Goal: Task Accomplishment & Management: Manage account settings

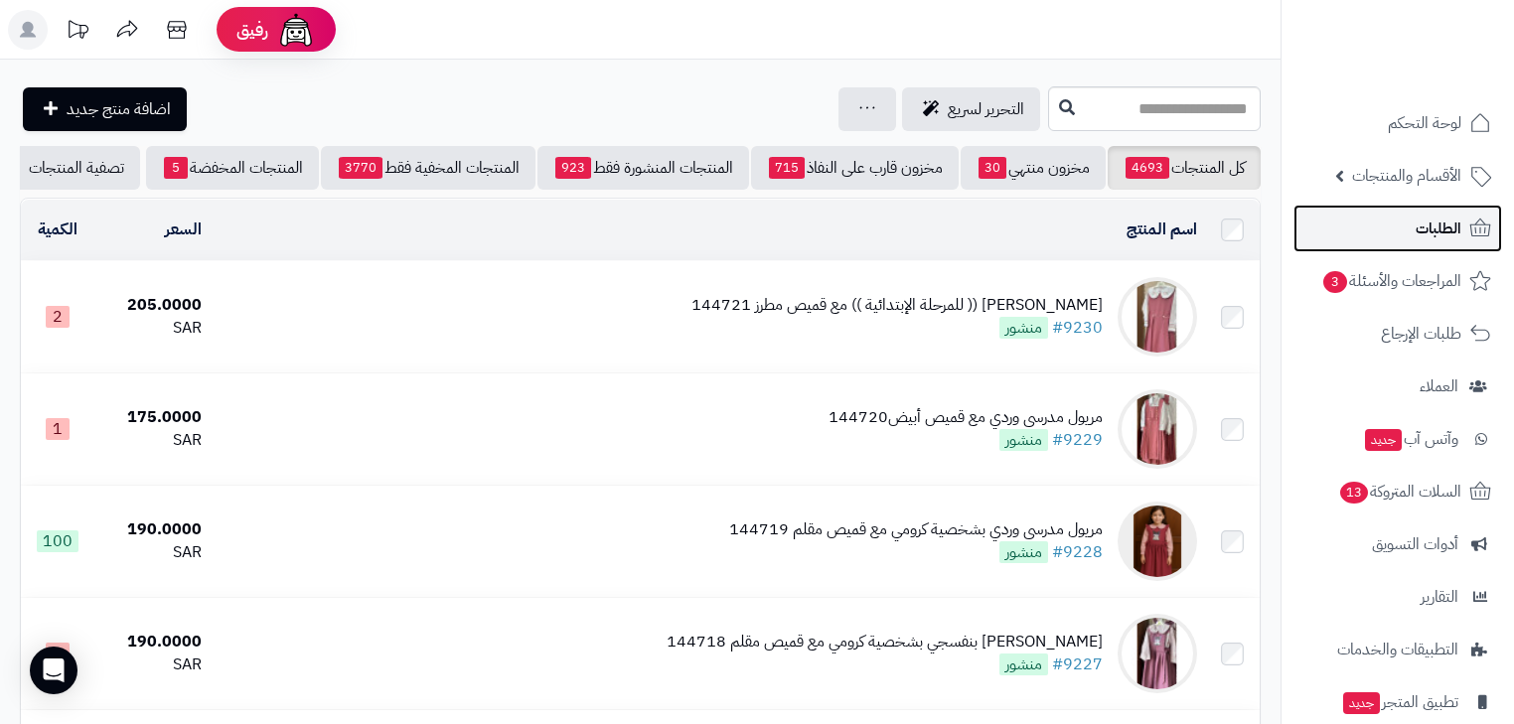
click at [1373, 217] on link "الطلبات" at bounding box center [1398, 229] width 209 height 48
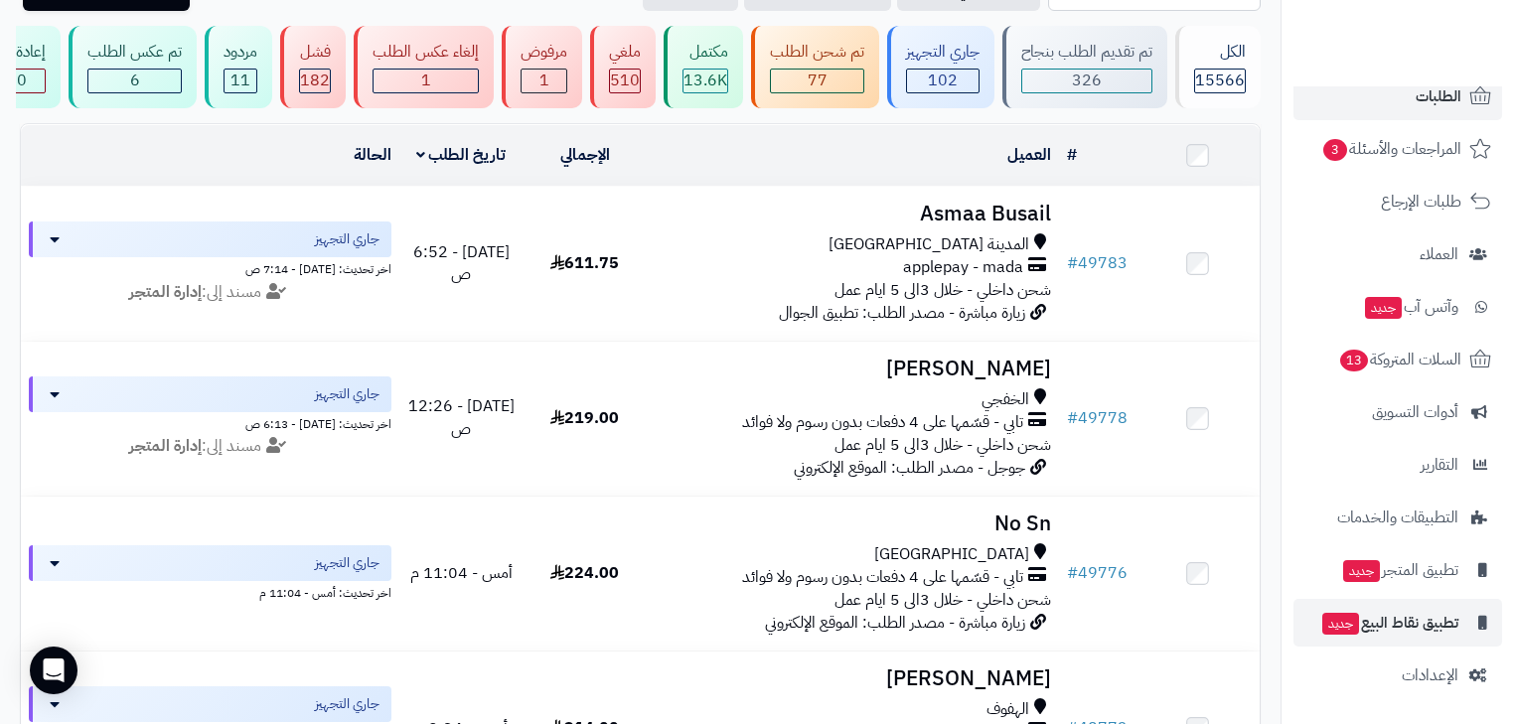
scroll to position [318, 0]
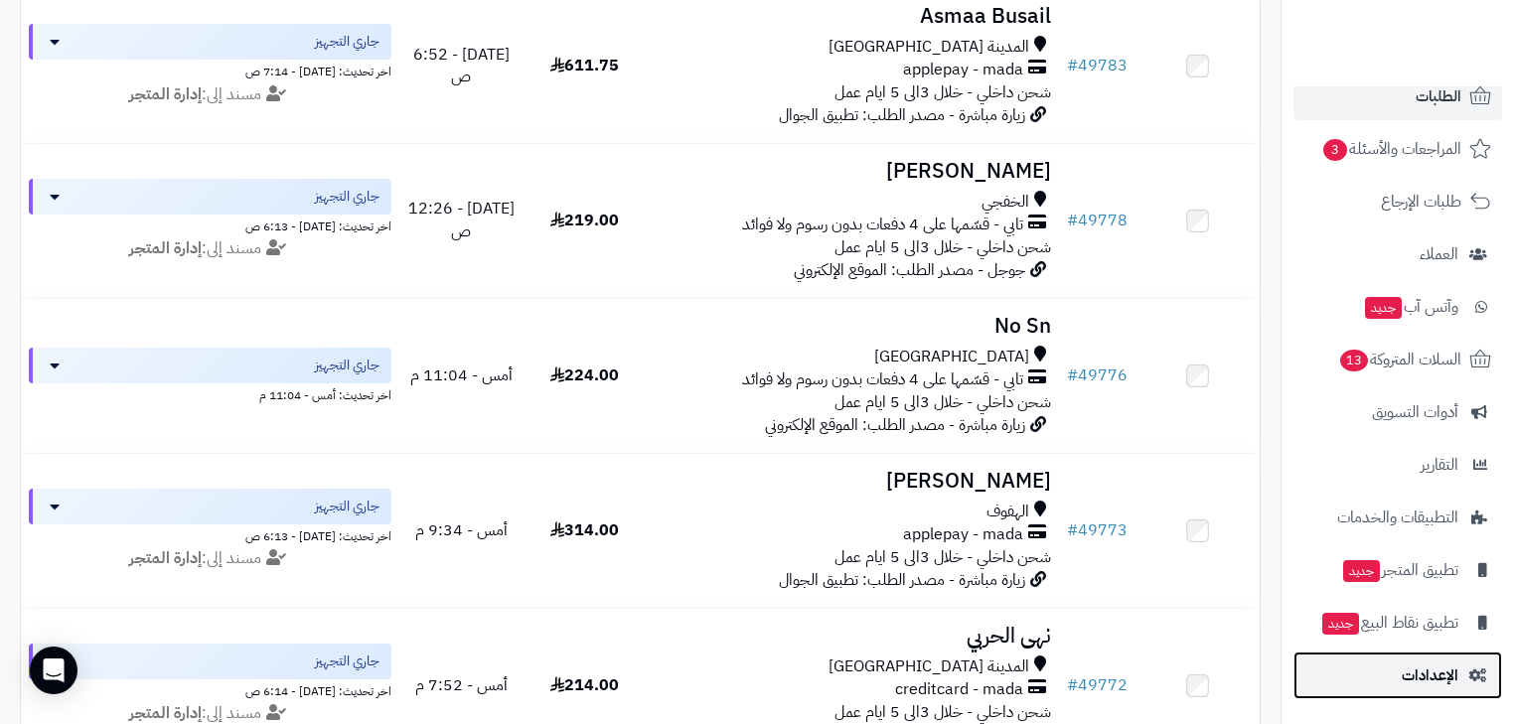
click at [1424, 654] on link "الإعدادات" at bounding box center [1398, 676] width 209 height 48
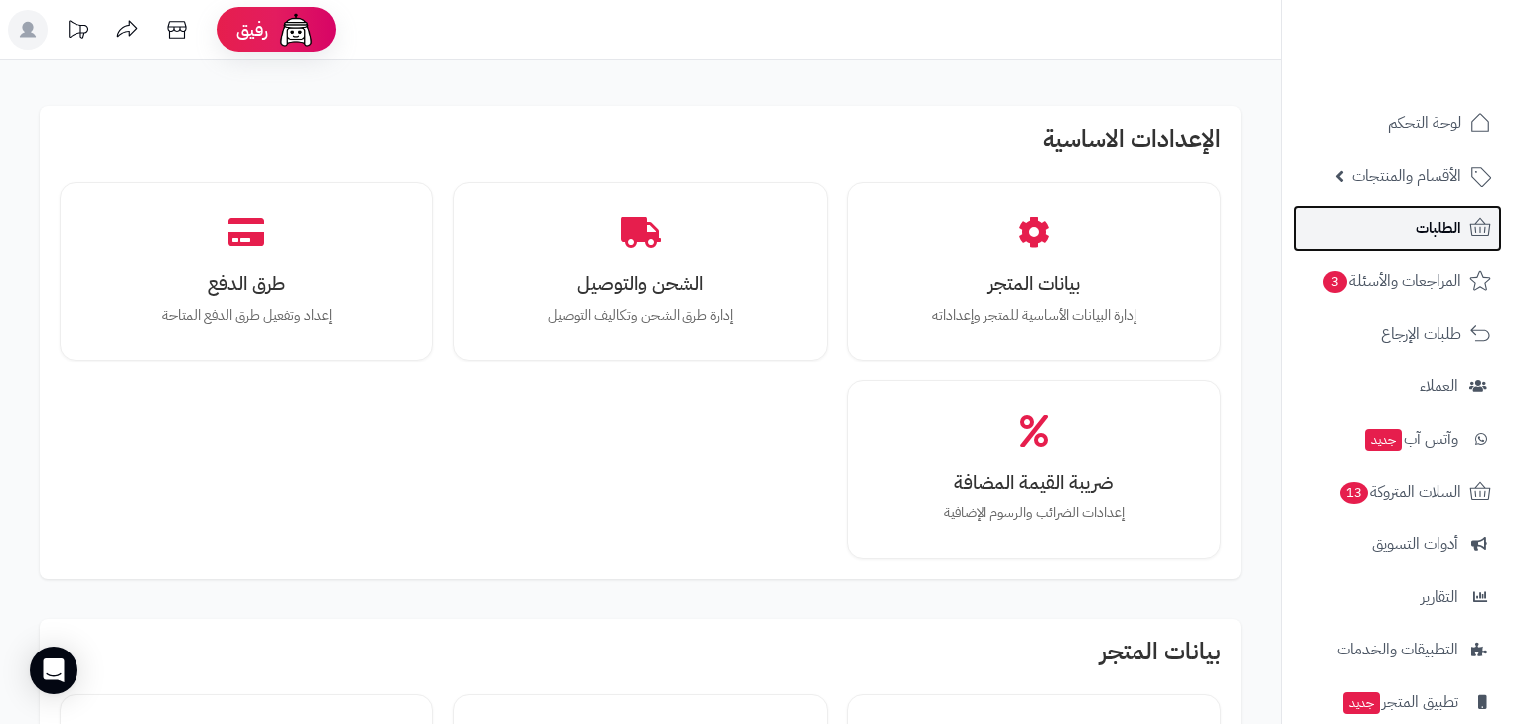
click at [1367, 219] on link "الطلبات" at bounding box center [1398, 229] width 209 height 48
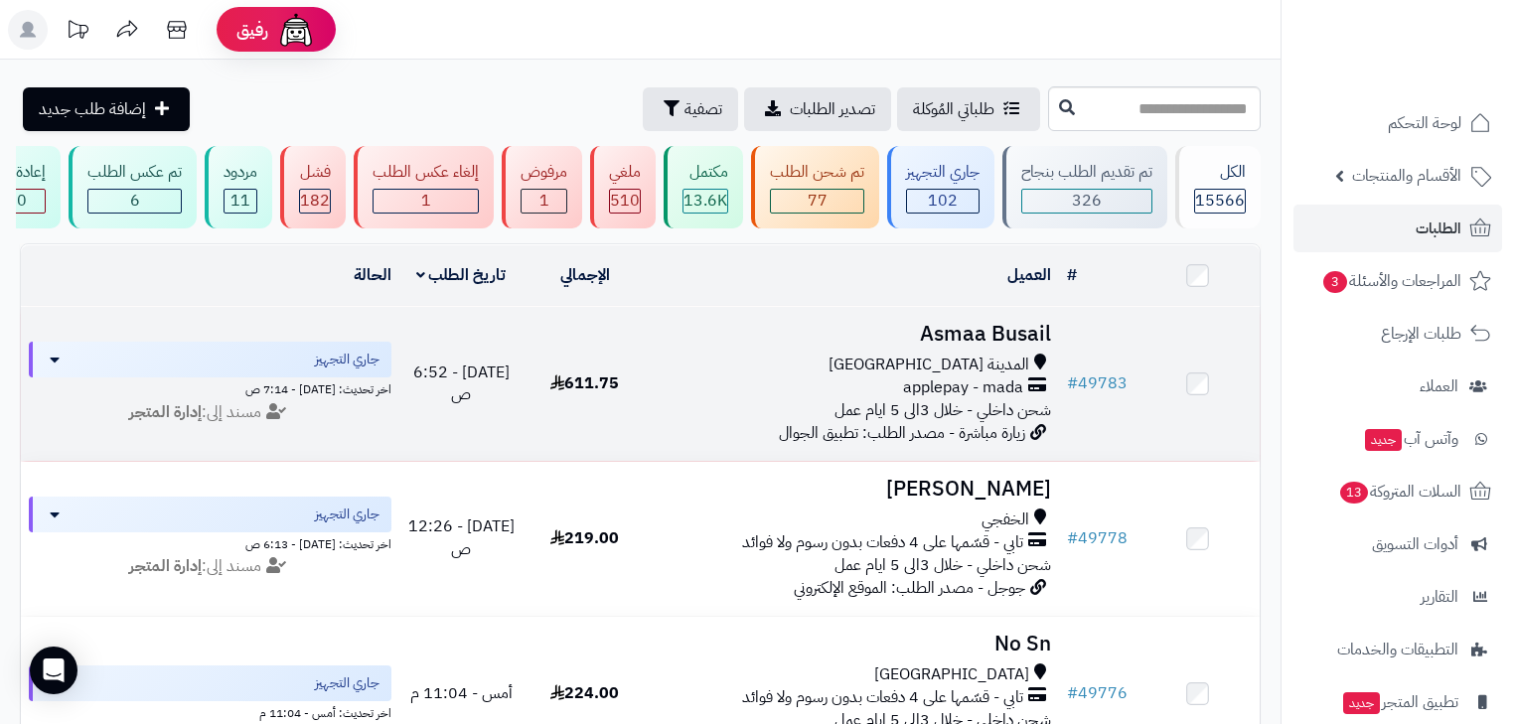
click at [946, 337] on h3 "Asmaa Busail" at bounding box center [853, 334] width 396 height 23
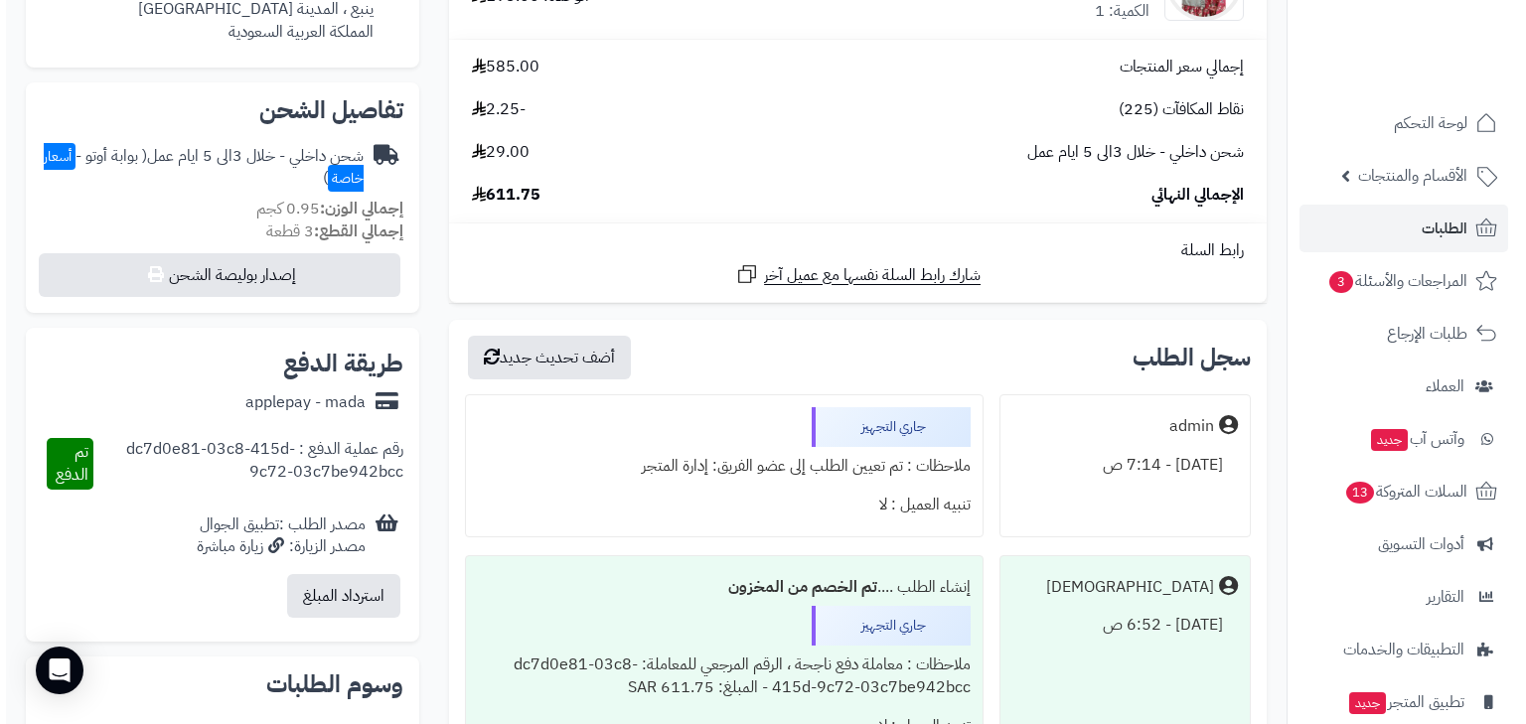
scroll to position [636, 0]
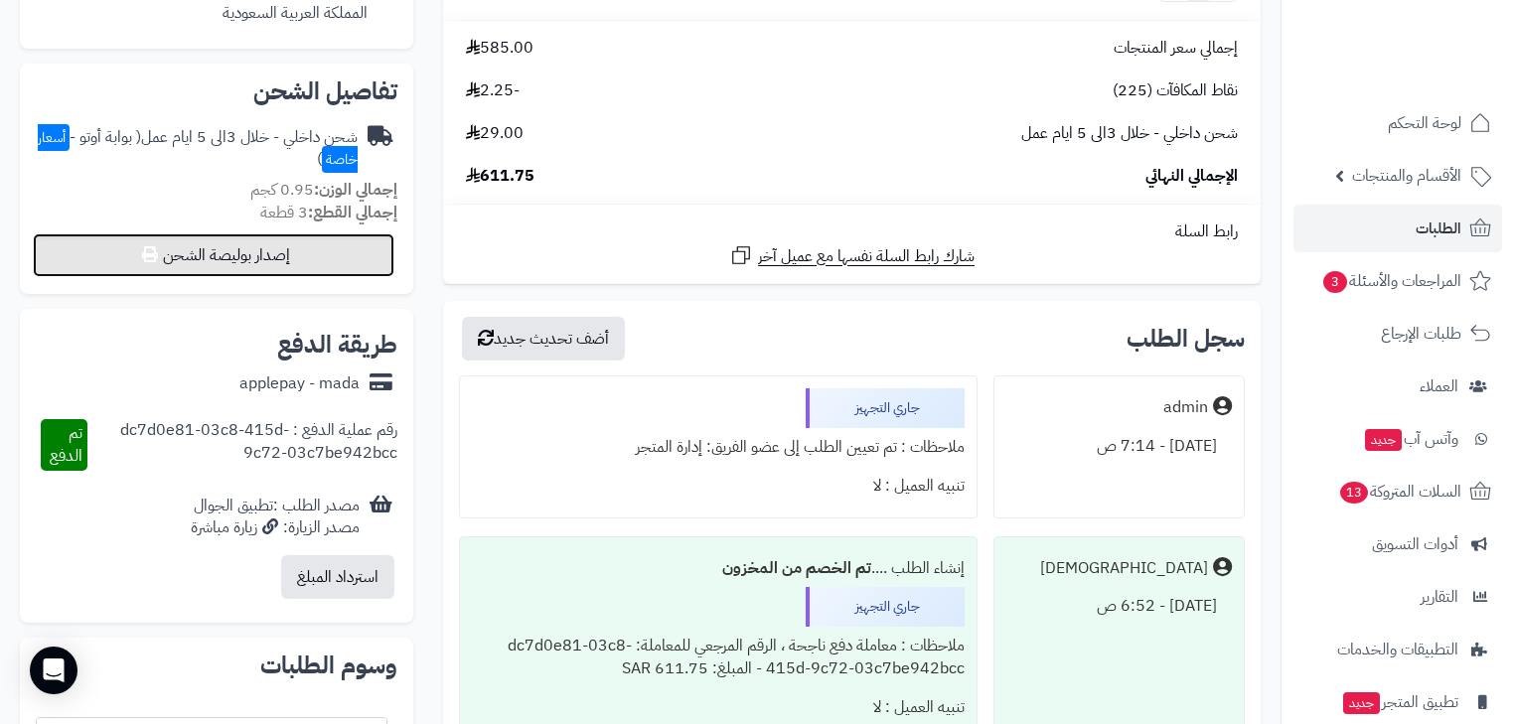
click at [359, 252] on button "إصدار بوليصة الشحن" at bounding box center [214, 255] width 362 height 44
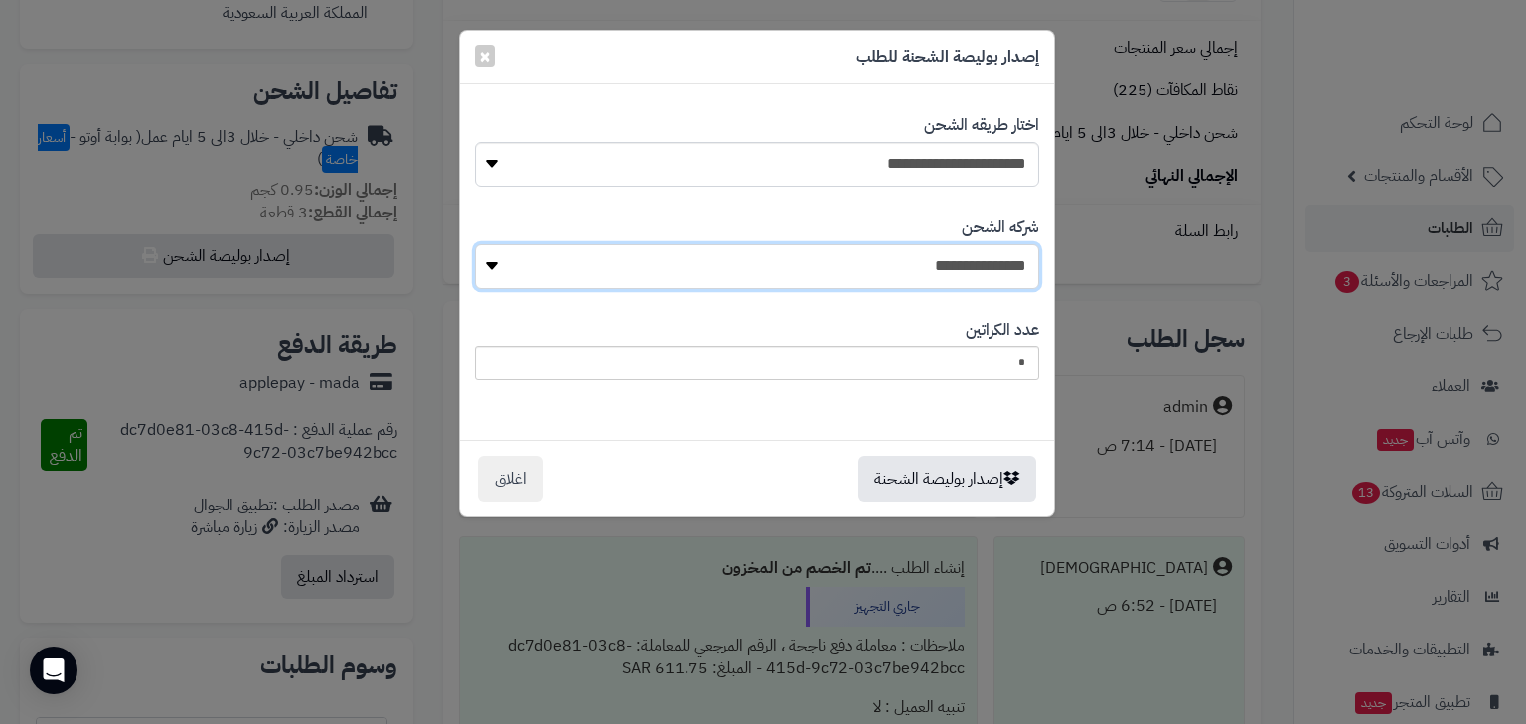
click at [932, 250] on select "**********" at bounding box center [757, 266] width 564 height 45
select select "****"
click at [480, 244] on select "**********" at bounding box center [757, 266] width 564 height 45
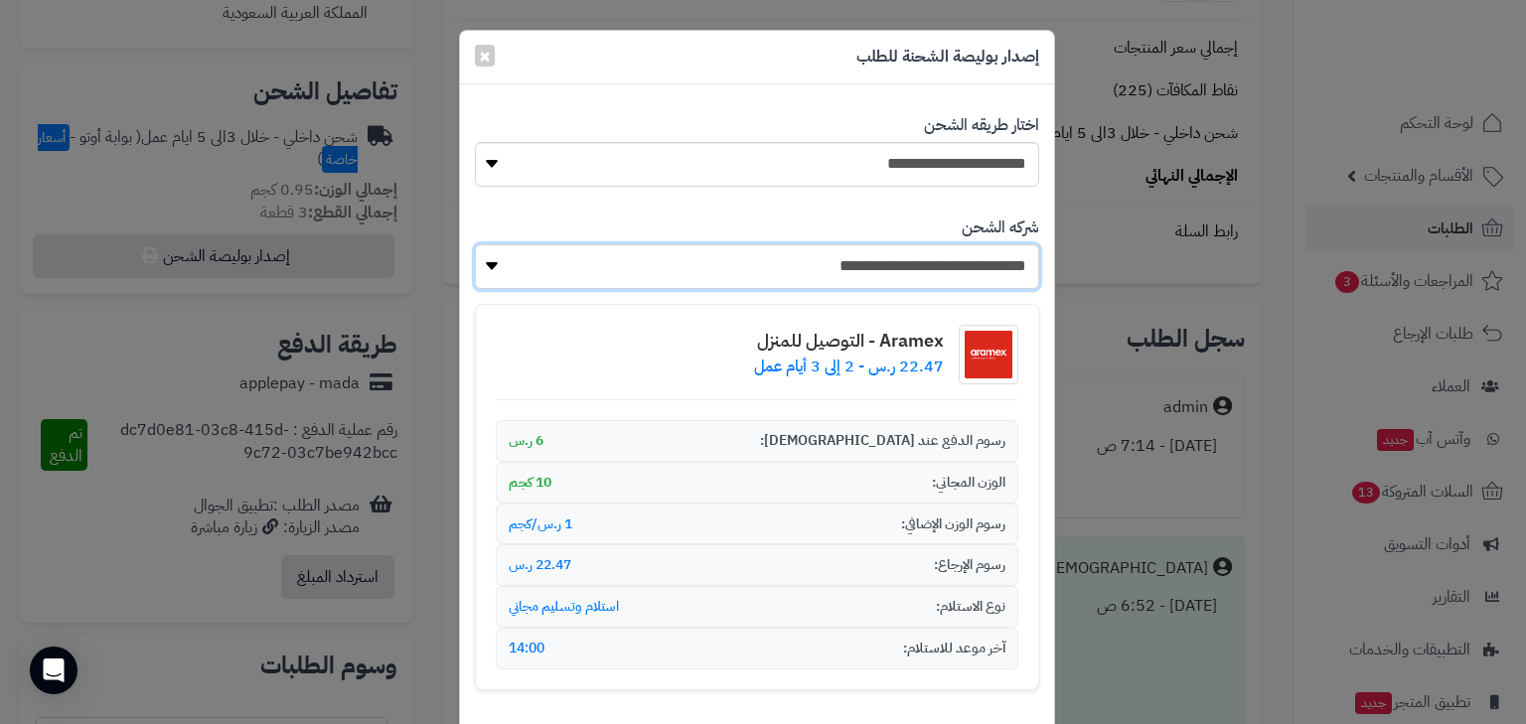
scroll to position [222, 0]
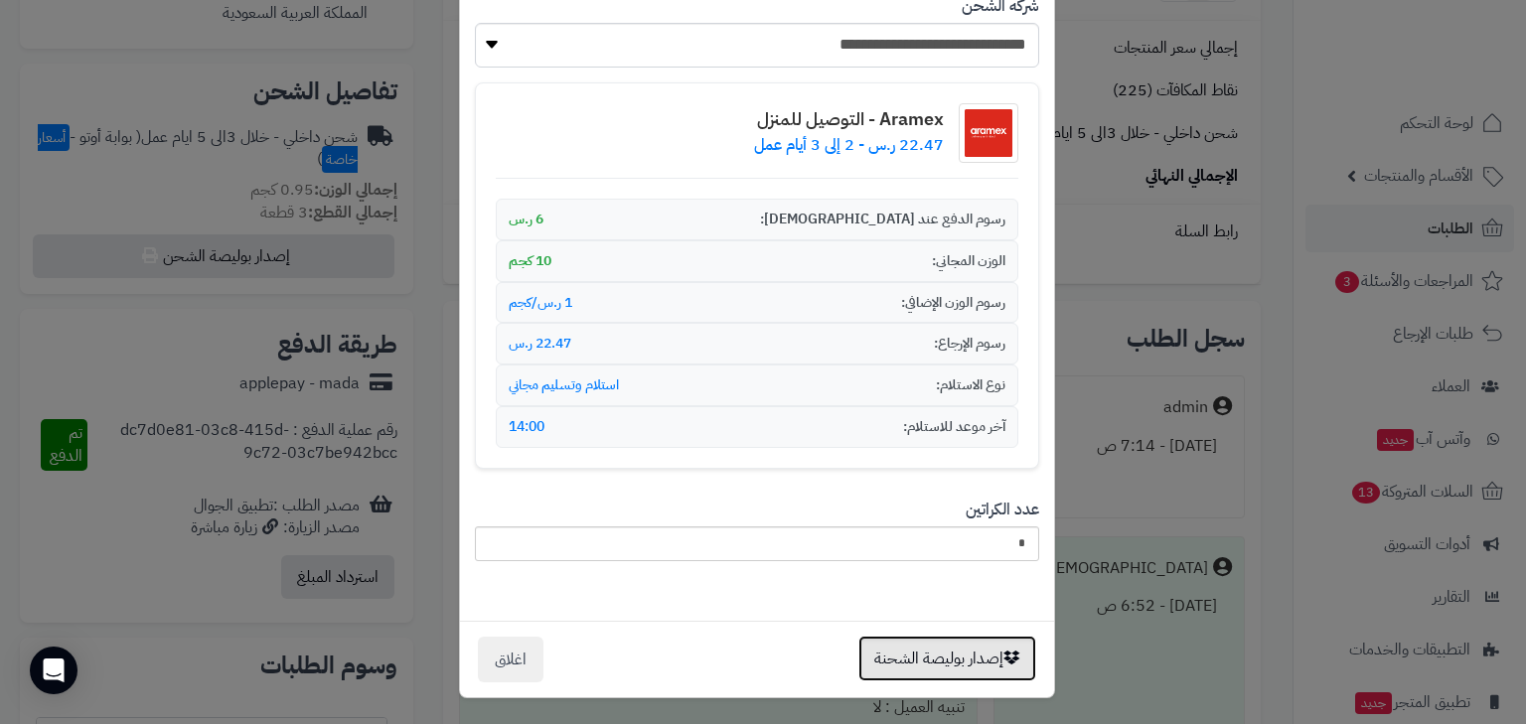
click at [952, 639] on button "إصدار بوليصة الشحنة" at bounding box center [947, 659] width 178 height 46
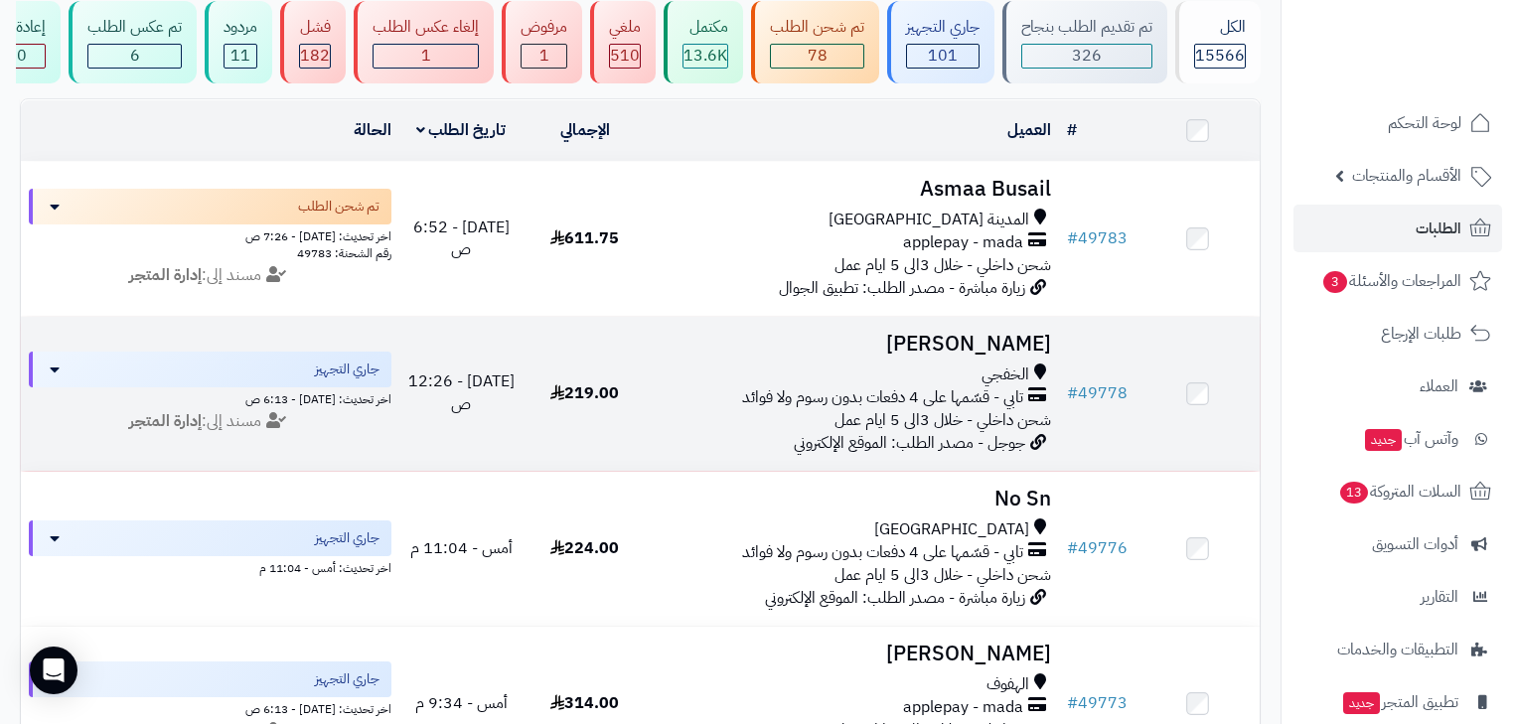
scroll to position [159, 0]
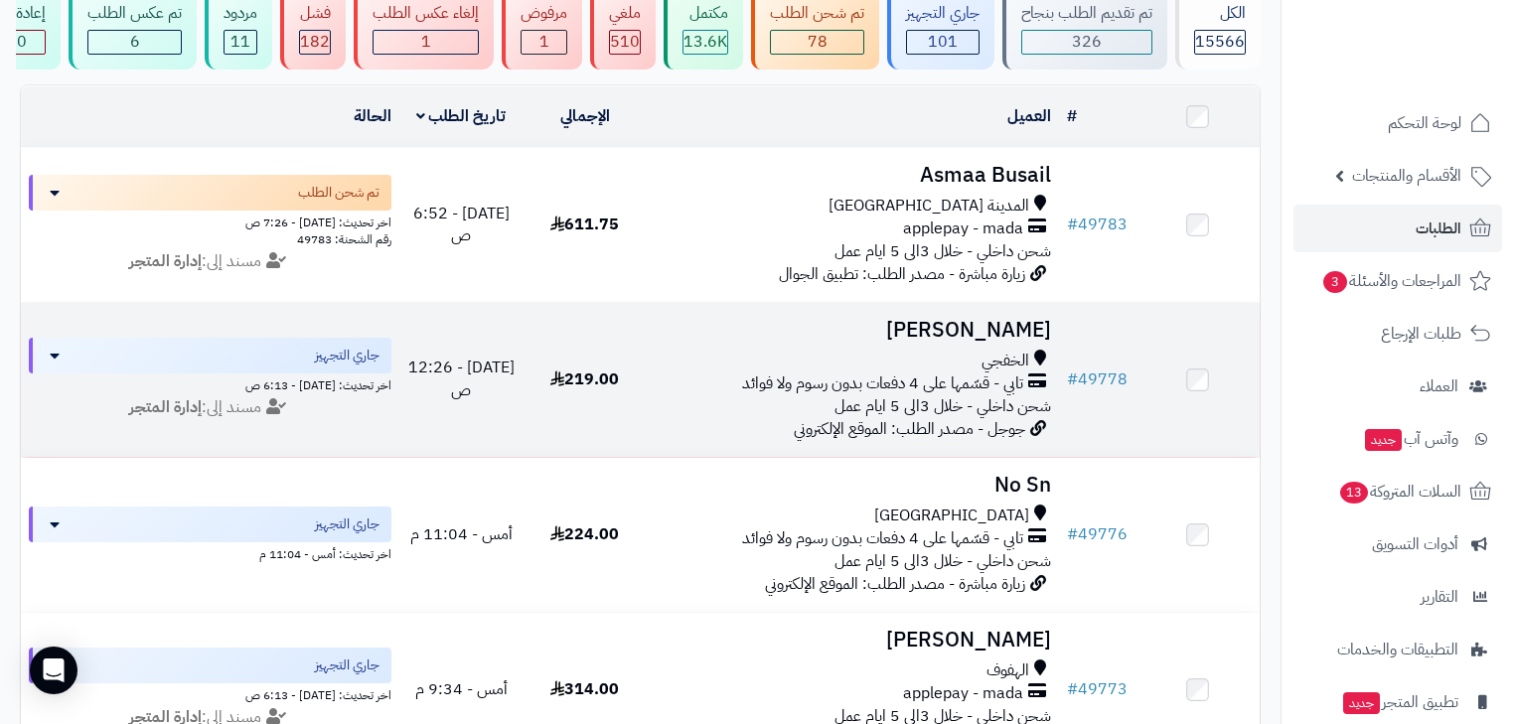
click at [1000, 405] on span "شحن داخلي - خلال 3الى 5 ايام عمل" at bounding box center [943, 406] width 217 height 24
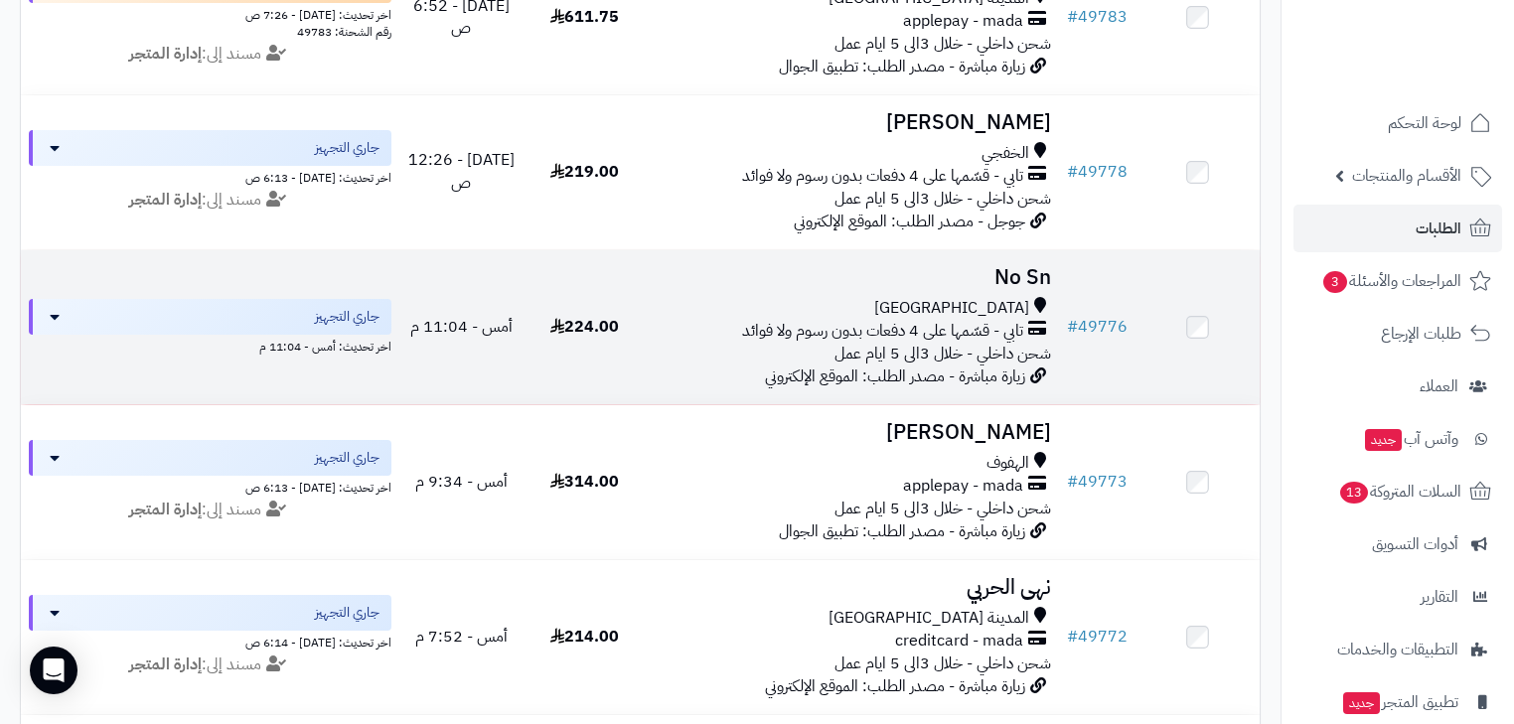
scroll to position [397, 0]
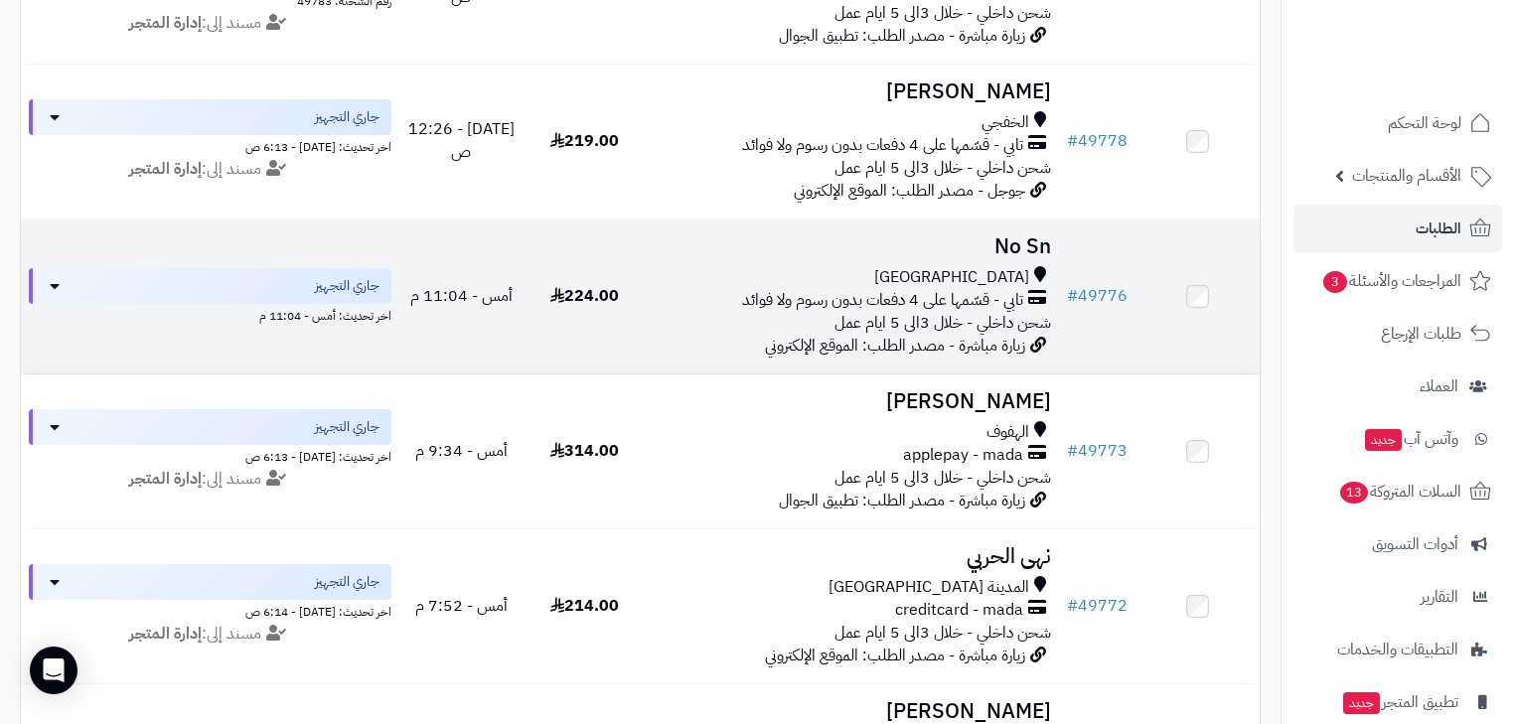
click at [970, 323] on span "شحن داخلي - خلال 3الى 5 ايام عمل" at bounding box center [943, 323] width 217 height 24
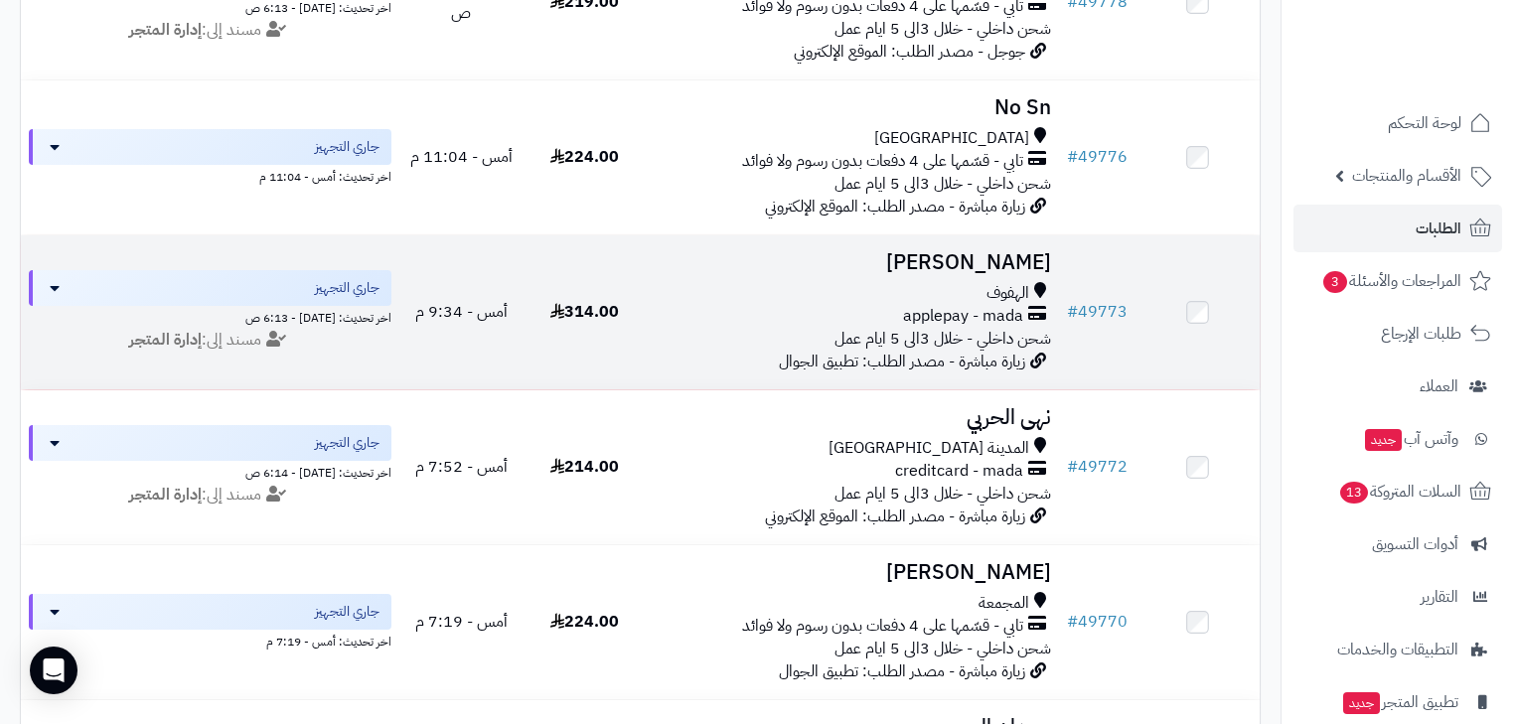
scroll to position [556, 0]
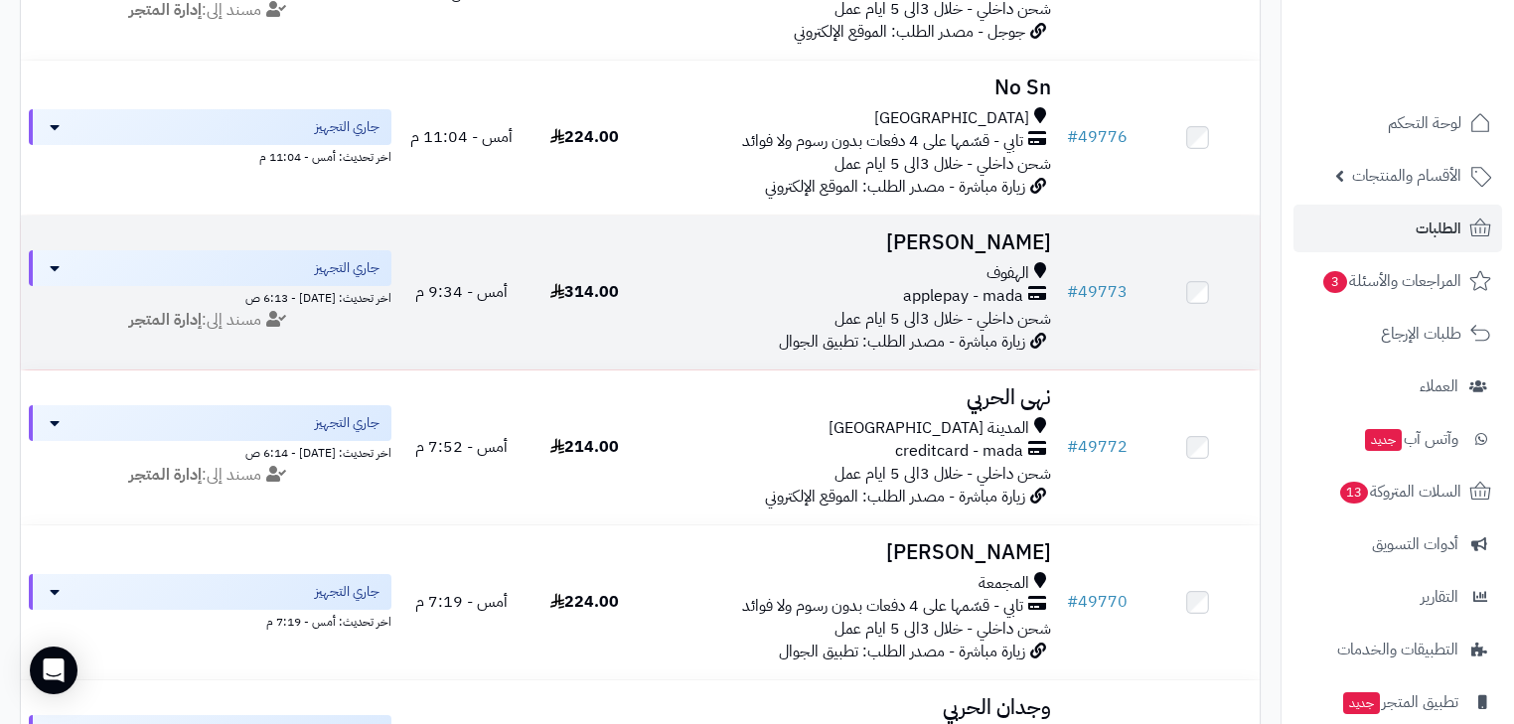
click at [988, 295] on span "applepay - mada" at bounding box center [963, 296] width 120 height 23
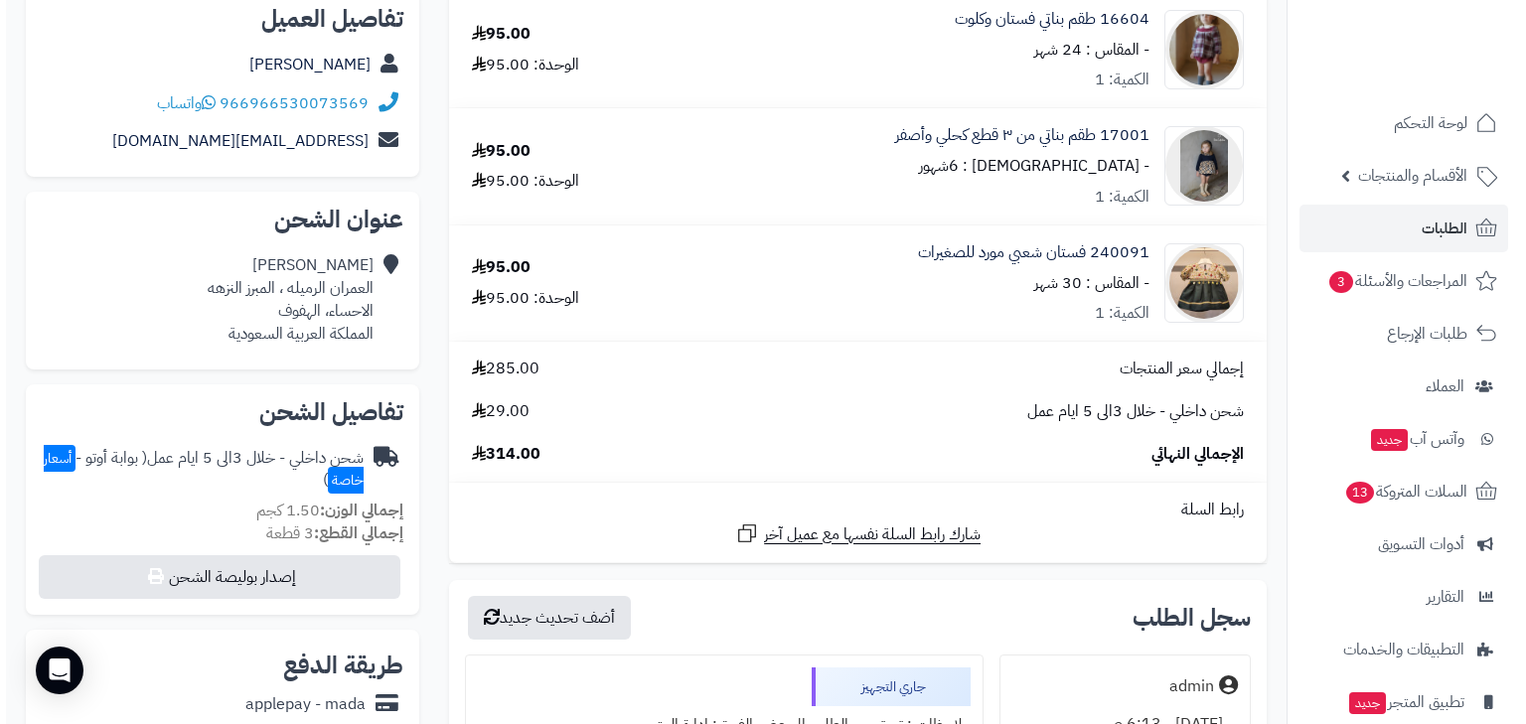
scroll to position [318, 0]
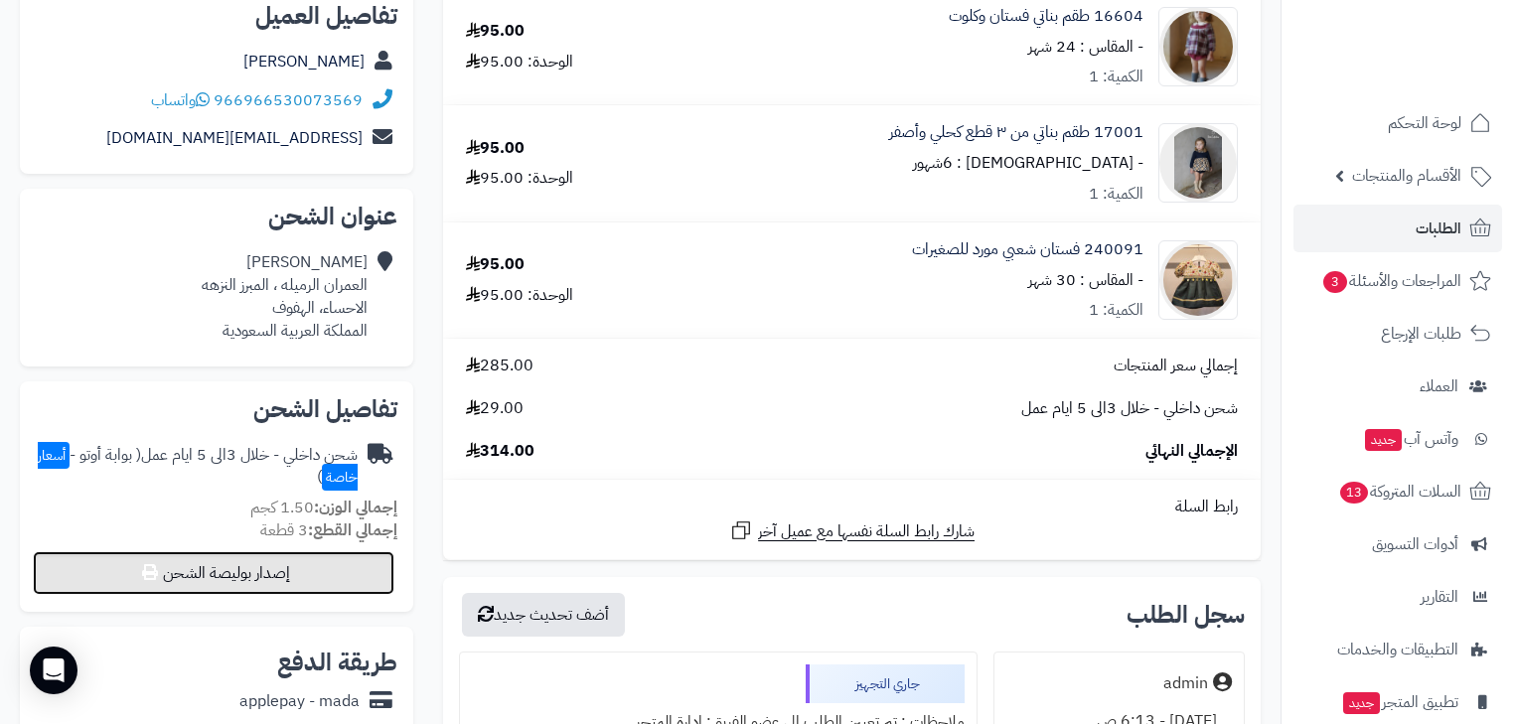
click at [323, 561] on button "إصدار بوليصة الشحن" at bounding box center [214, 573] width 362 height 44
select select "***"
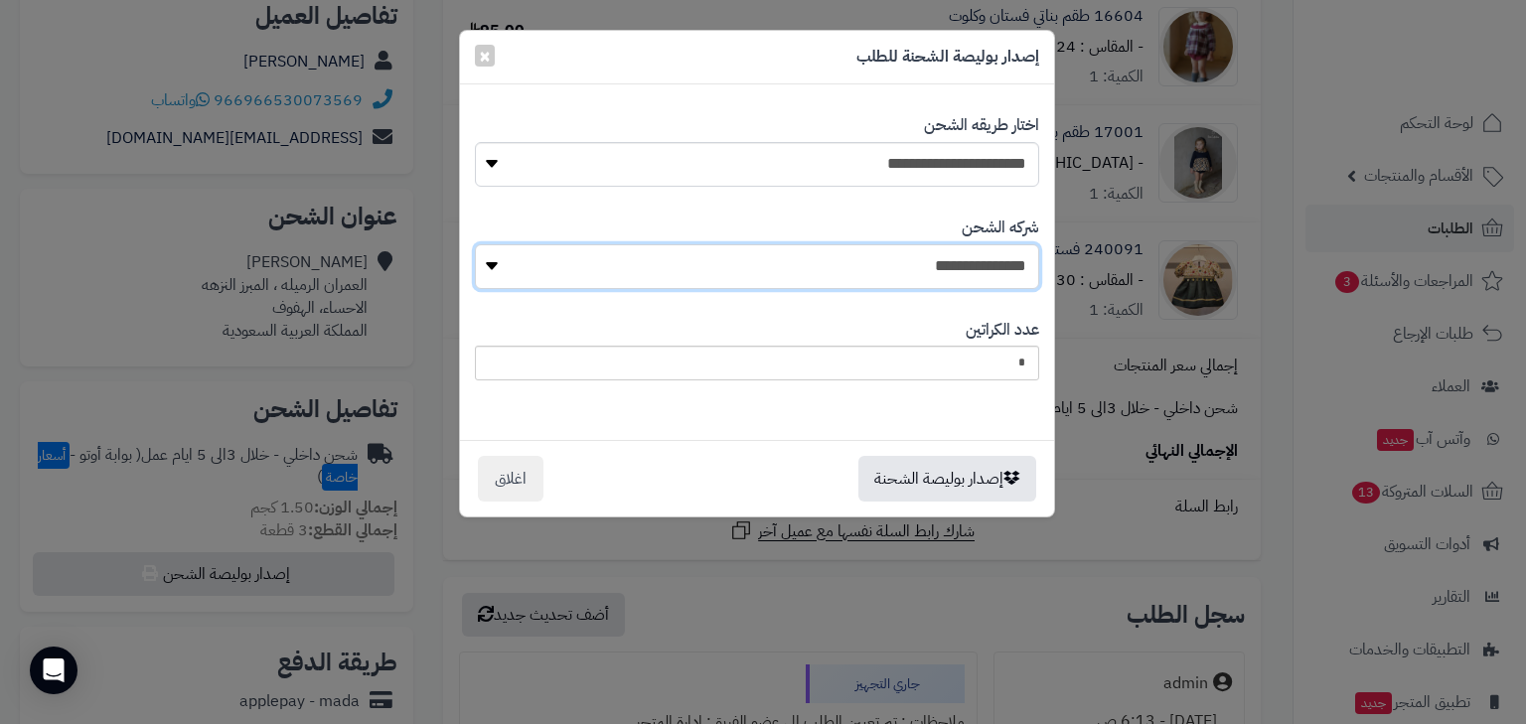
click at [933, 257] on select "**********" at bounding box center [757, 266] width 564 height 45
select select "****"
click at [480, 244] on select "**********" at bounding box center [757, 266] width 564 height 45
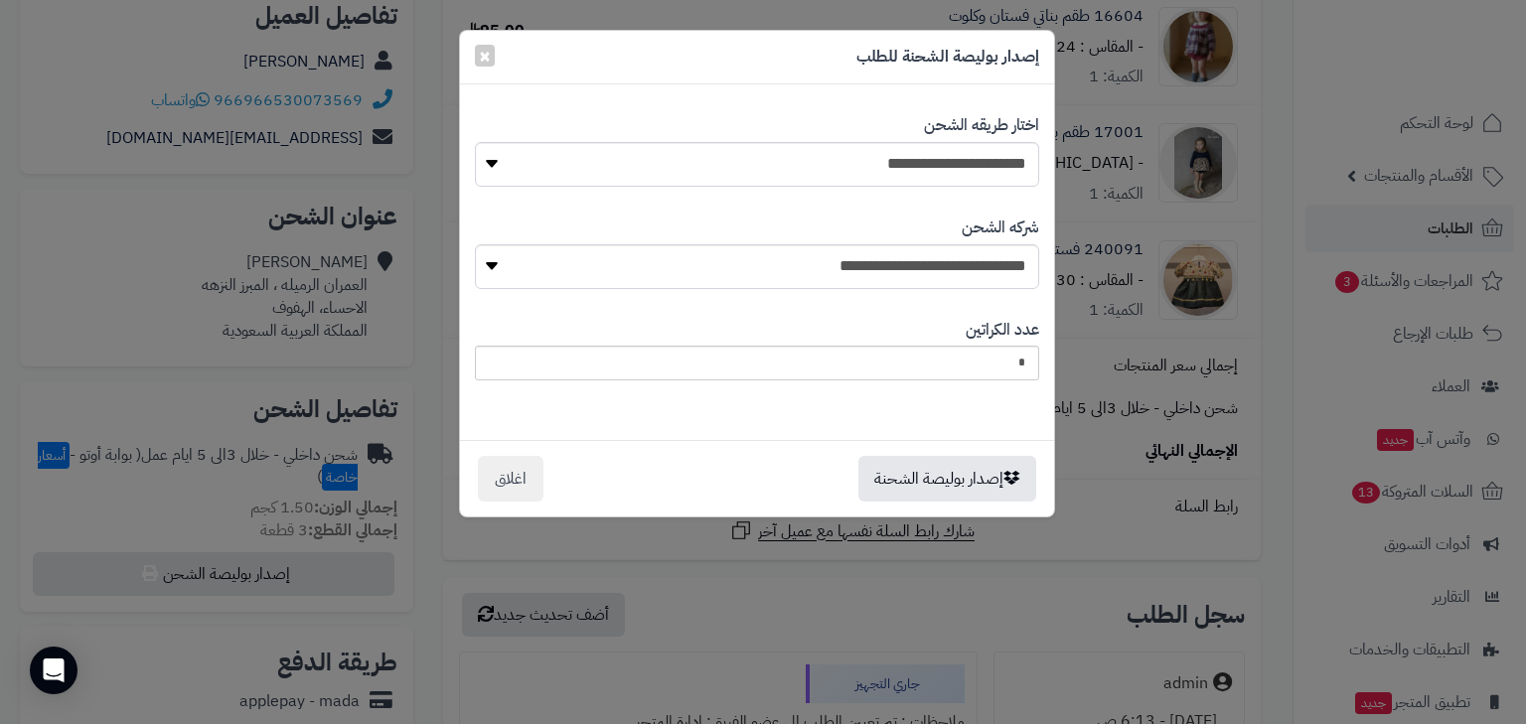
click at [0, 0] on span "رسوم الدفع عند [DEMOGRAPHIC_DATA]:" at bounding box center [0, 0] width 0 height 0
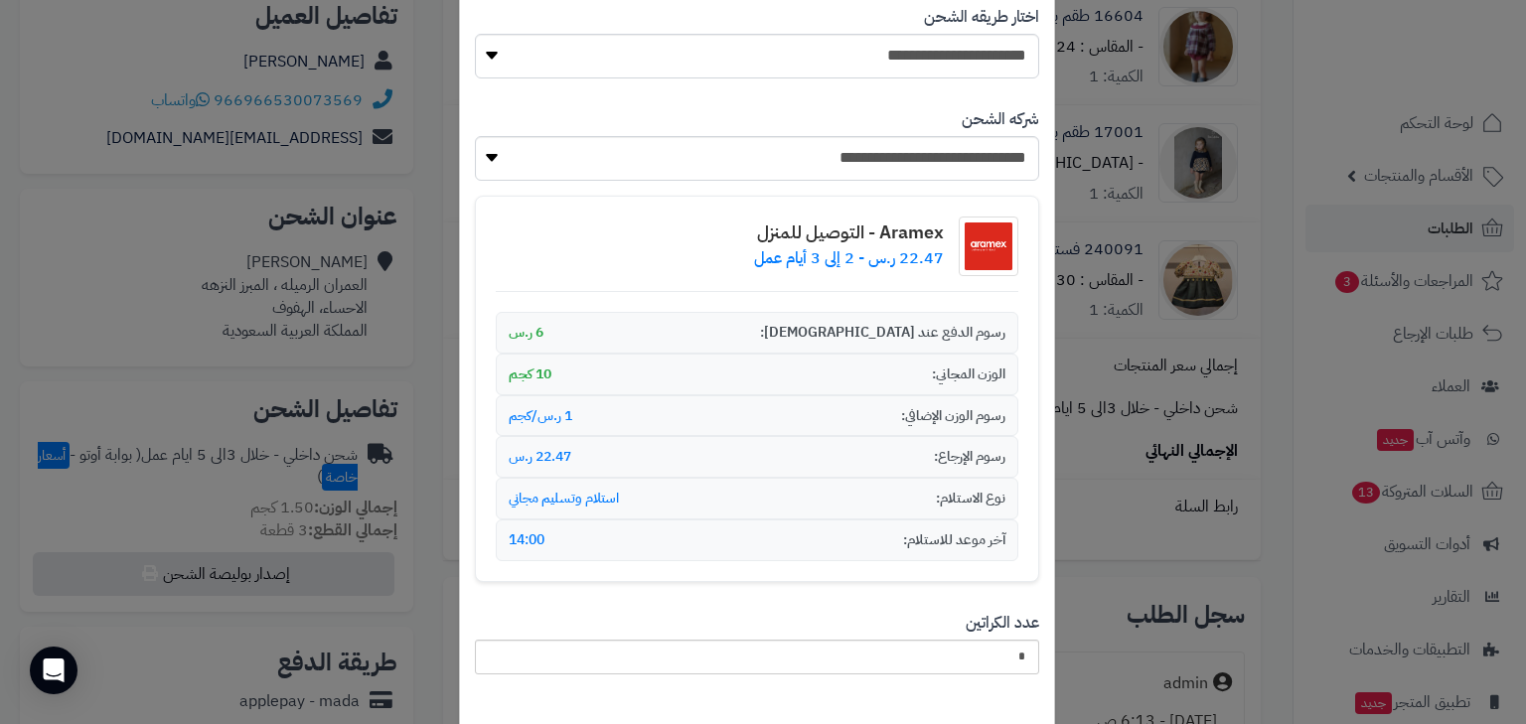
scroll to position [222, 0]
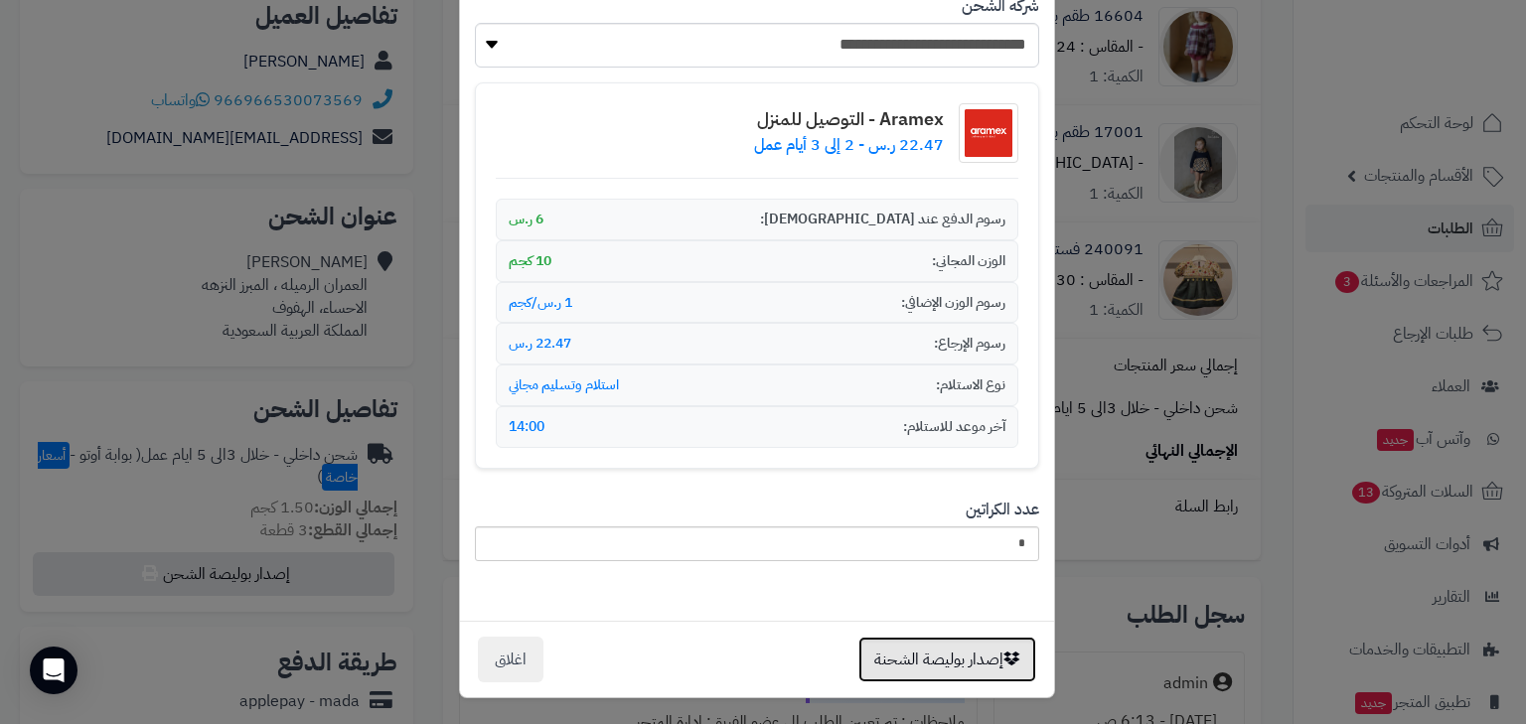
click at [933, 637] on button "إصدار بوليصة الشحنة" at bounding box center [947, 660] width 178 height 46
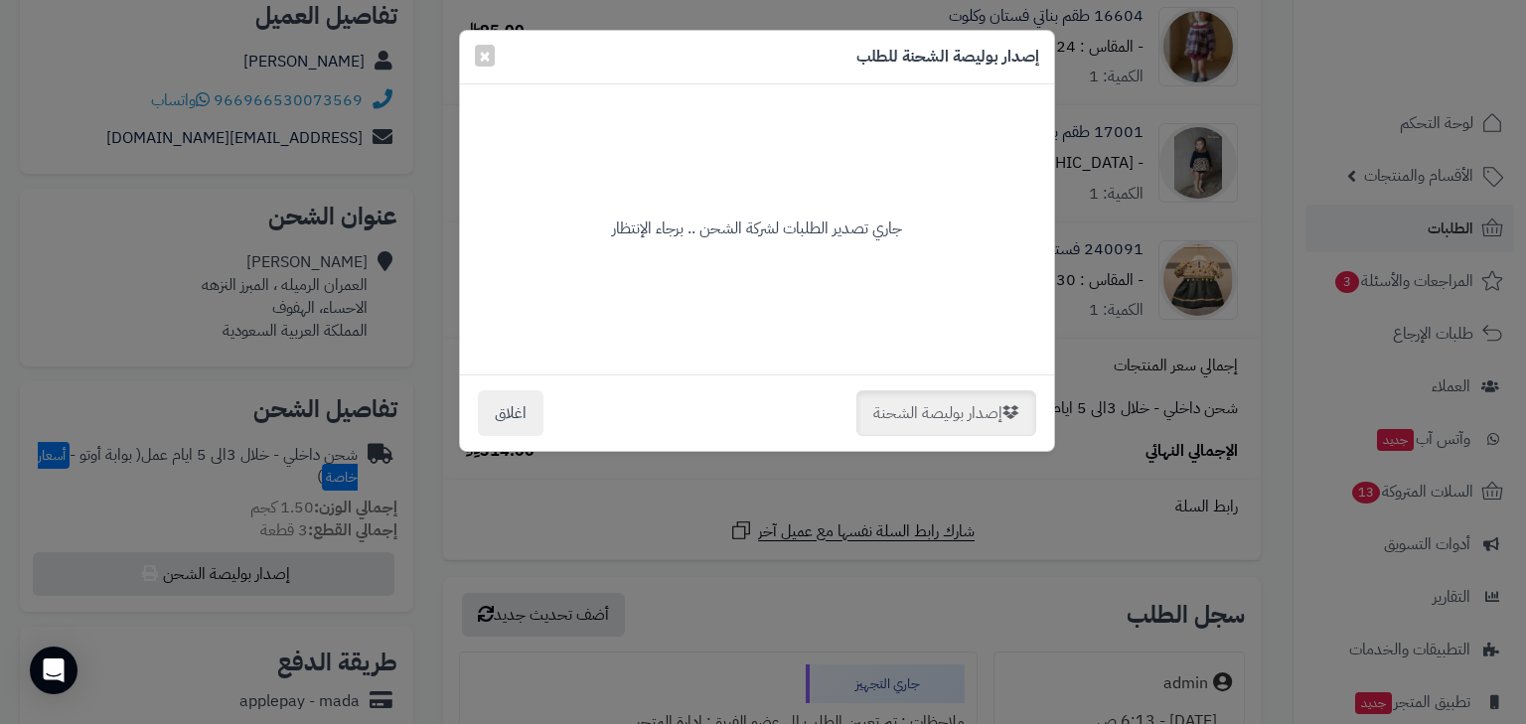
scroll to position [0, 0]
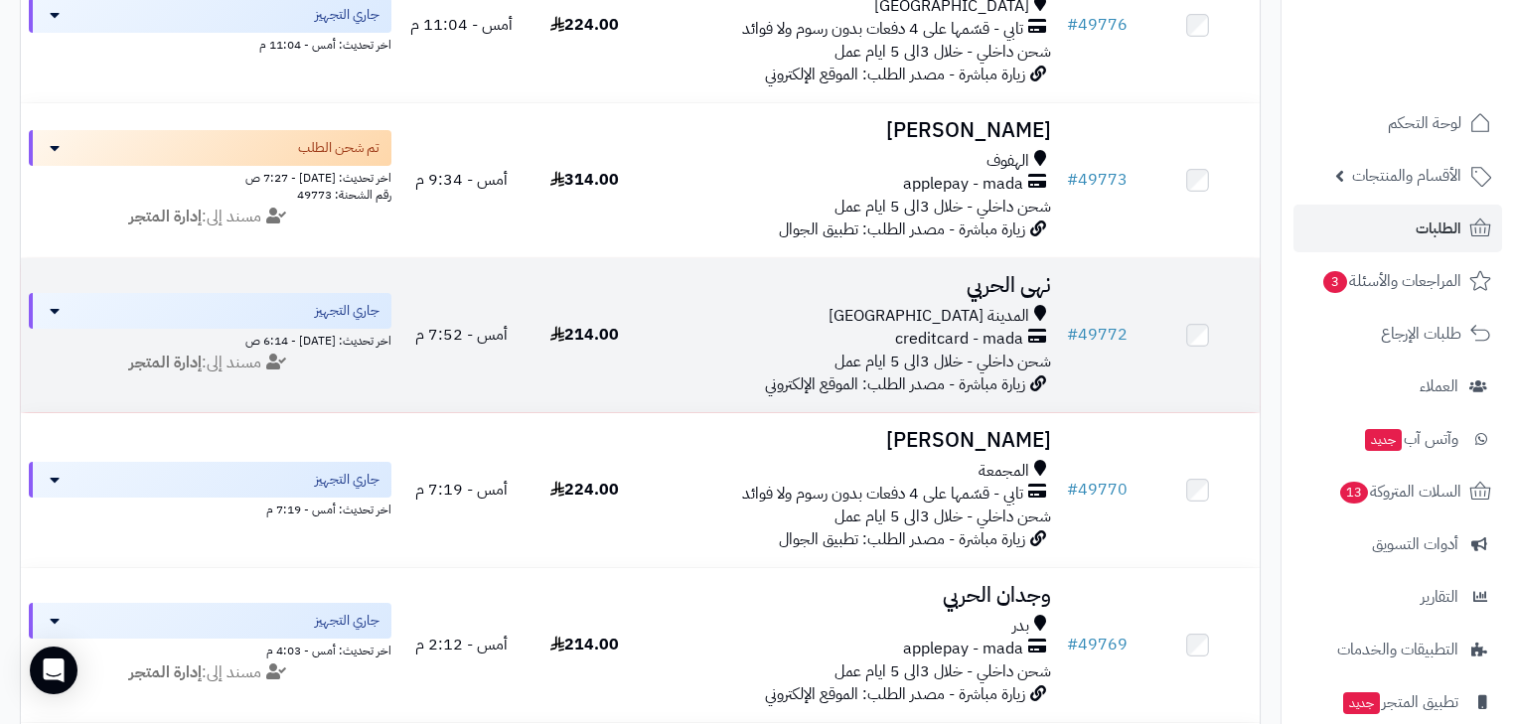
scroll to position [715, 0]
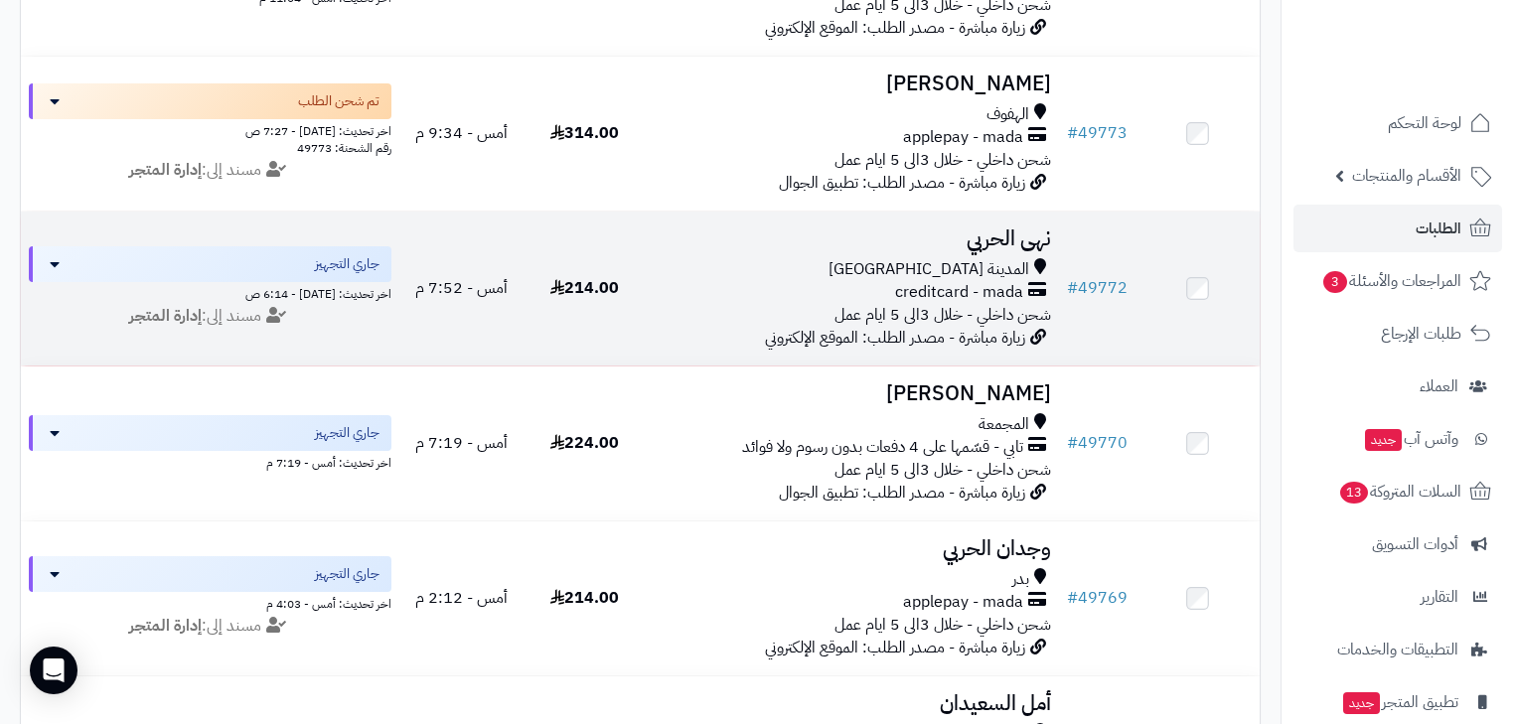
click at [928, 342] on span "زيارة مباشرة - مصدر الطلب: الموقع الإلكتروني" at bounding box center [895, 338] width 260 height 24
click at [1003, 304] on span "creditcard - mada" at bounding box center [959, 292] width 128 height 23
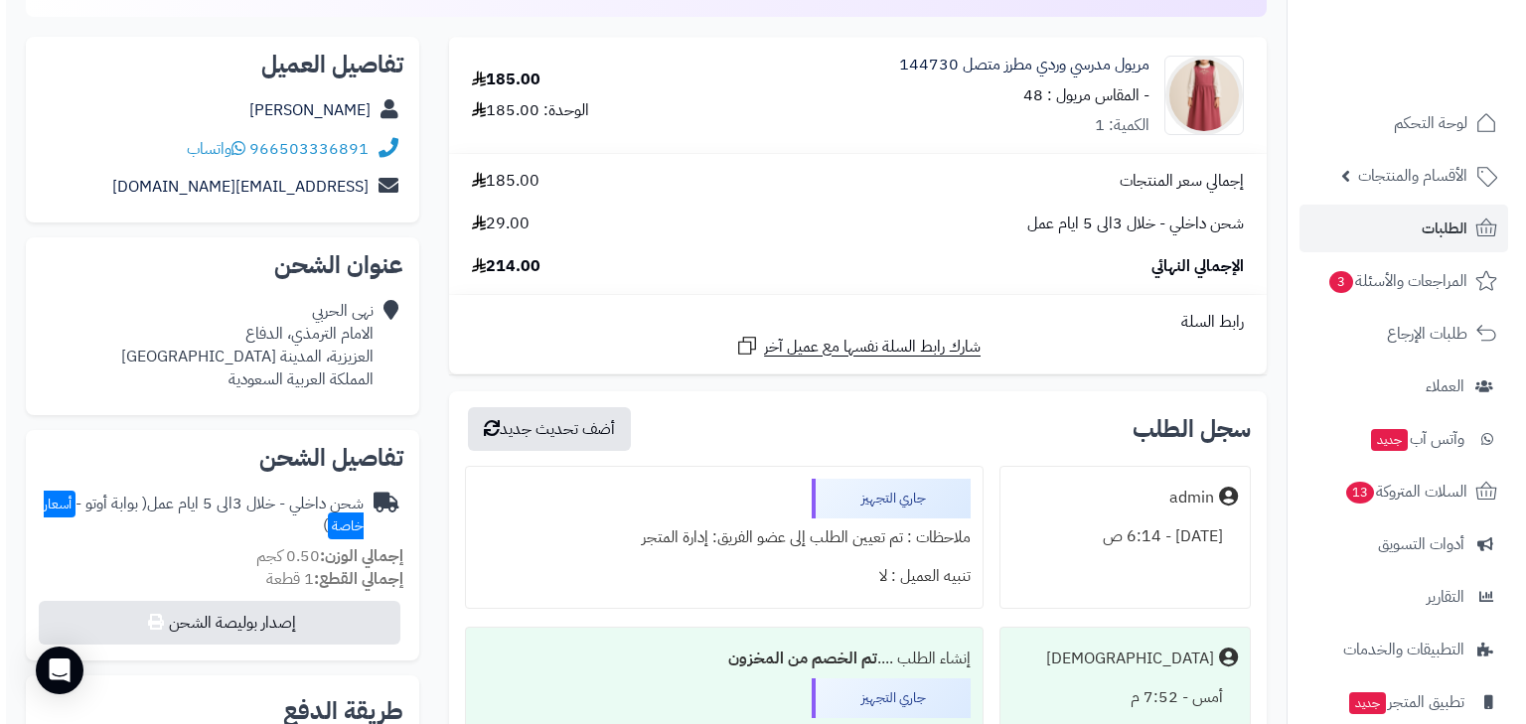
scroll to position [318, 0]
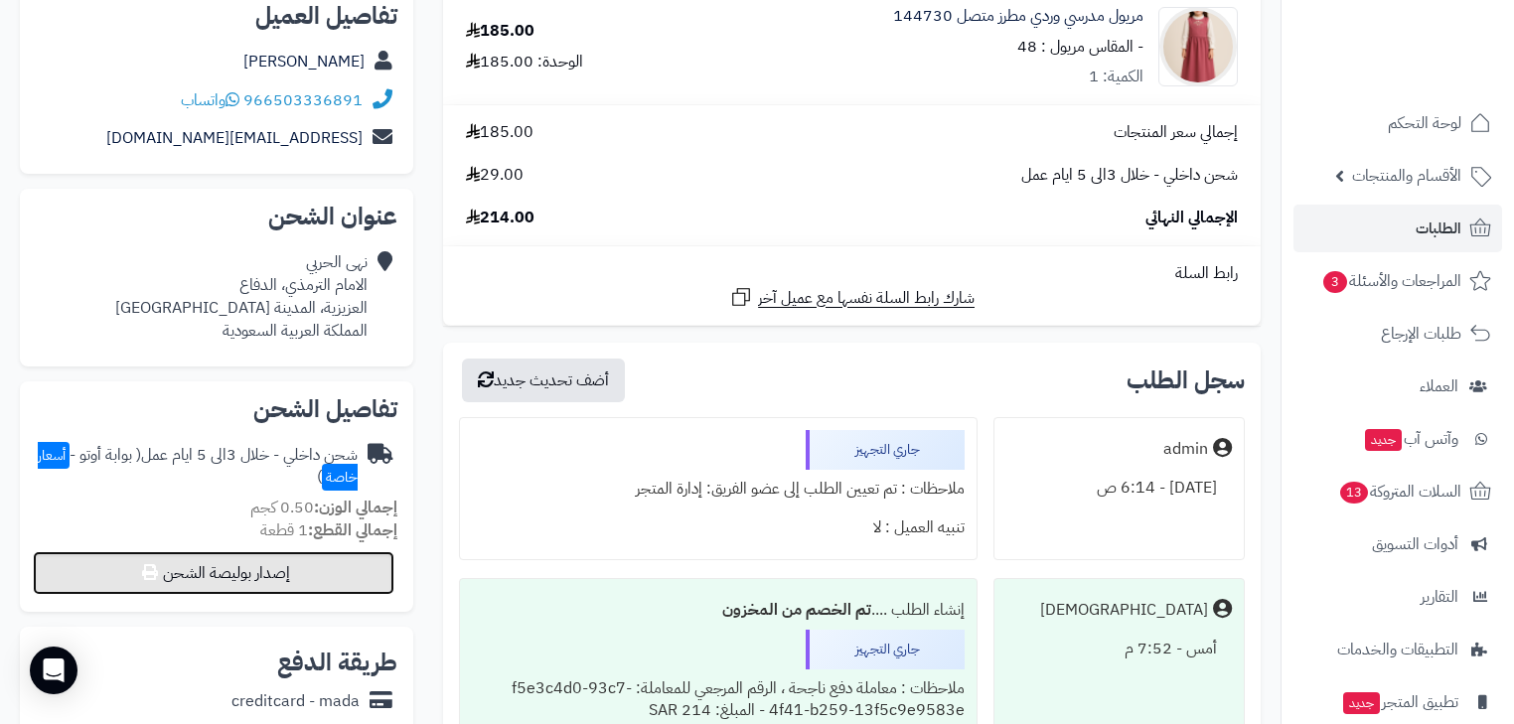
click at [305, 560] on button "إصدار بوليصة الشحن" at bounding box center [214, 573] width 362 height 44
select select "***"
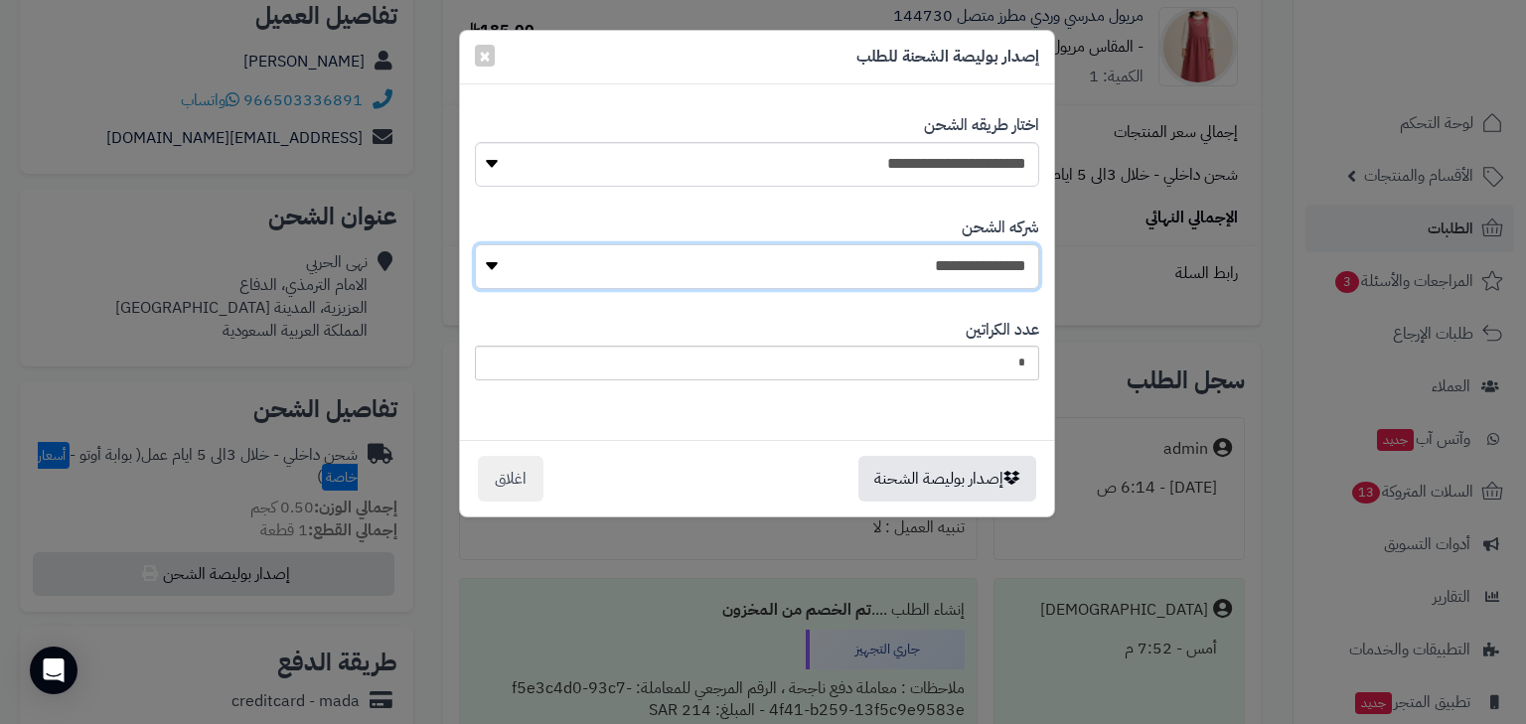
click at [840, 276] on select "**********" at bounding box center [757, 266] width 564 height 45
select select "****"
click at [480, 244] on select "**********" at bounding box center [757, 266] width 564 height 45
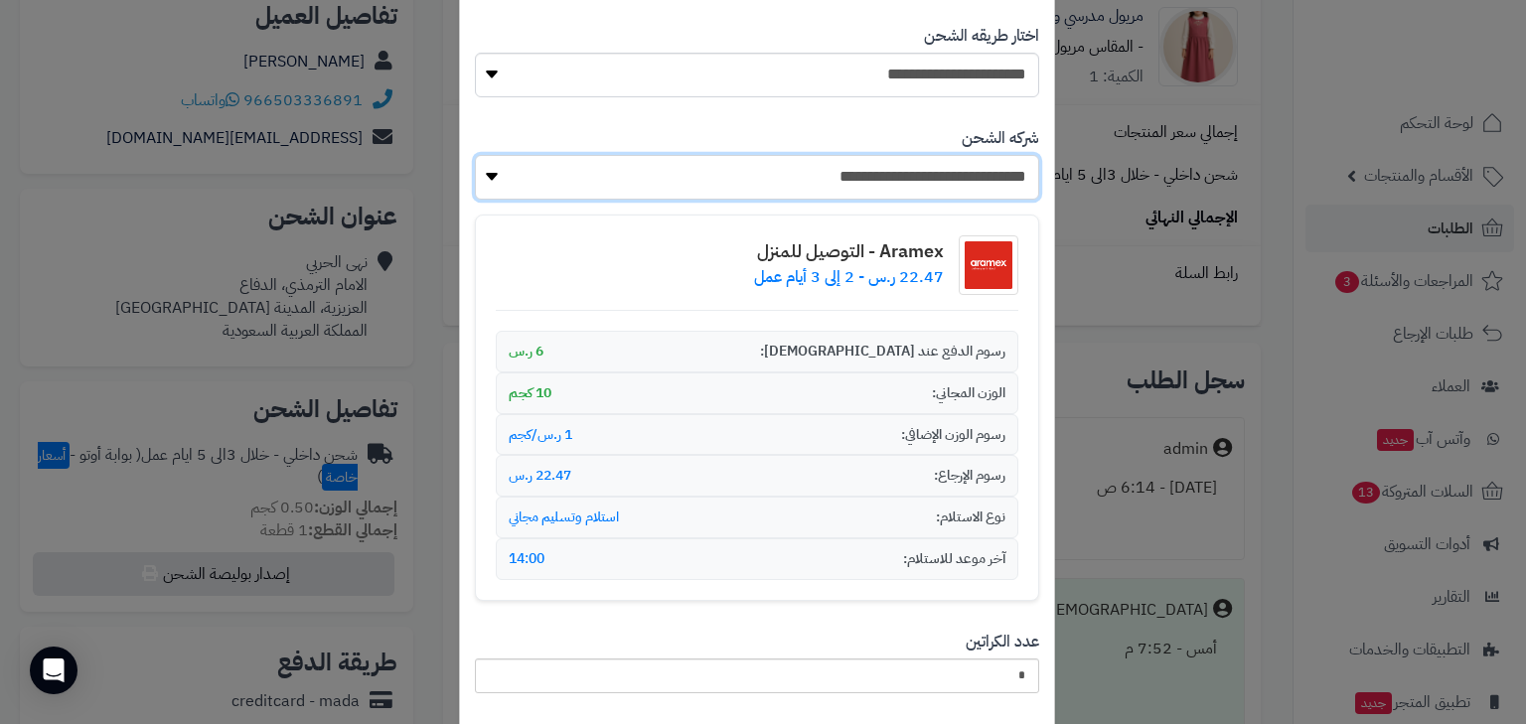
scroll to position [222, 0]
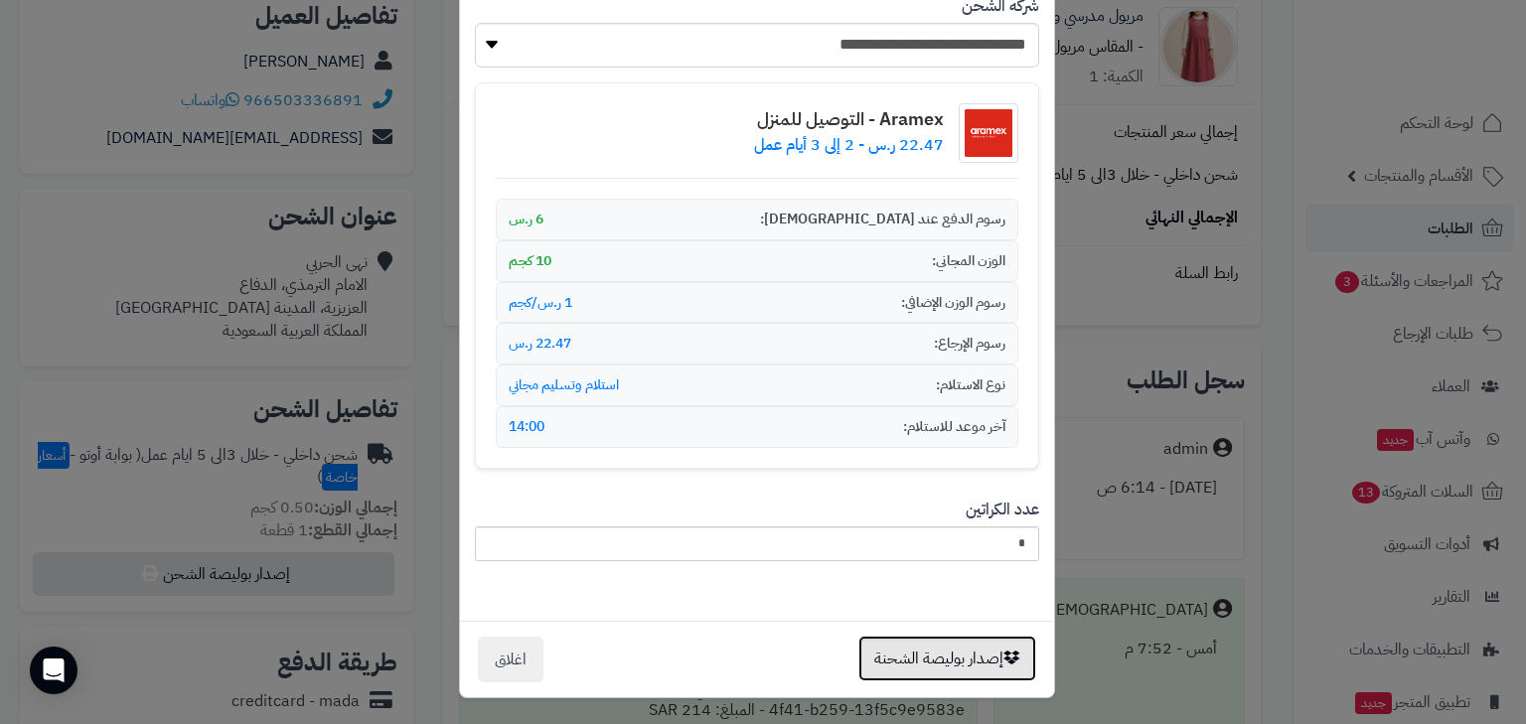
click at [966, 642] on button "إصدار بوليصة الشحنة" at bounding box center [947, 659] width 178 height 46
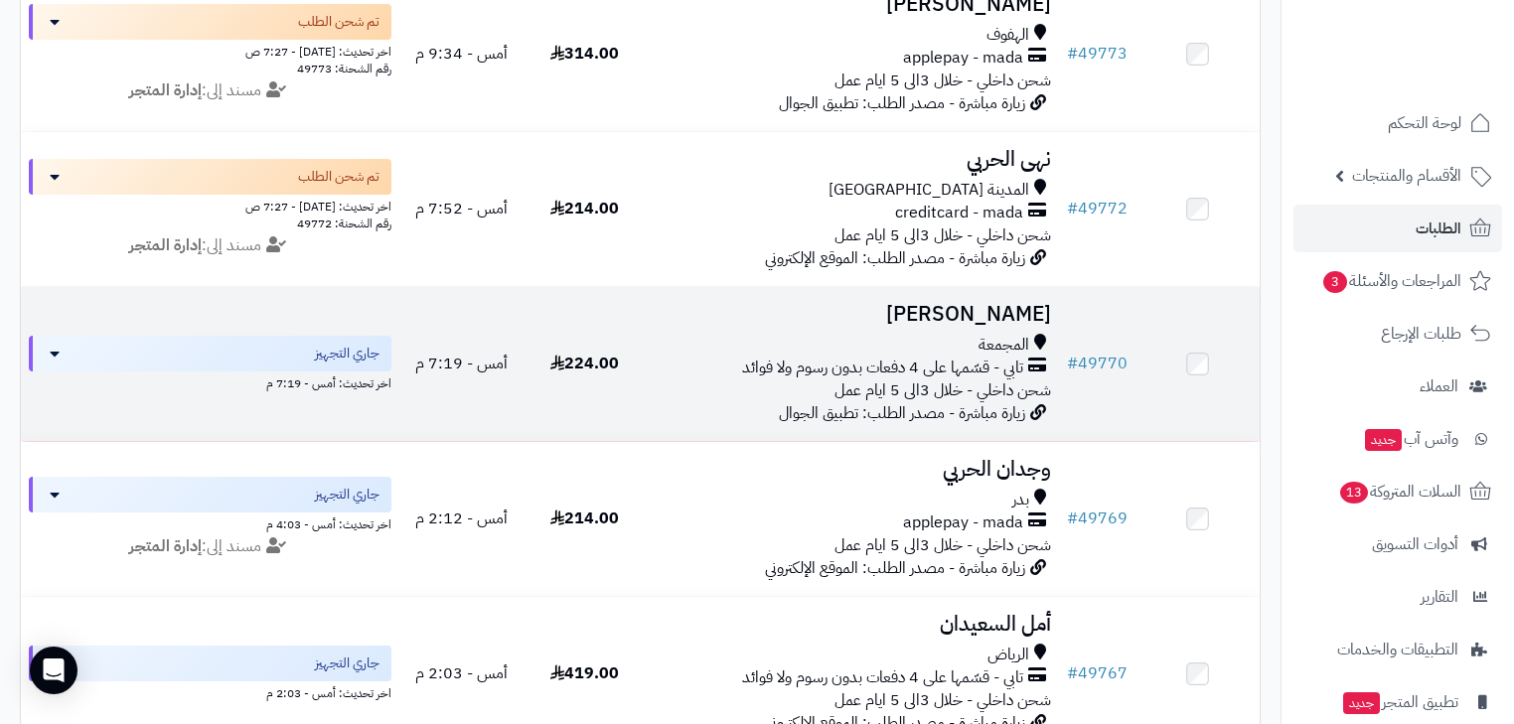
scroll to position [874, 0]
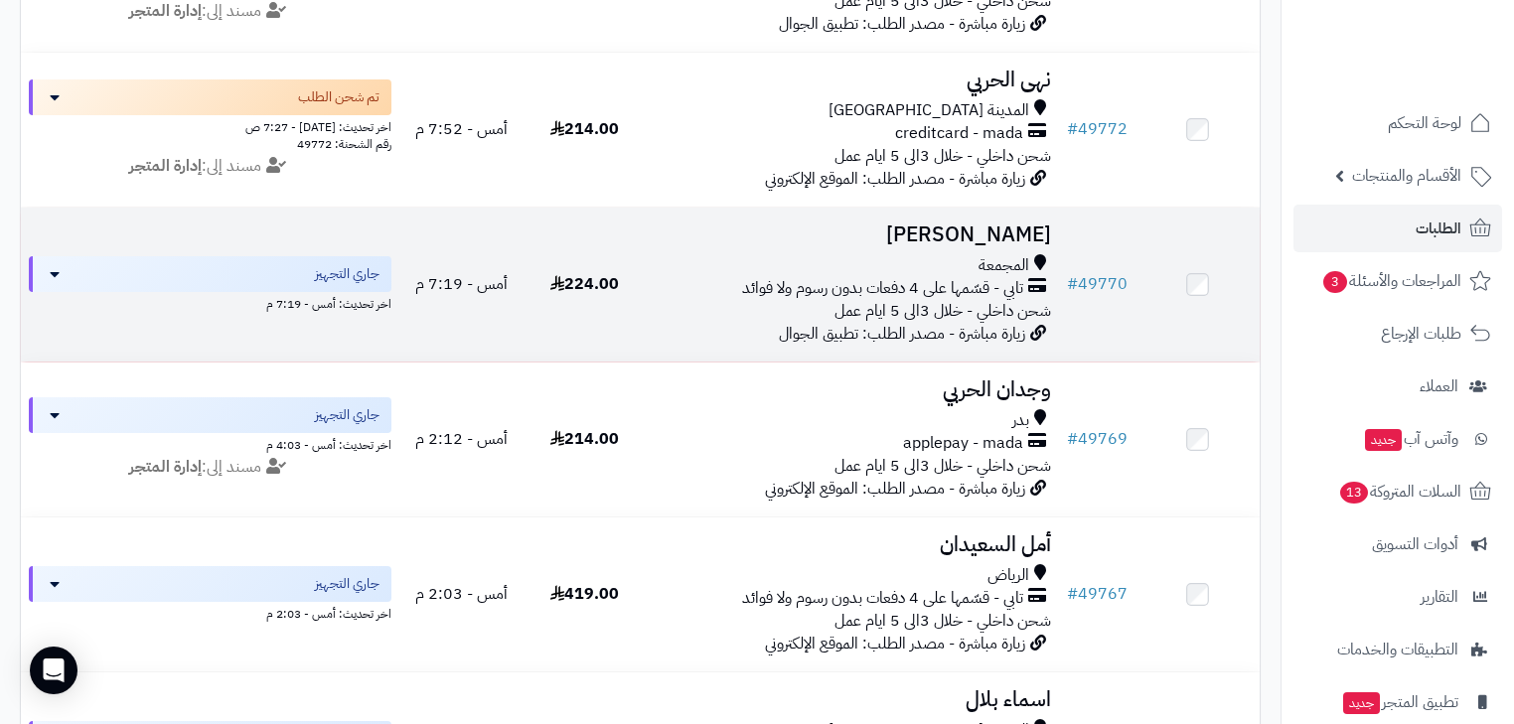
click at [979, 346] on span "زيارة مباشرة - مصدر الطلب: تطبيق الجوال" at bounding box center [902, 334] width 246 height 24
click at [990, 300] on span "تابي - قسّمها على 4 دفعات بدون رسوم ولا فوائد" at bounding box center [882, 288] width 281 height 23
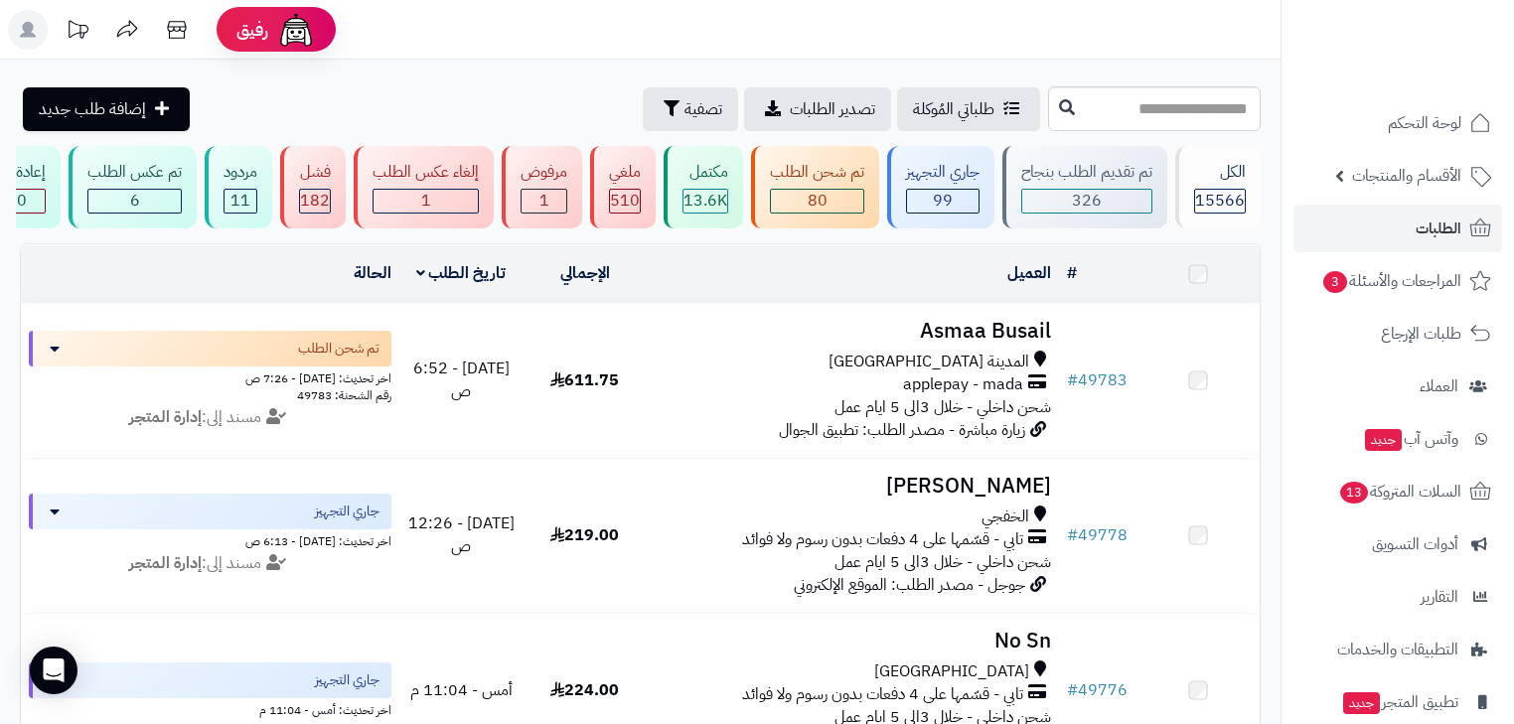
scroll to position [874, 0]
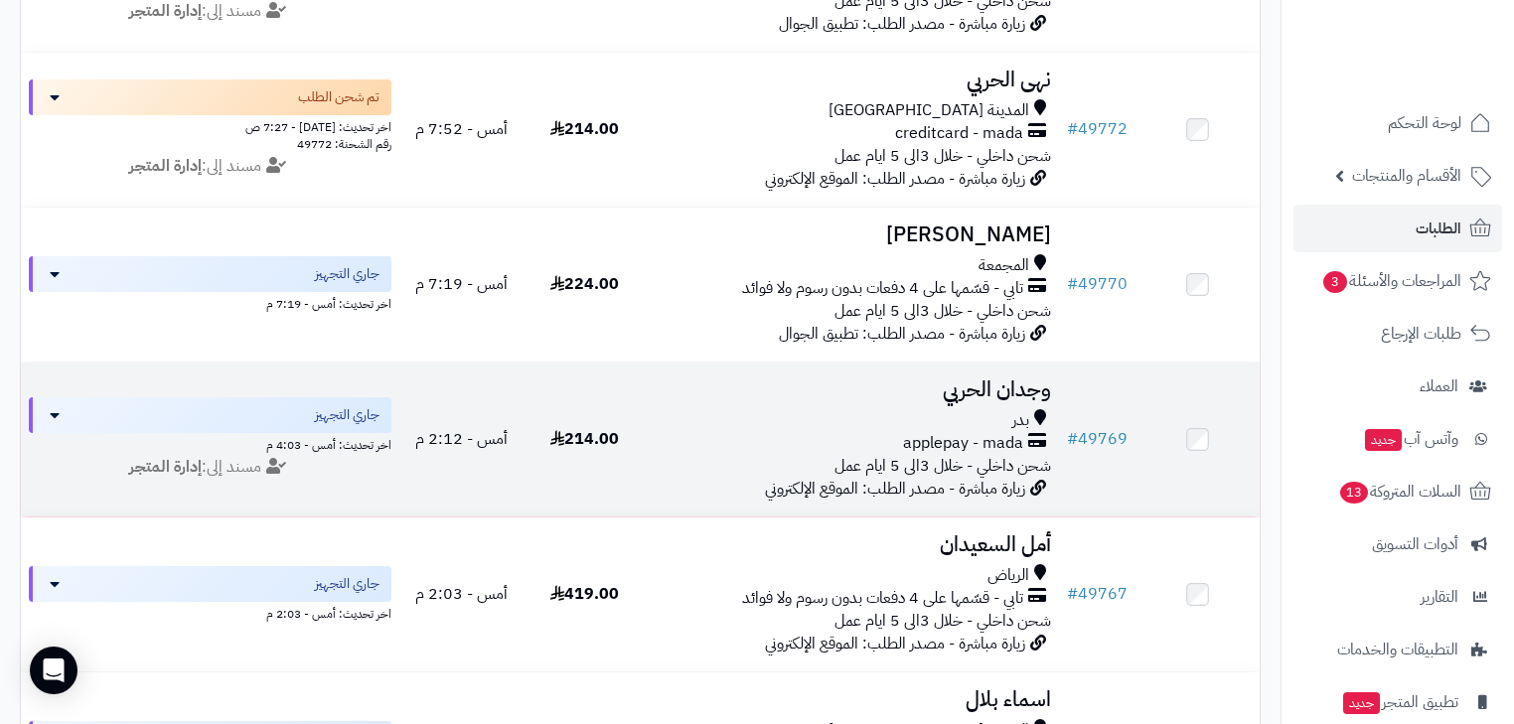
click at [906, 455] on span "applepay - mada" at bounding box center [963, 443] width 120 height 23
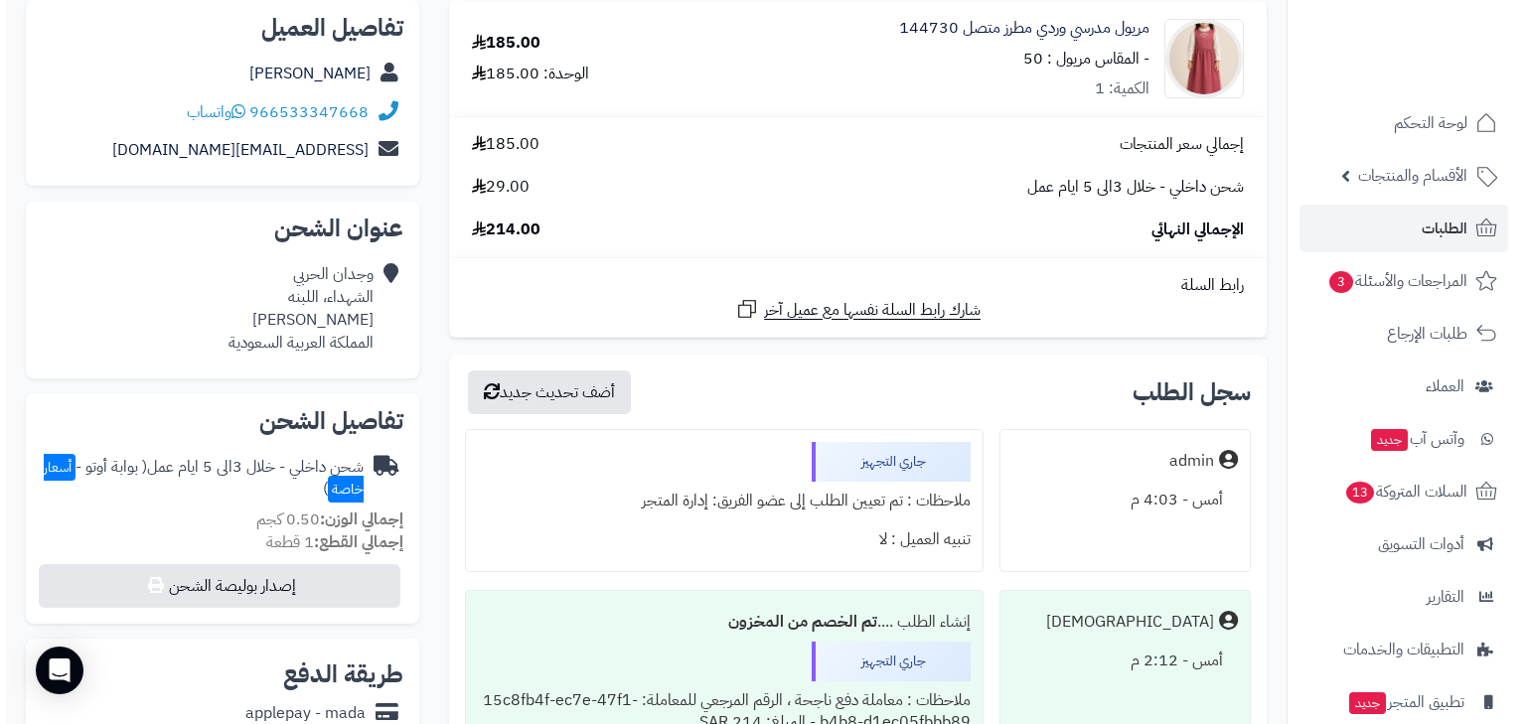
scroll to position [318, 0]
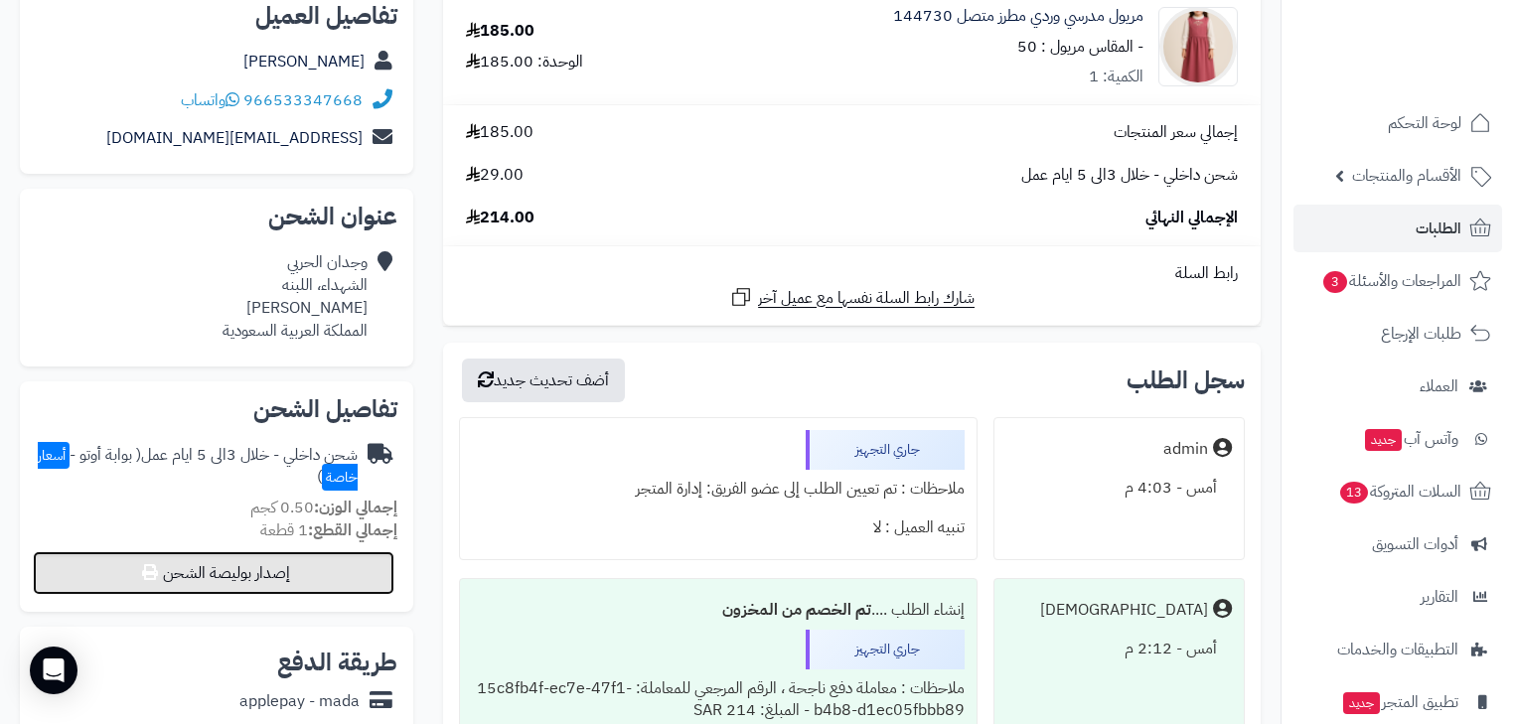
click at [370, 572] on button "إصدار بوليصة الشحن" at bounding box center [214, 573] width 362 height 44
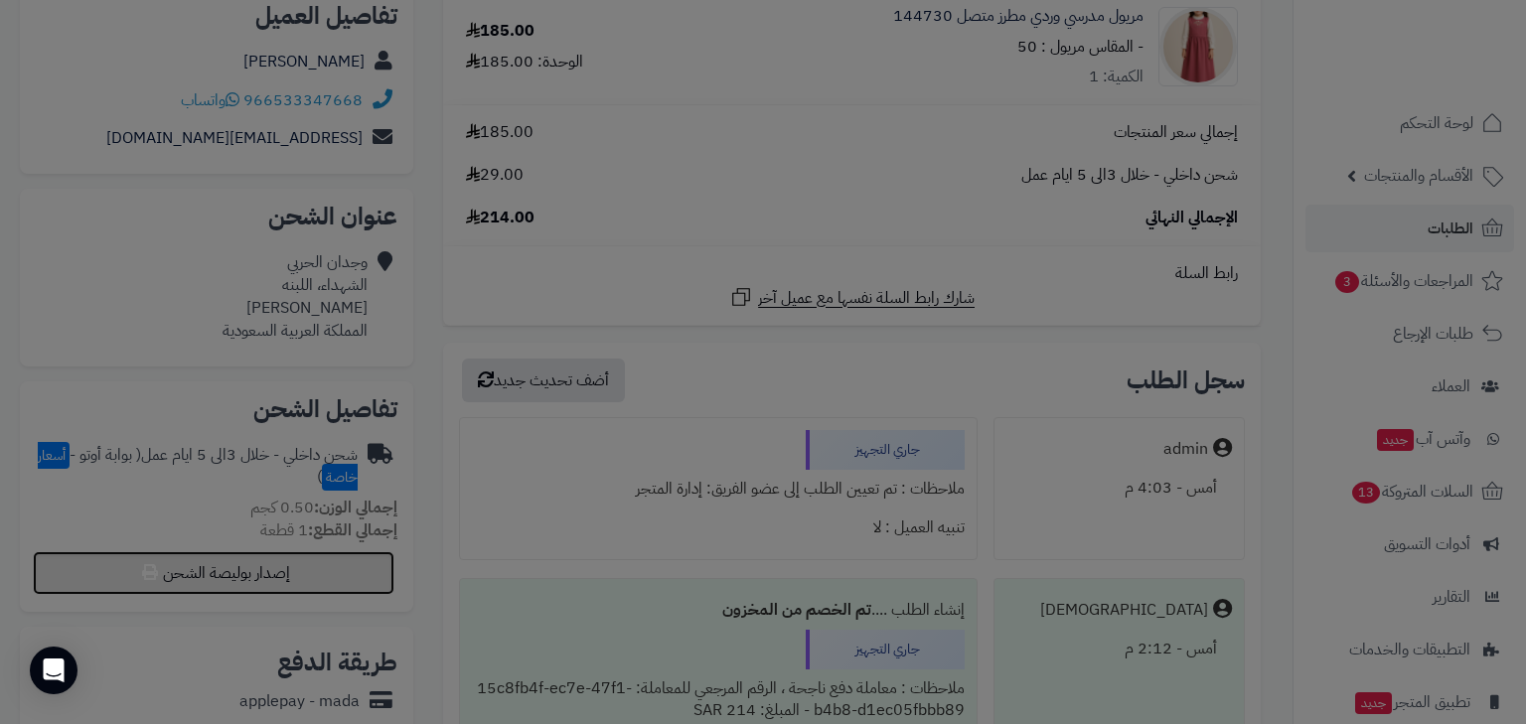
select select "***"
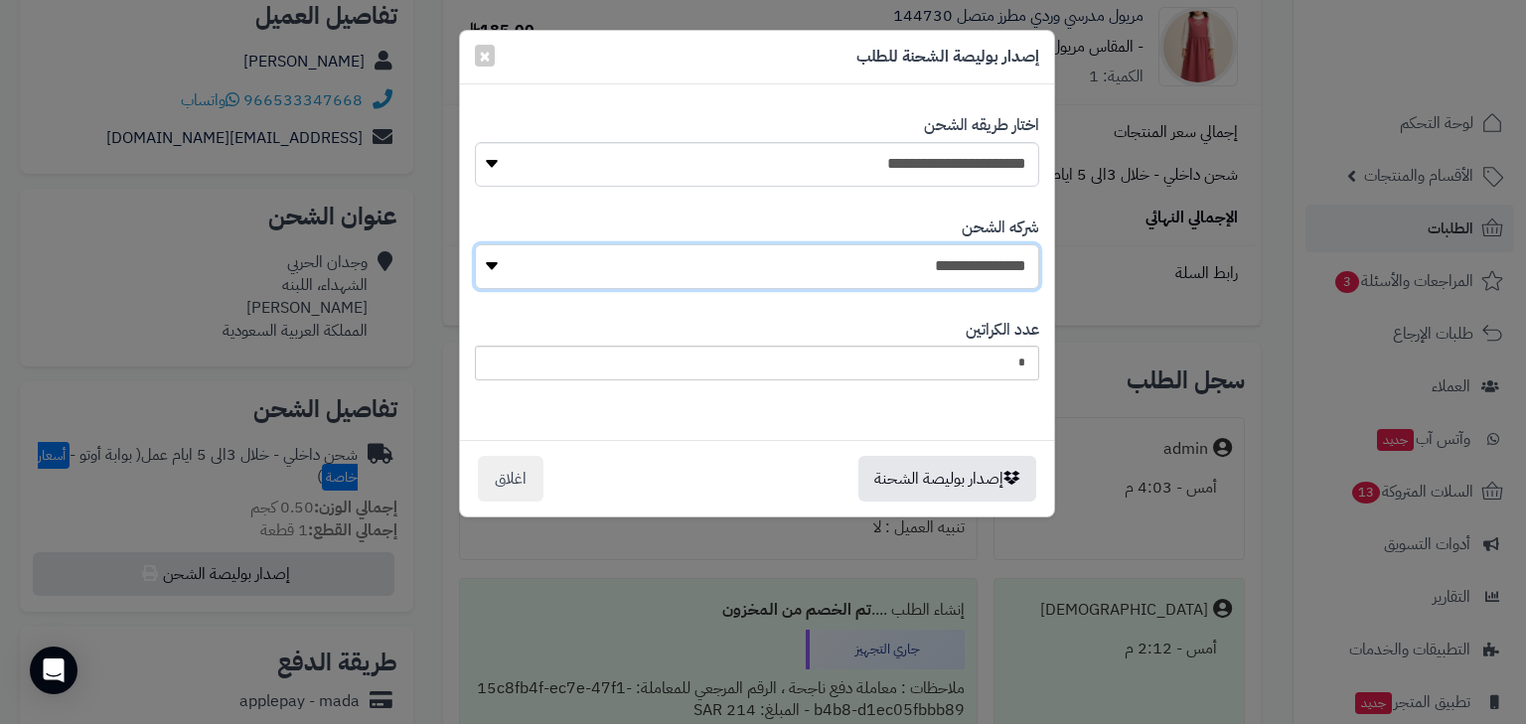
click at [1005, 256] on select "**********" at bounding box center [757, 266] width 564 height 45
click at [954, 254] on select "**********" at bounding box center [757, 266] width 564 height 45
select select "****"
click at [480, 244] on select "**********" at bounding box center [757, 266] width 564 height 45
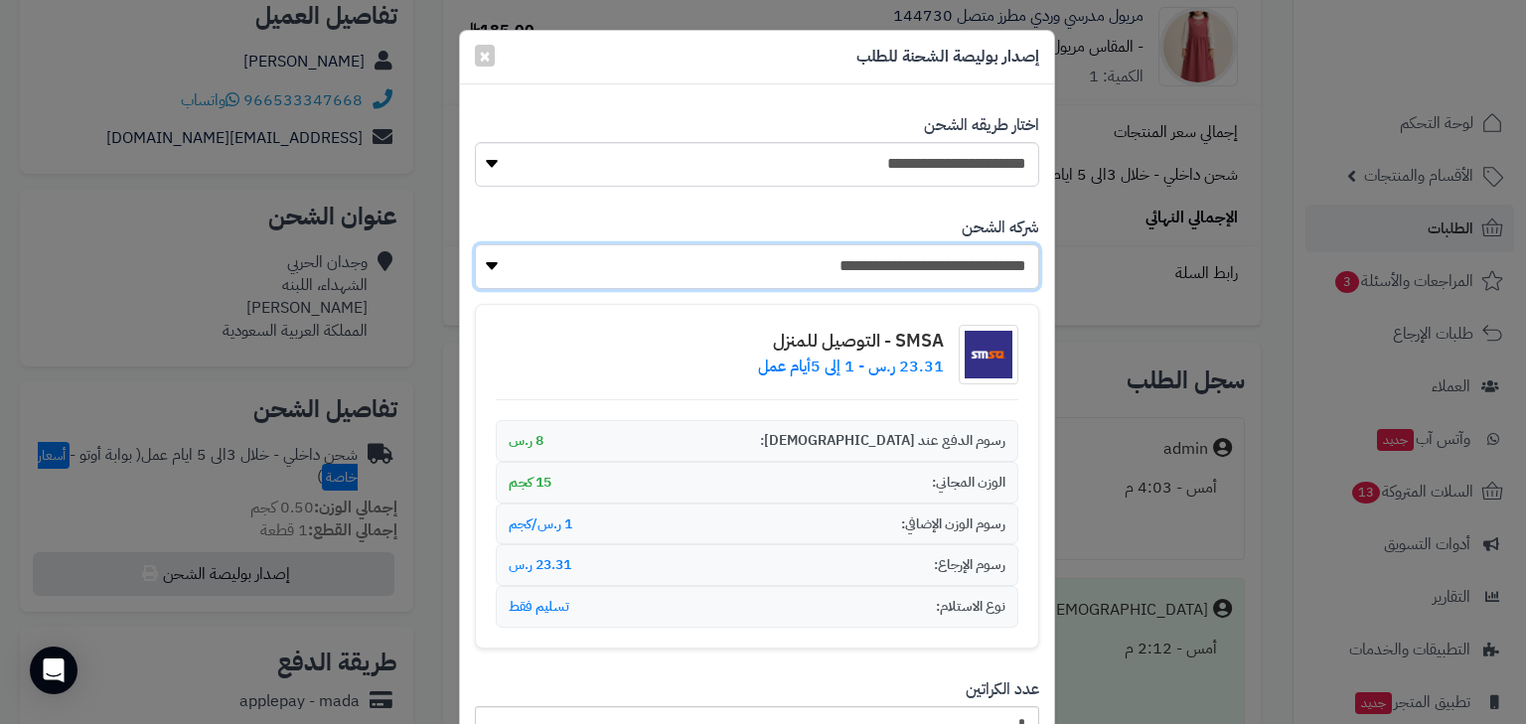
scroll to position [180, 0]
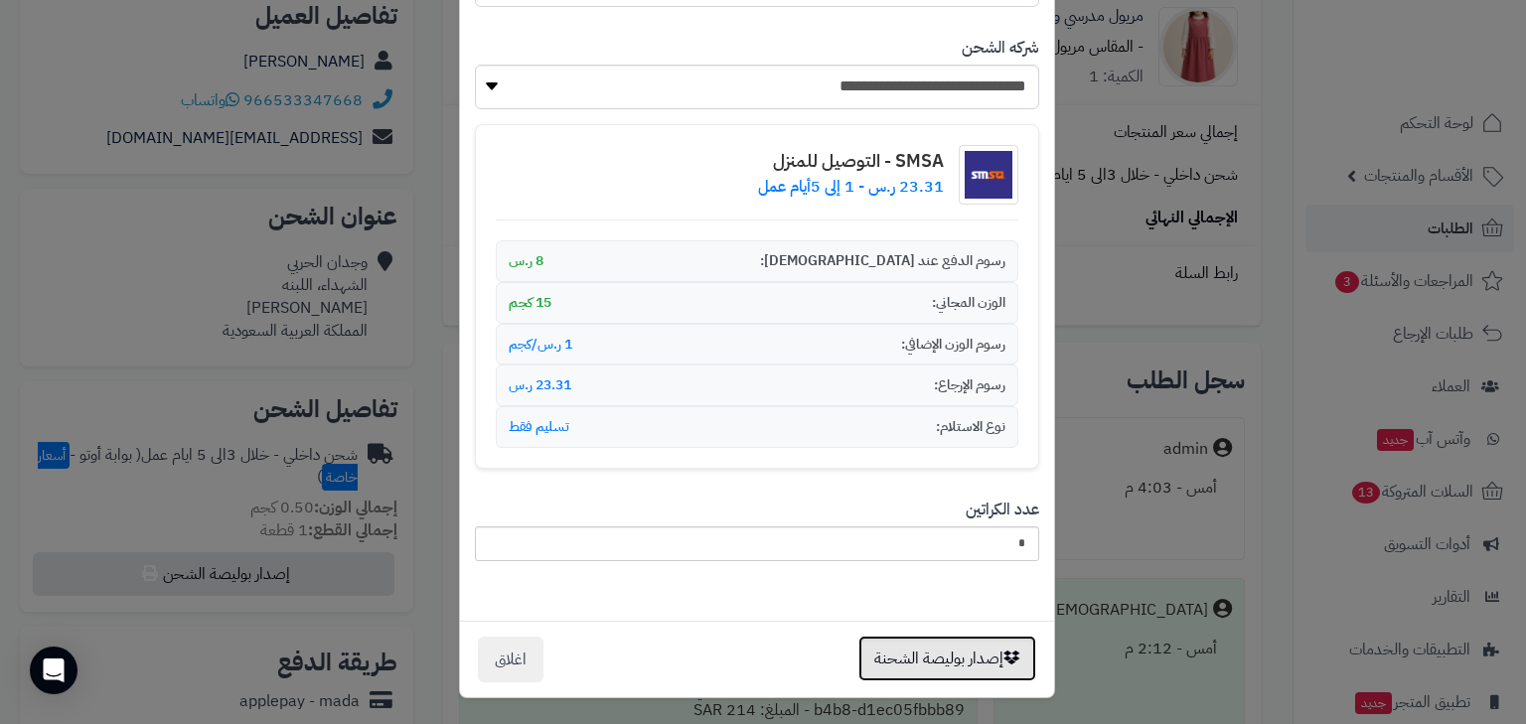
click at [961, 653] on button "إصدار بوليصة الشحنة" at bounding box center [947, 659] width 178 height 46
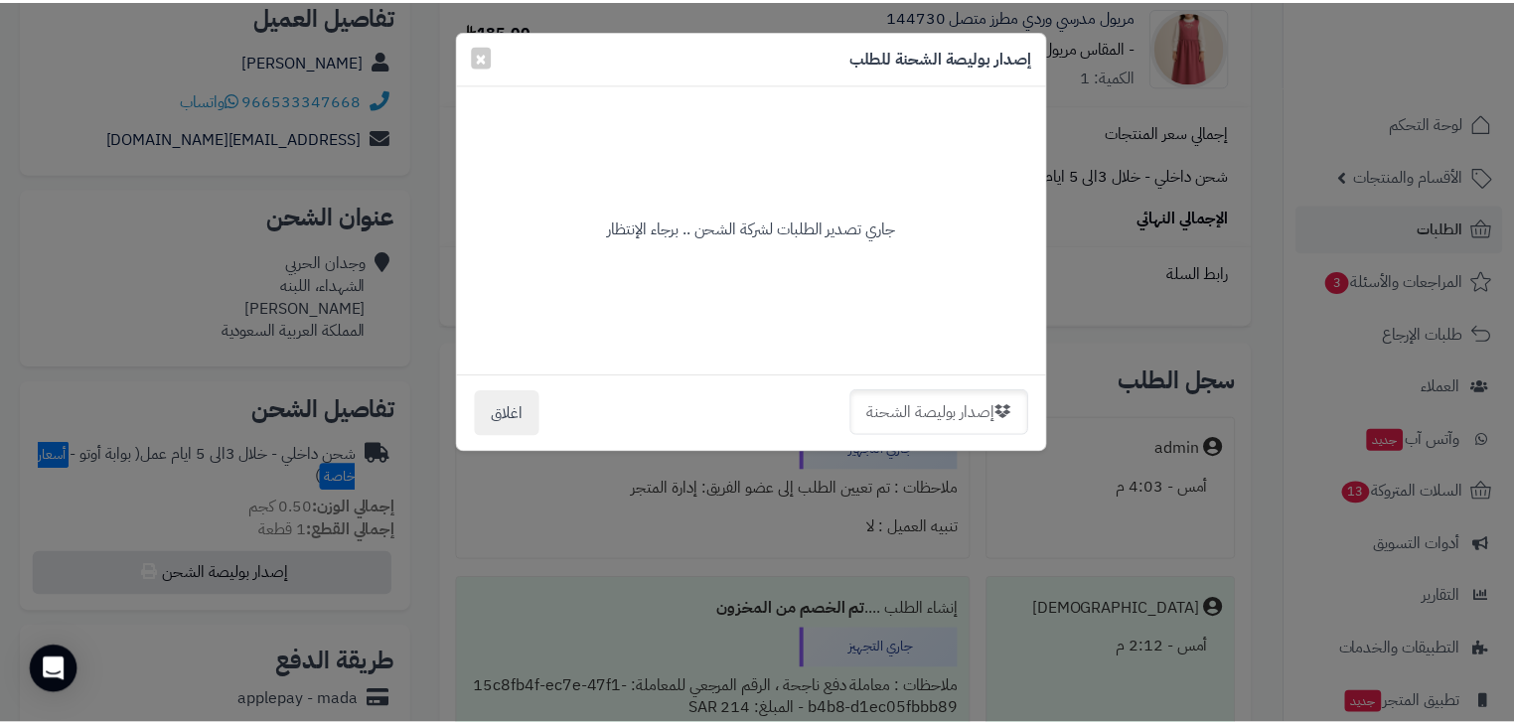
scroll to position [0, 0]
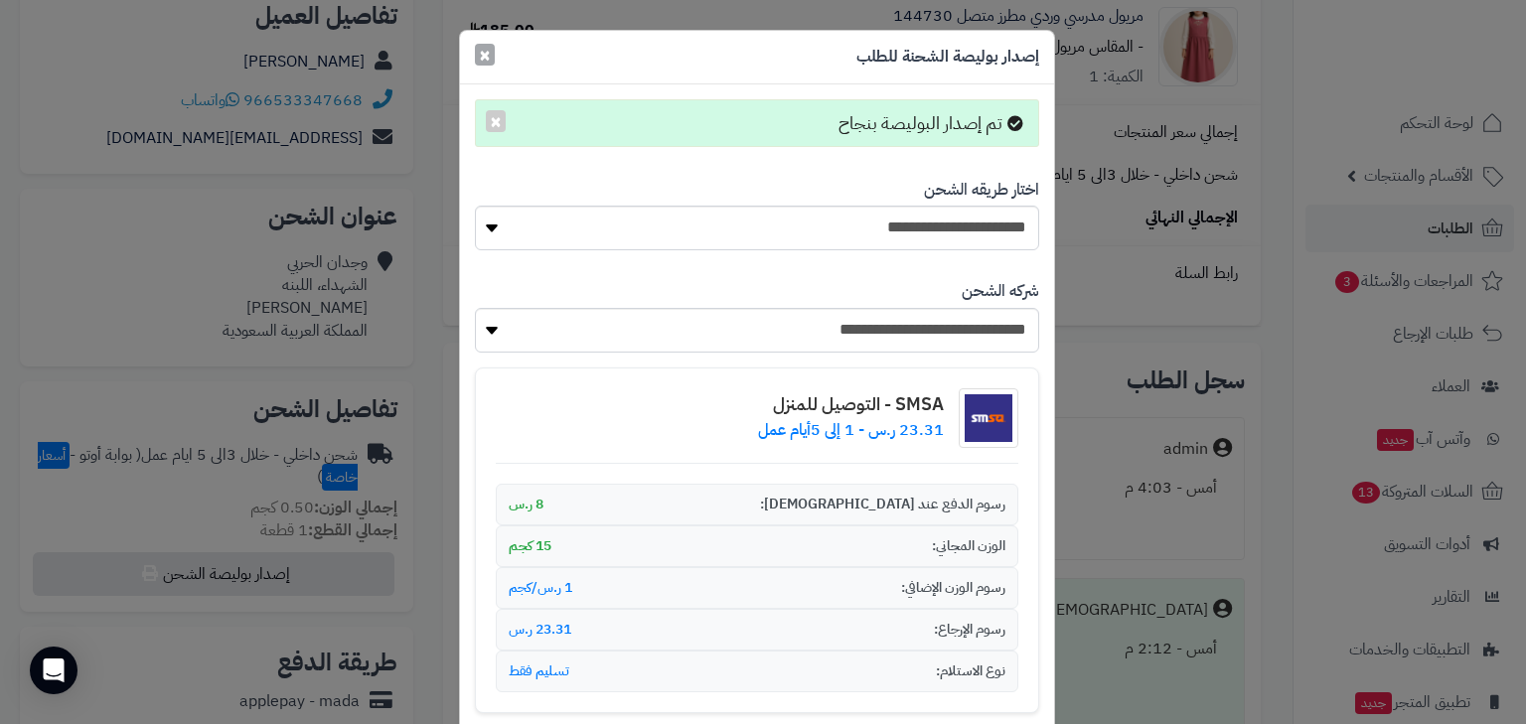
click at [485, 64] on span "×" at bounding box center [485, 55] width 12 height 30
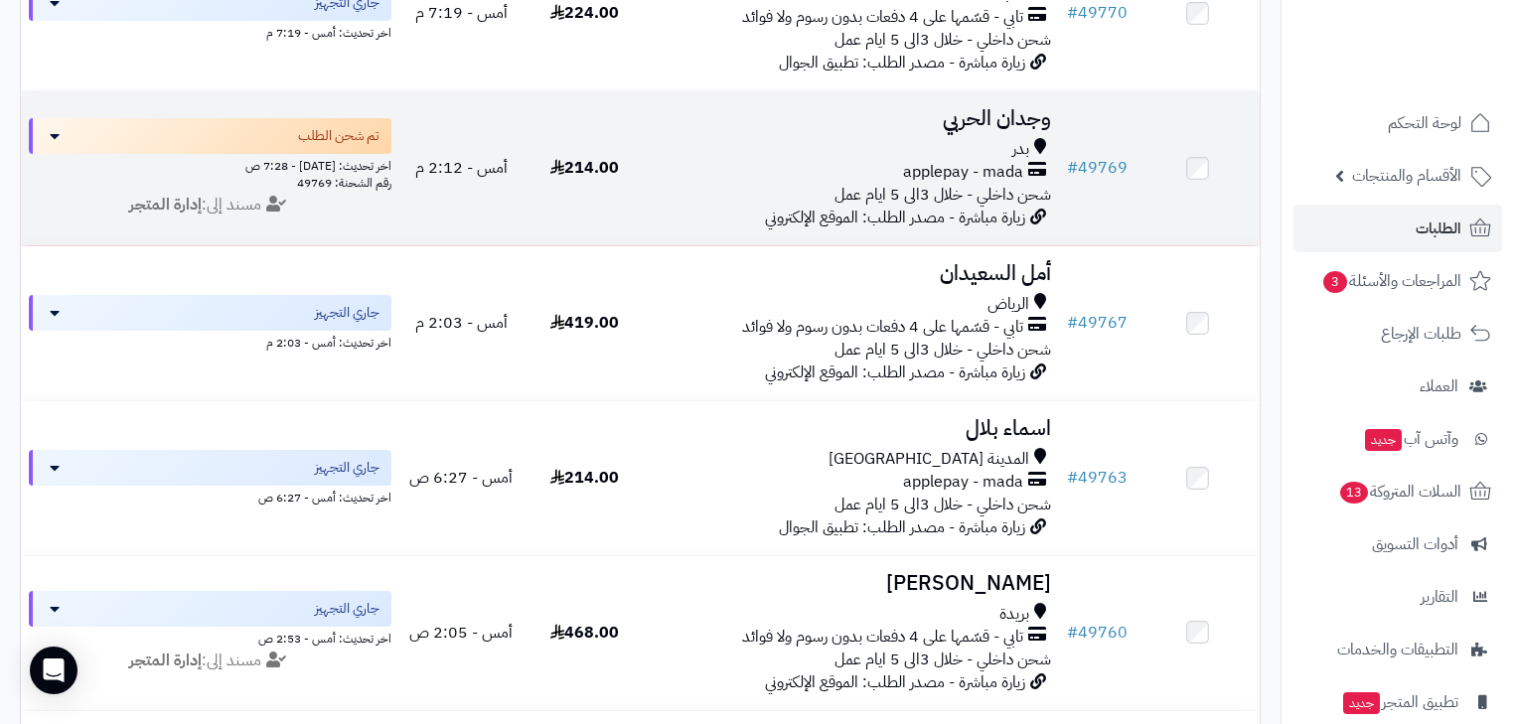
scroll to position [1192, 0]
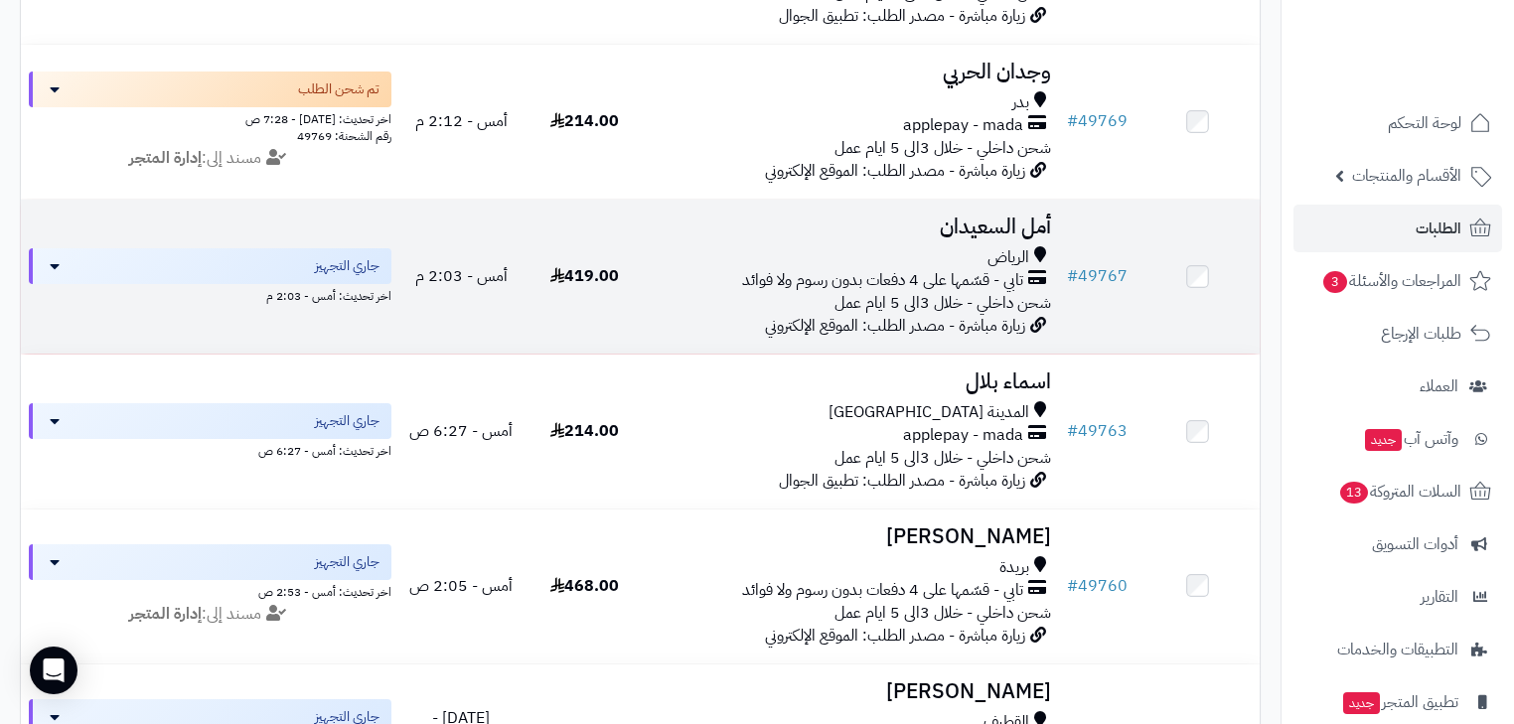
click at [973, 310] on span "شحن داخلي - خلال 3الى 5 ايام عمل" at bounding box center [943, 303] width 217 height 24
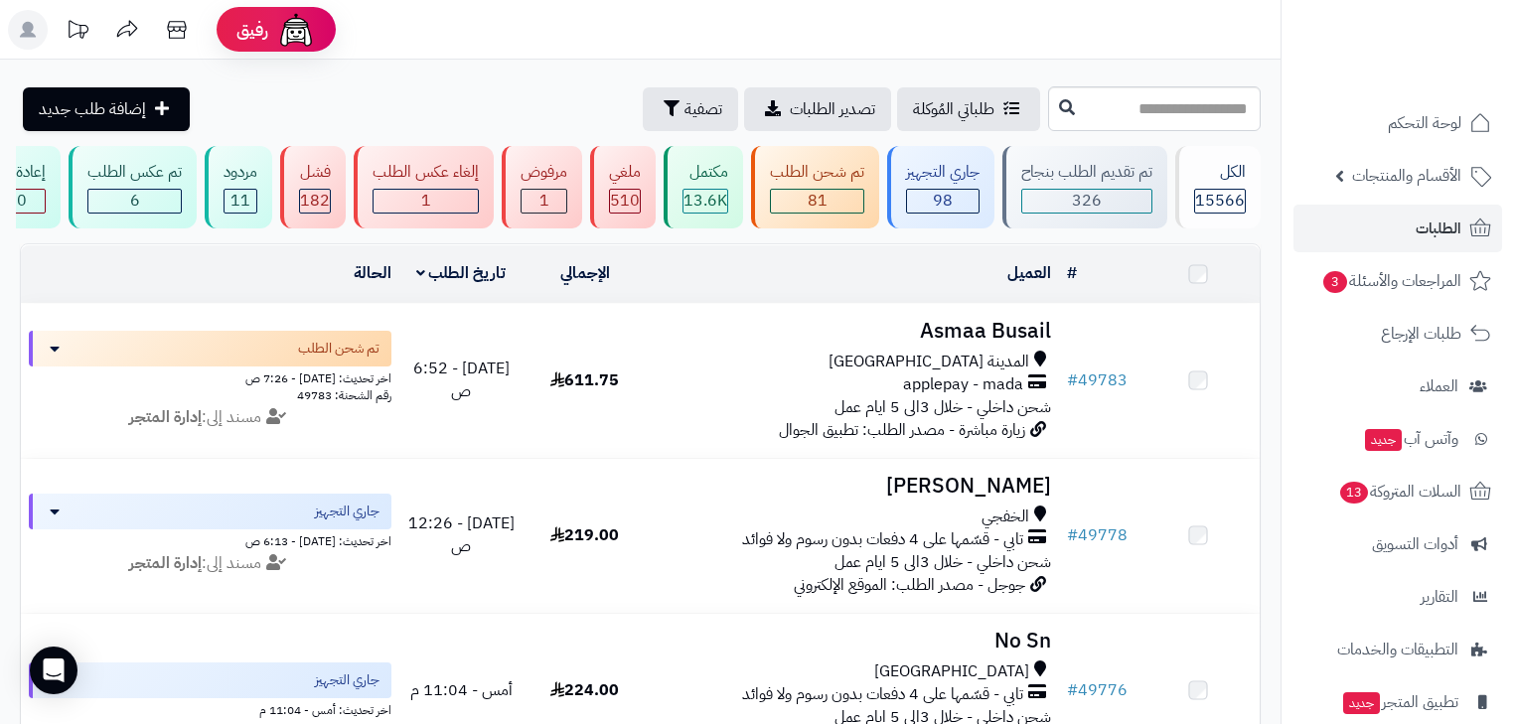
scroll to position [1192, 0]
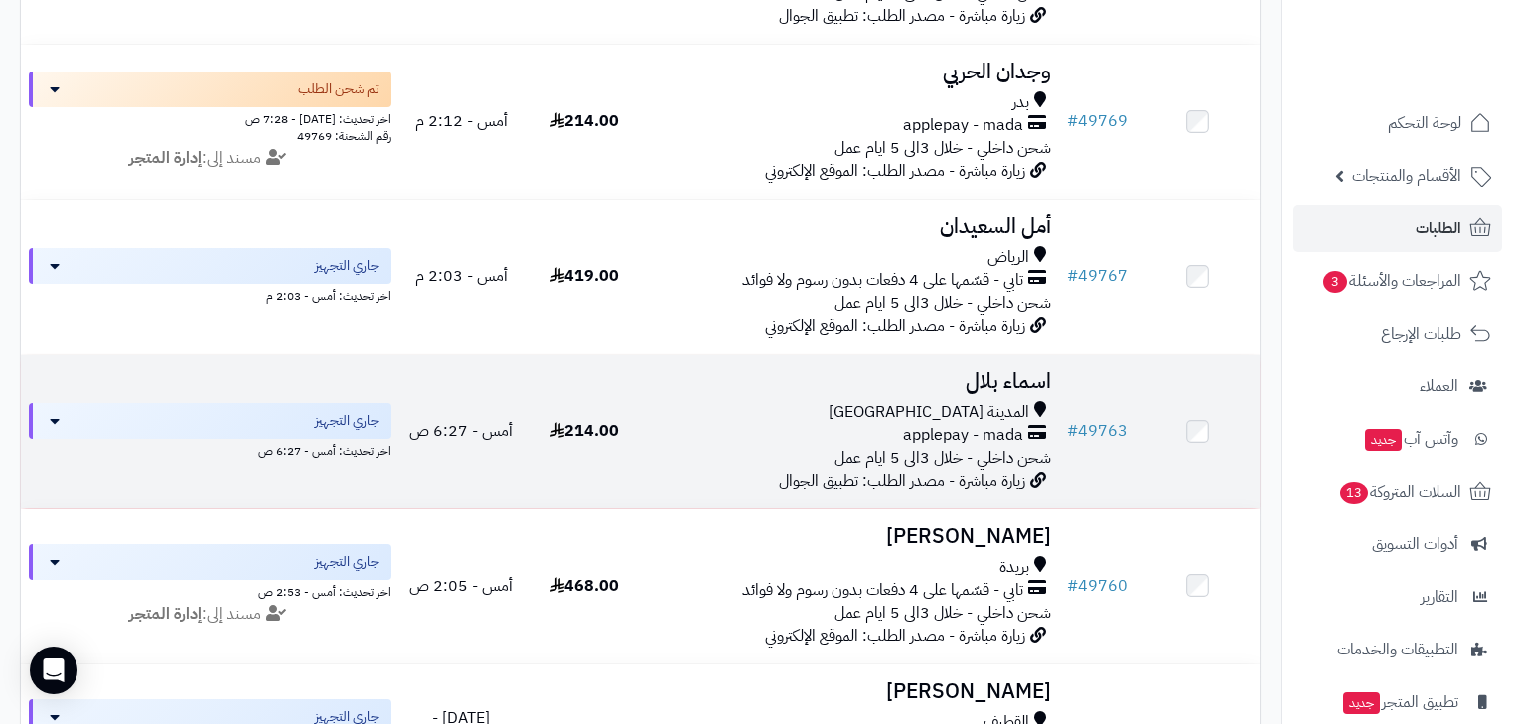
click at [865, 493] on span "زيارة مباشرة - مصدر الطلب: تطبيق الجوال" at bounding box center [902, 481] width 246 height 24
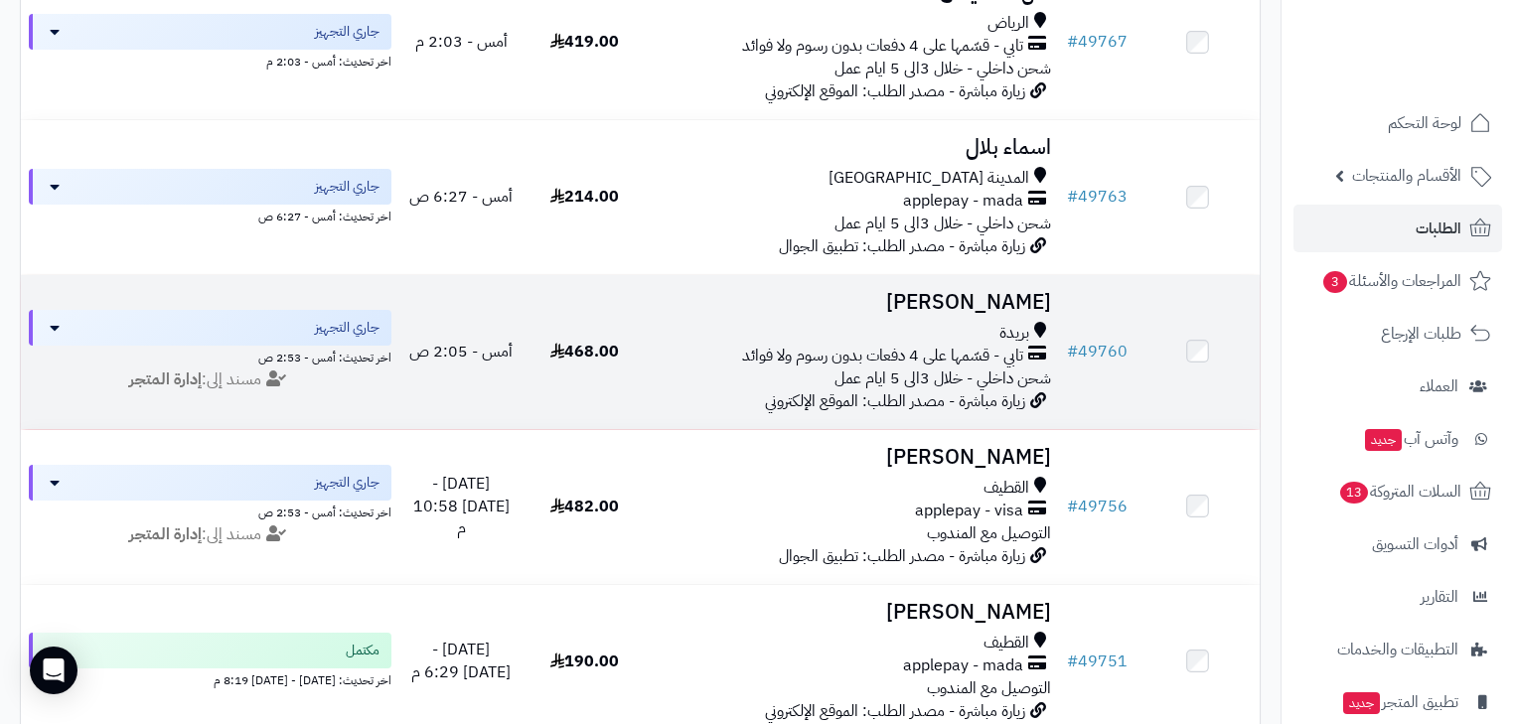
scroll to position [1431, 0]
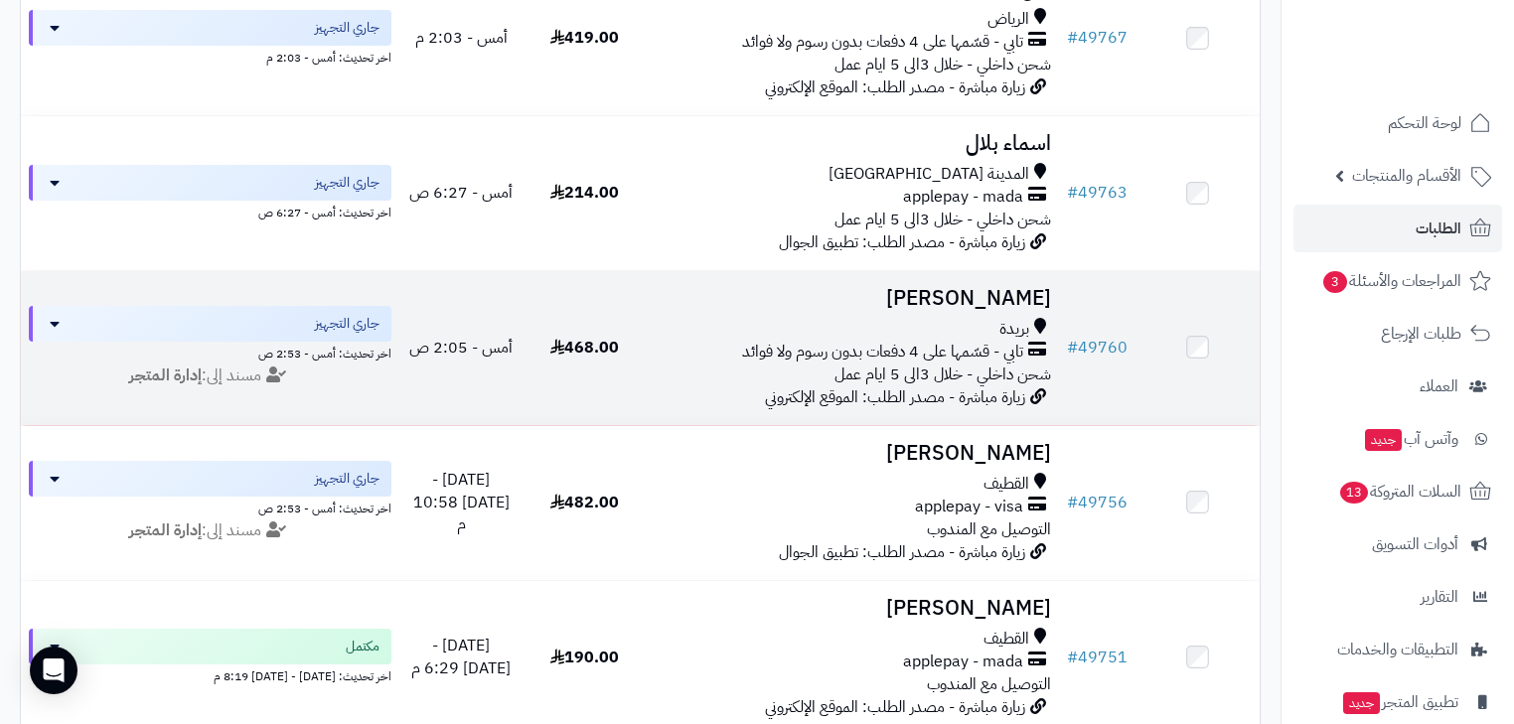
click at [855, 364] on span "تابي - قسّمها على 4 دفعات بدون رسوم ولا فوائد" at bounding box center [882, 352] width 281 height 23
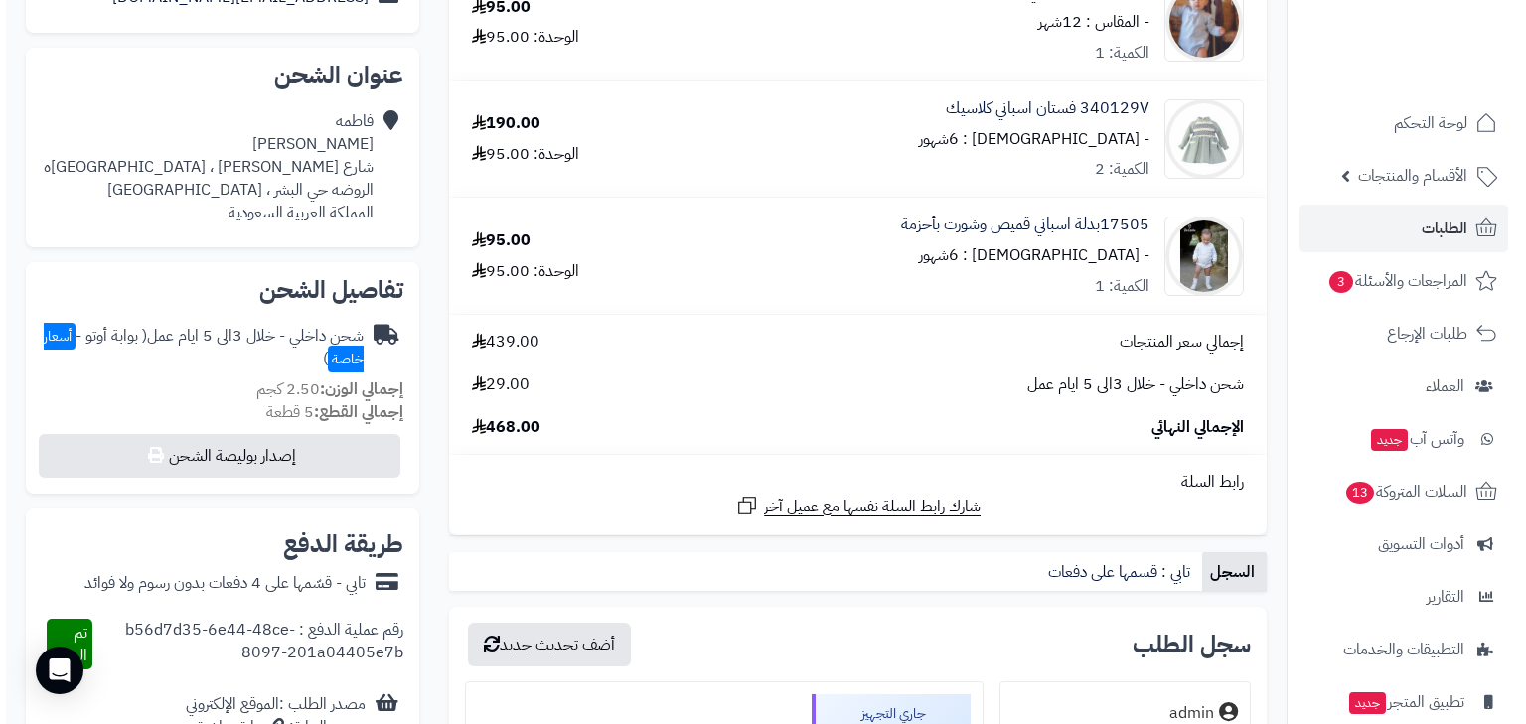
scroll to position [477, 0]
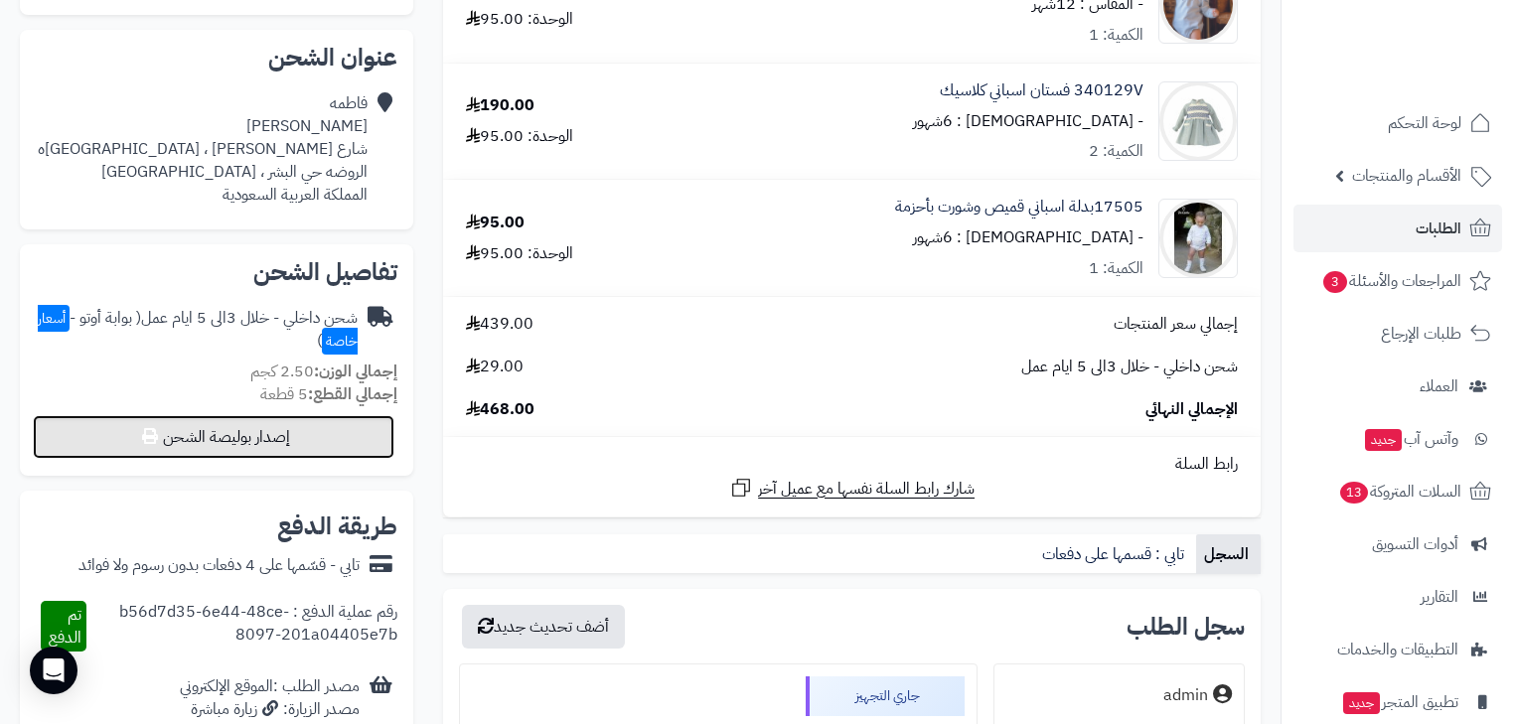
click at [346, 452] on button "إصدار بوليصة الشحن" at bounding box center [214, 437] width 362 height 44
select select "***"
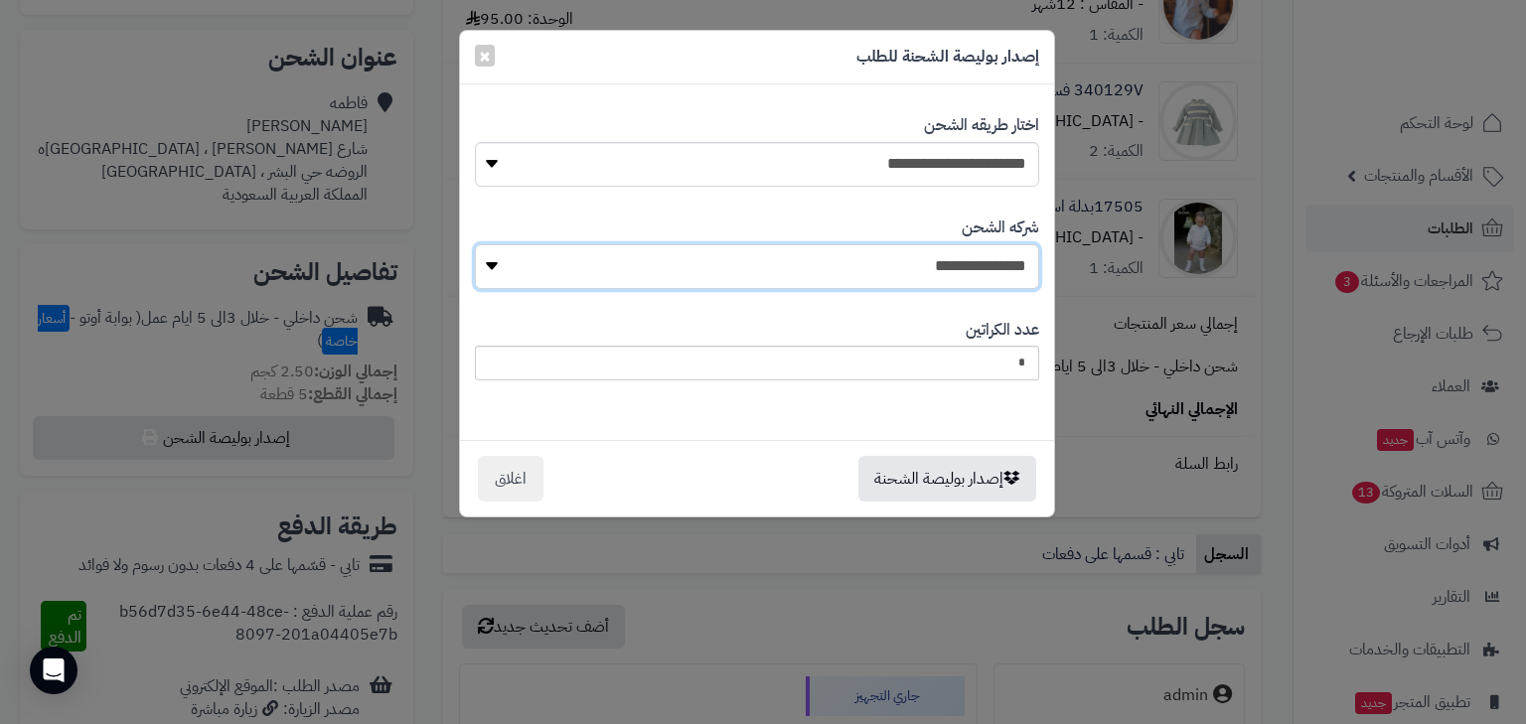
click at [993, 262] on select "**********" at bounding box center [757, 266] width 564 height 45
select select "****"
click at [480, 244] on select "**********" at bounding box center [757, 266] width 564 height 45
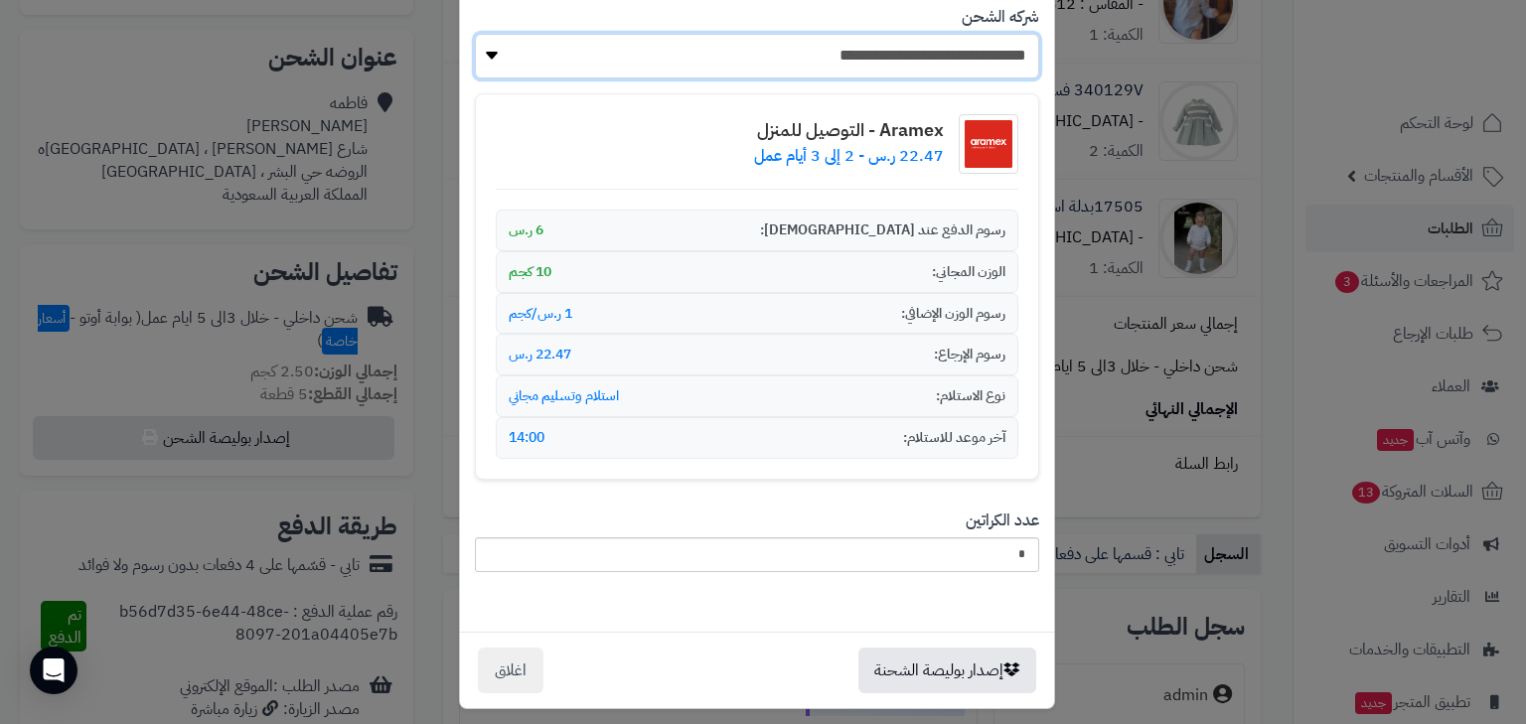
scroll to position [222, 0]
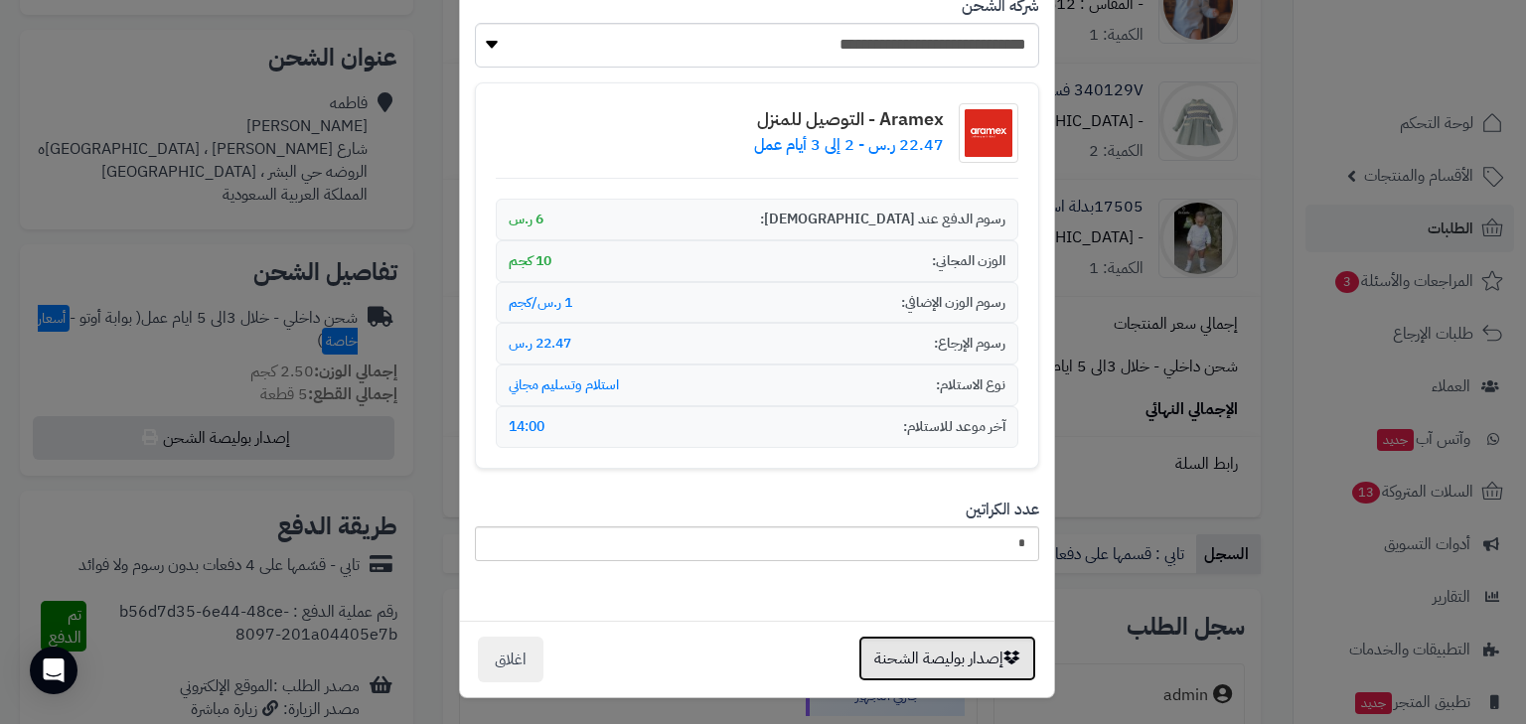
click at [1002, 640] on button "إصدار بوليصة الشحنة" at bounding box center [947, 659] width 178 height 46
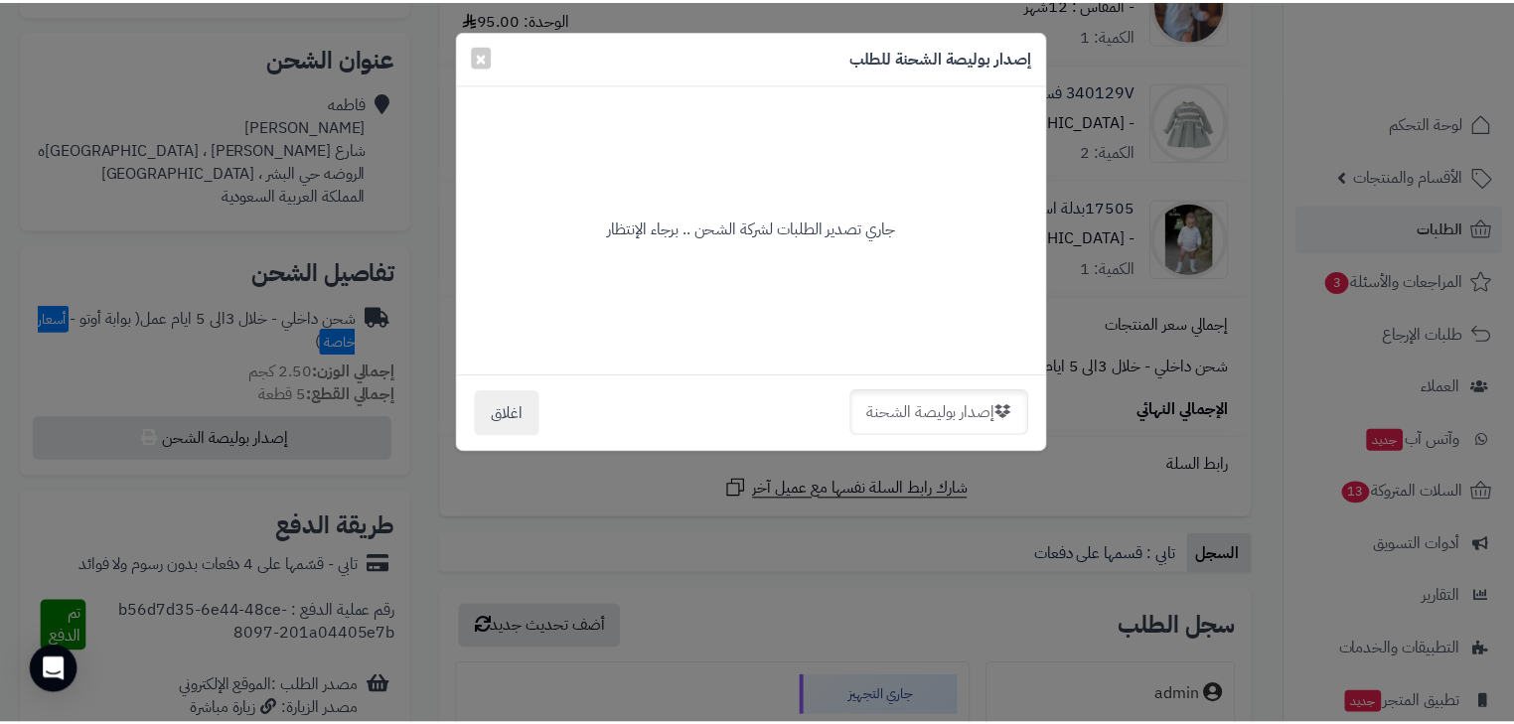
scroll to position [0, 0]
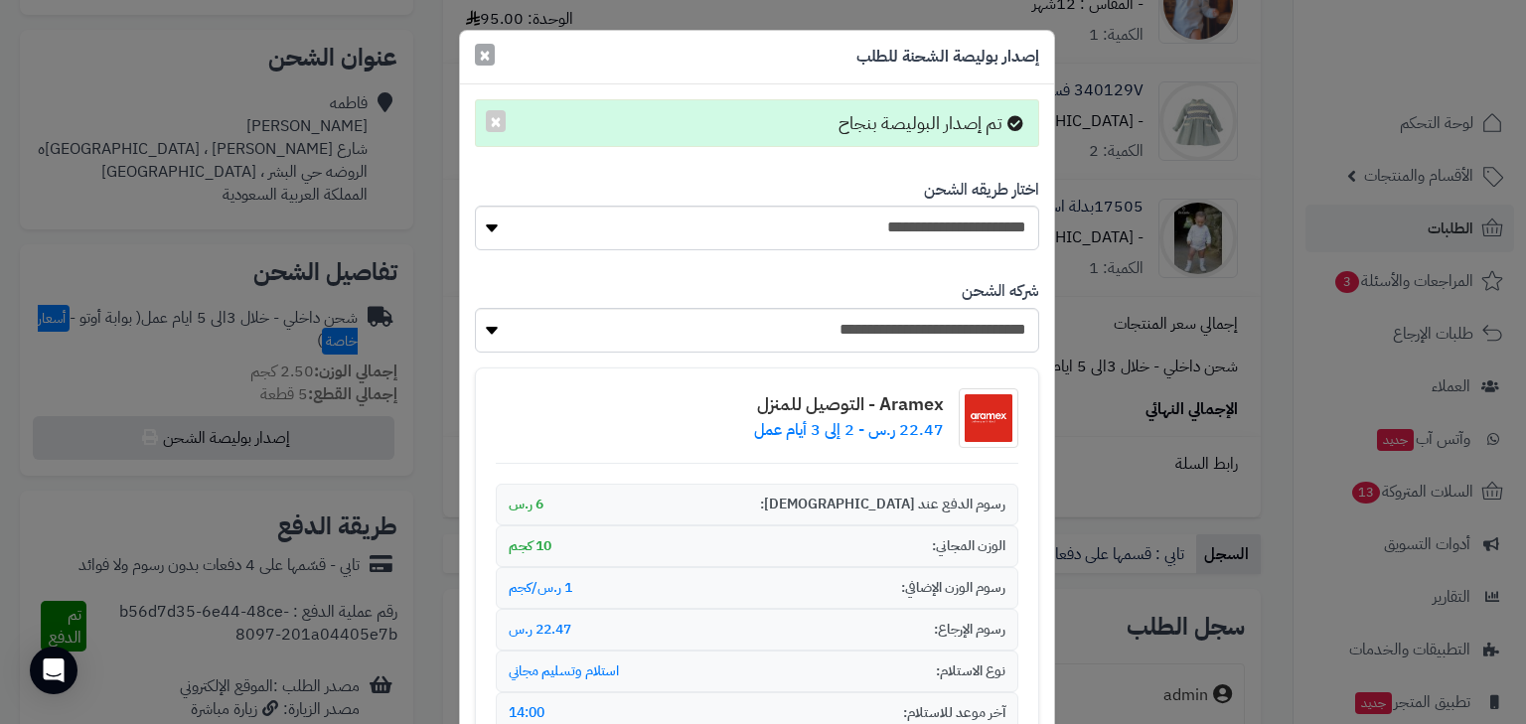
click at [489, 59] on span "×" at bounding box center [485, 55] width 12 height 30
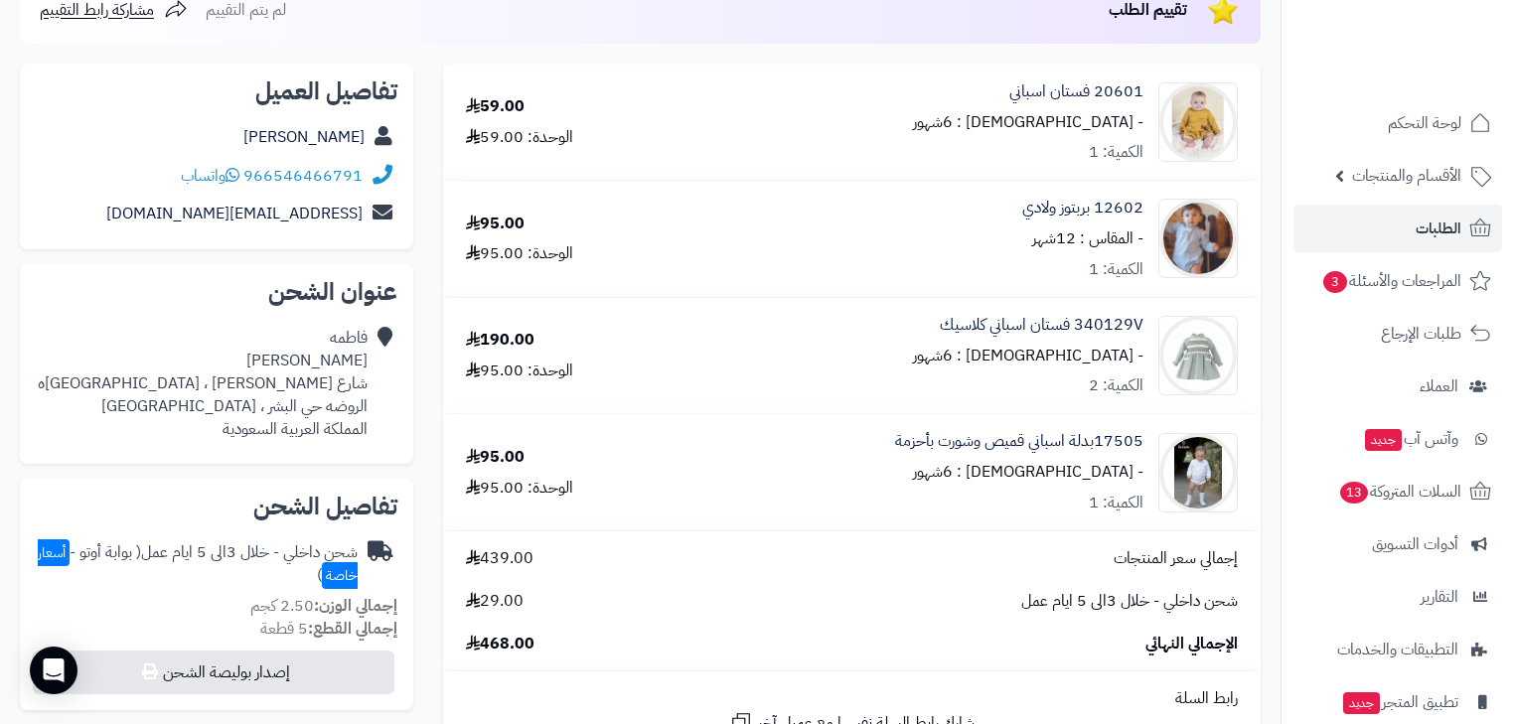
scroll to position [238, 0]
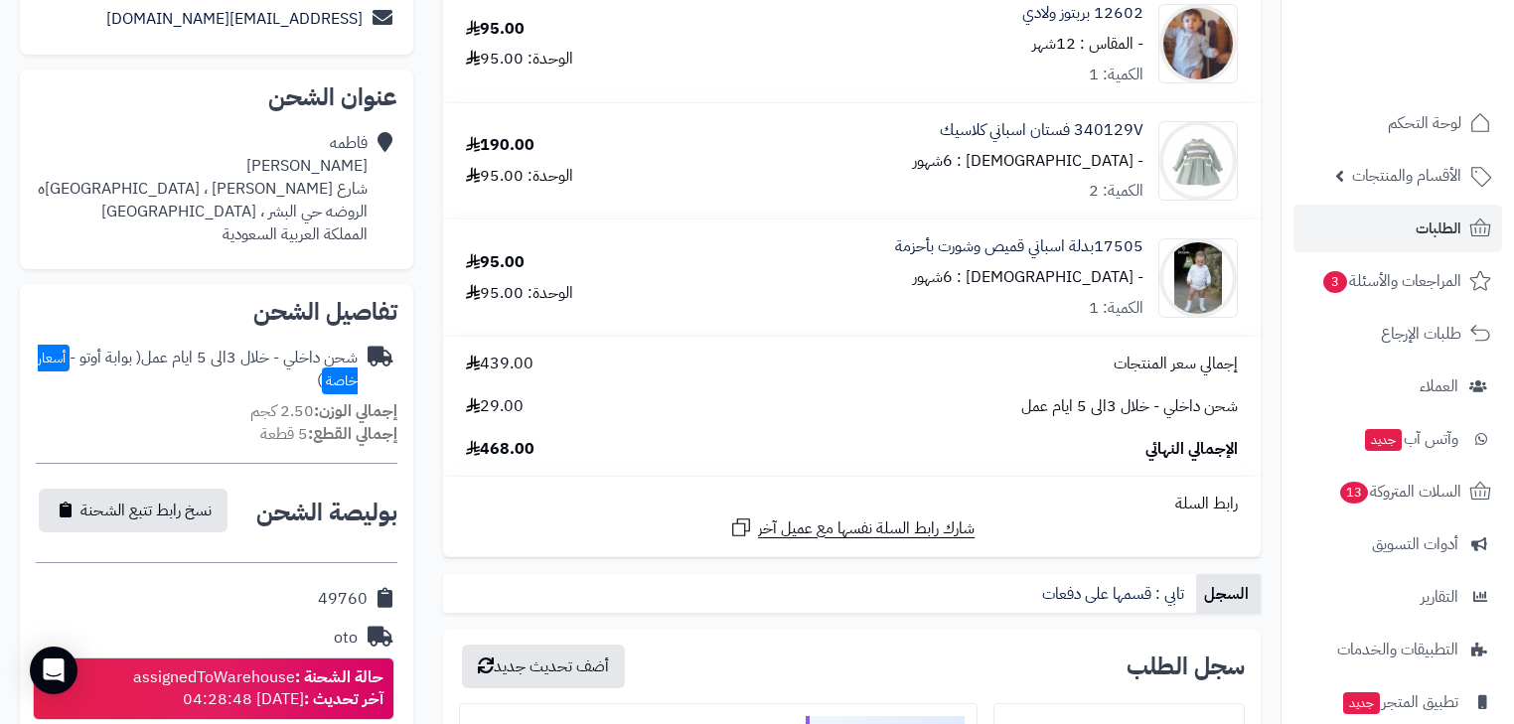
scroll to position [397, 0]
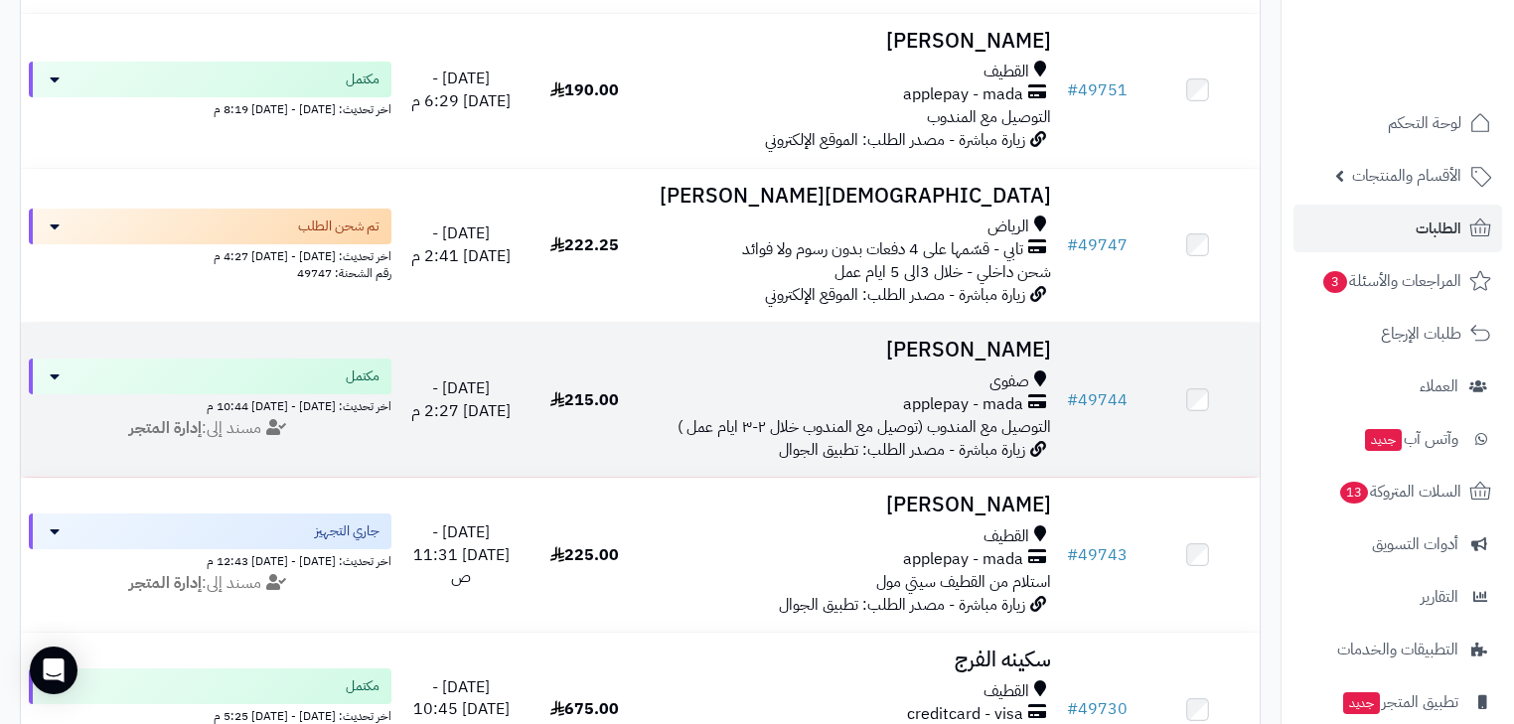
scroll to position [2067, 0]
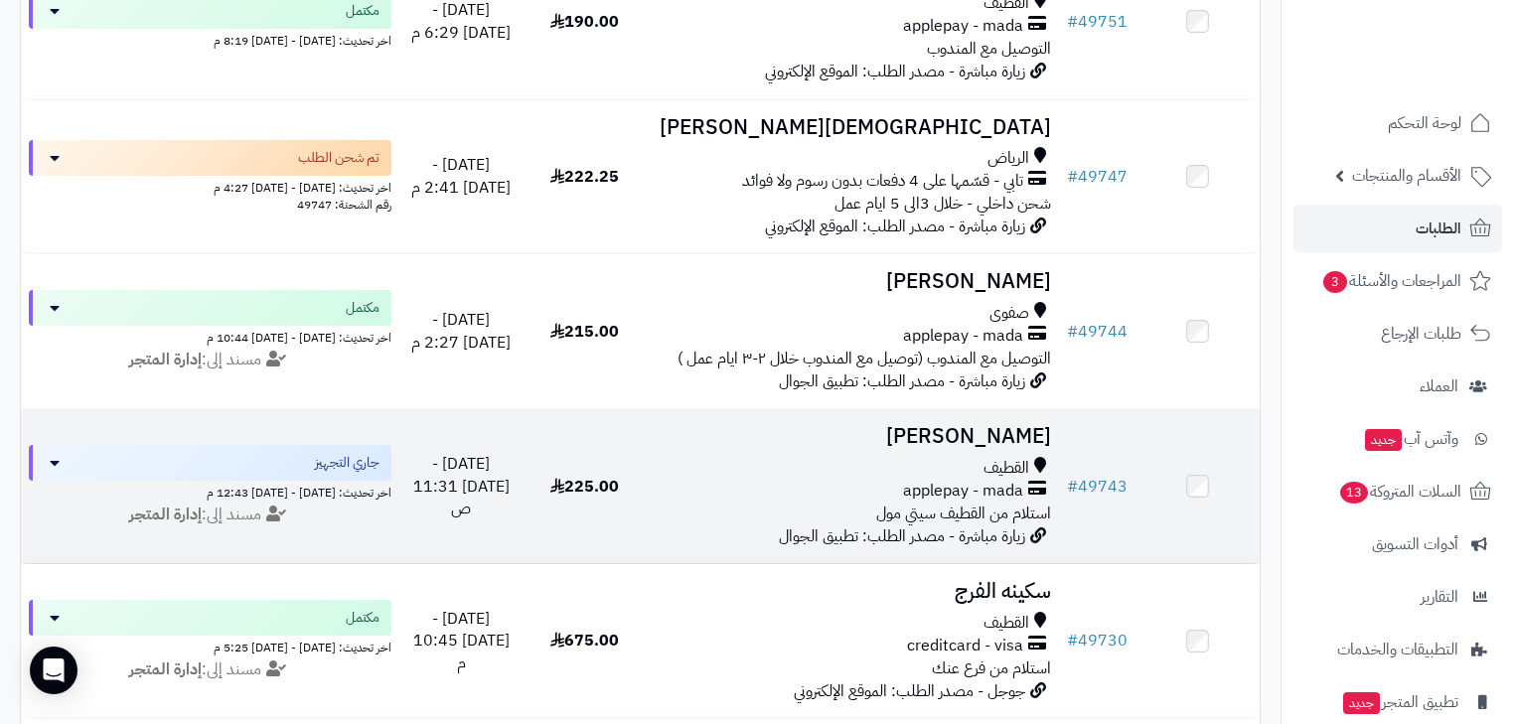
click at [934, 501] on span "applepay - mada" at bounding box center [963, 491] width 120 height 23
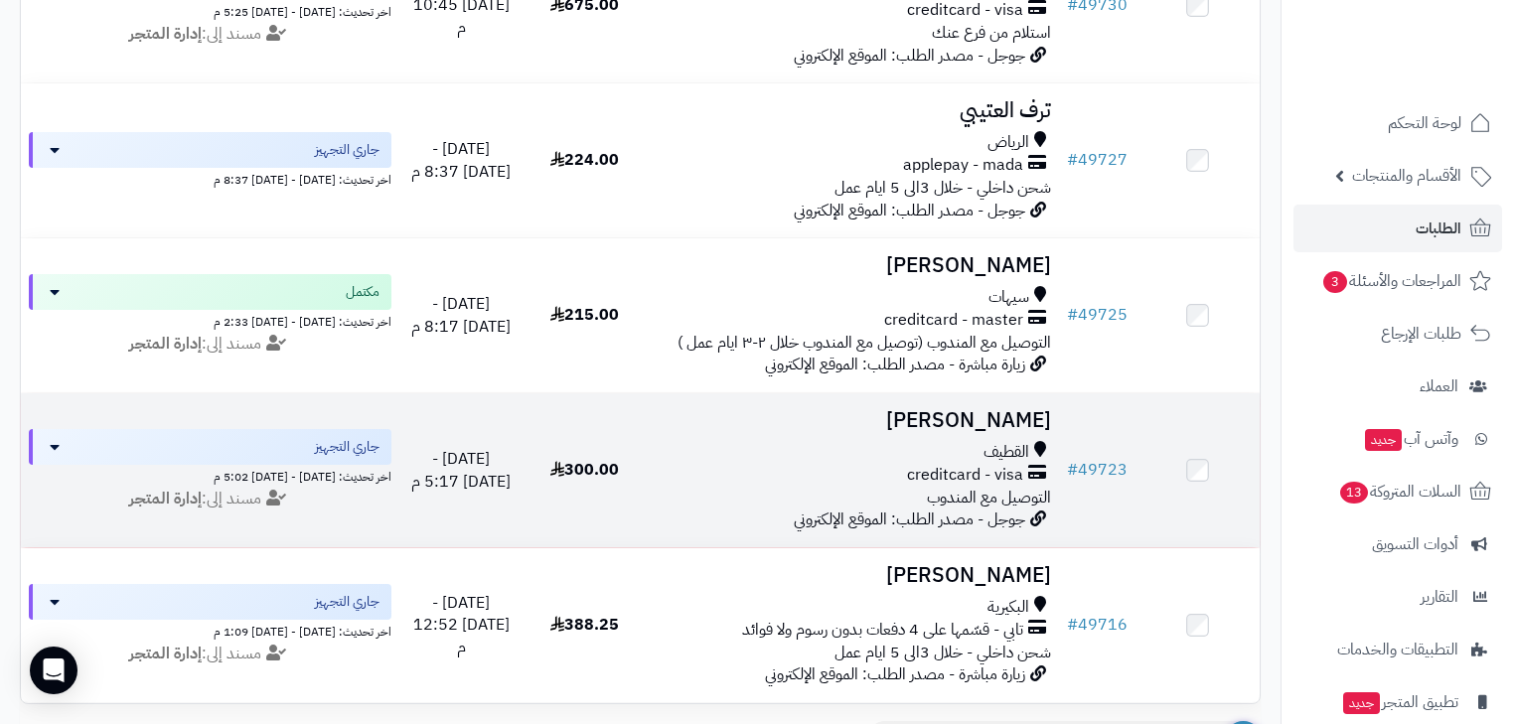
scroll to position [2931, 0]
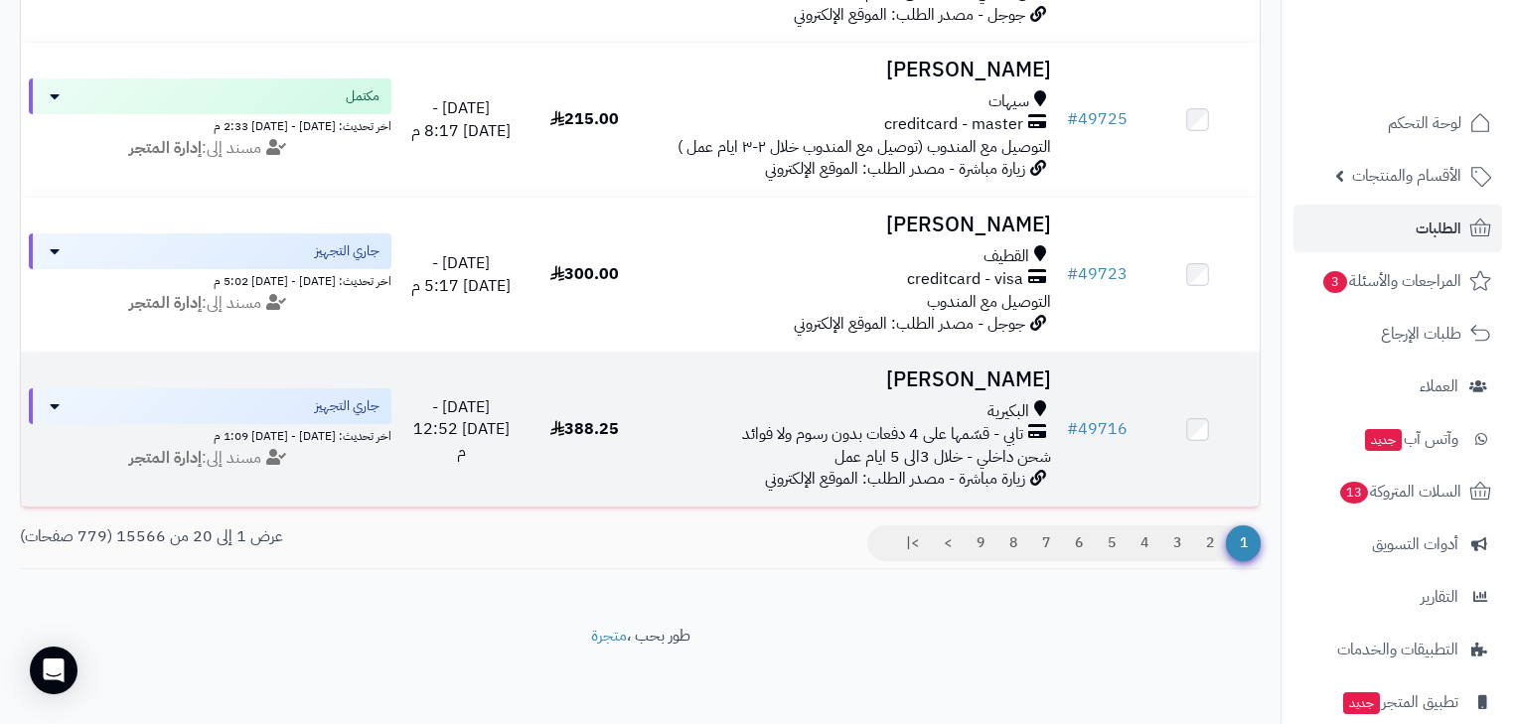
click at [978, 400] on div "البكيرية" at bounding box center [853, 411] width 396 height 23
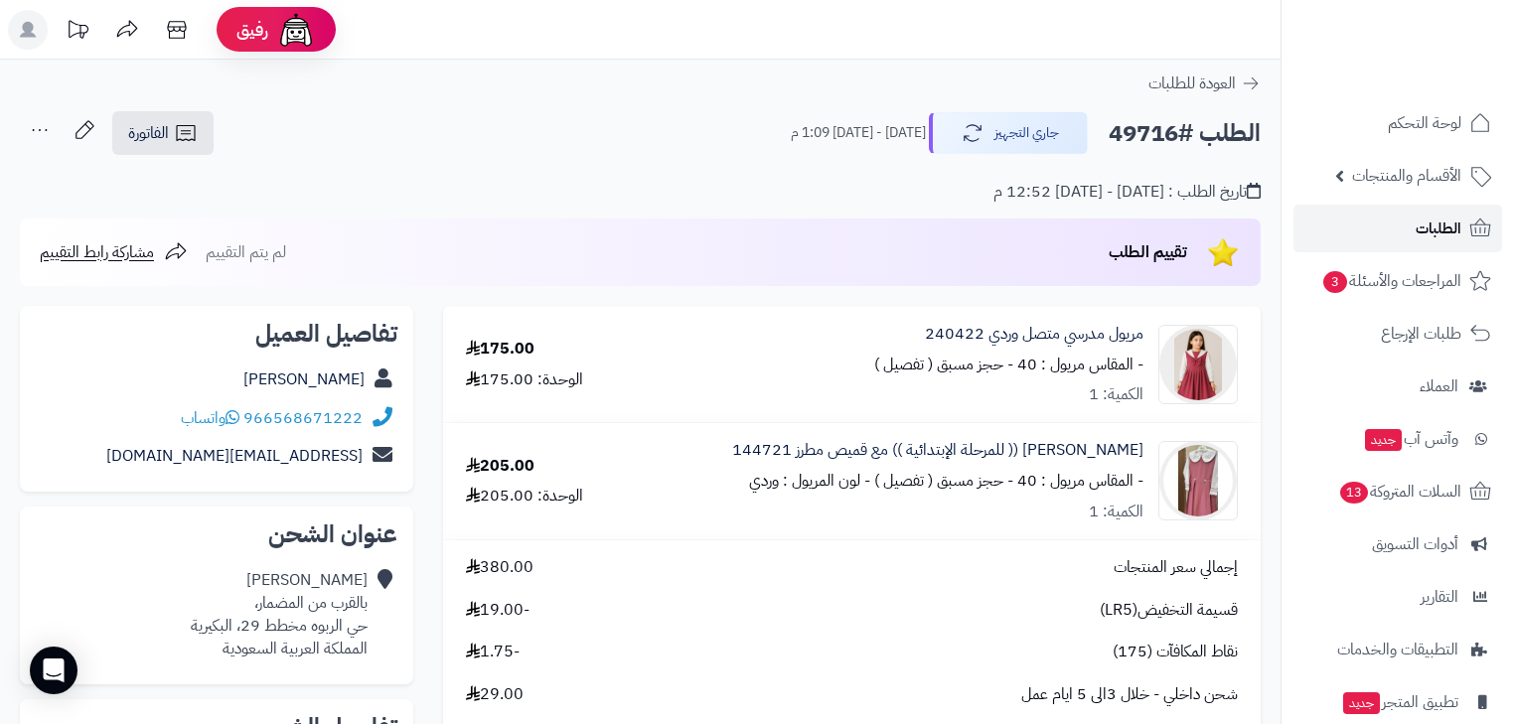
click at [1384, 234] on link "الطلبات" at bounding box center [1398, 229] width 209 height 48
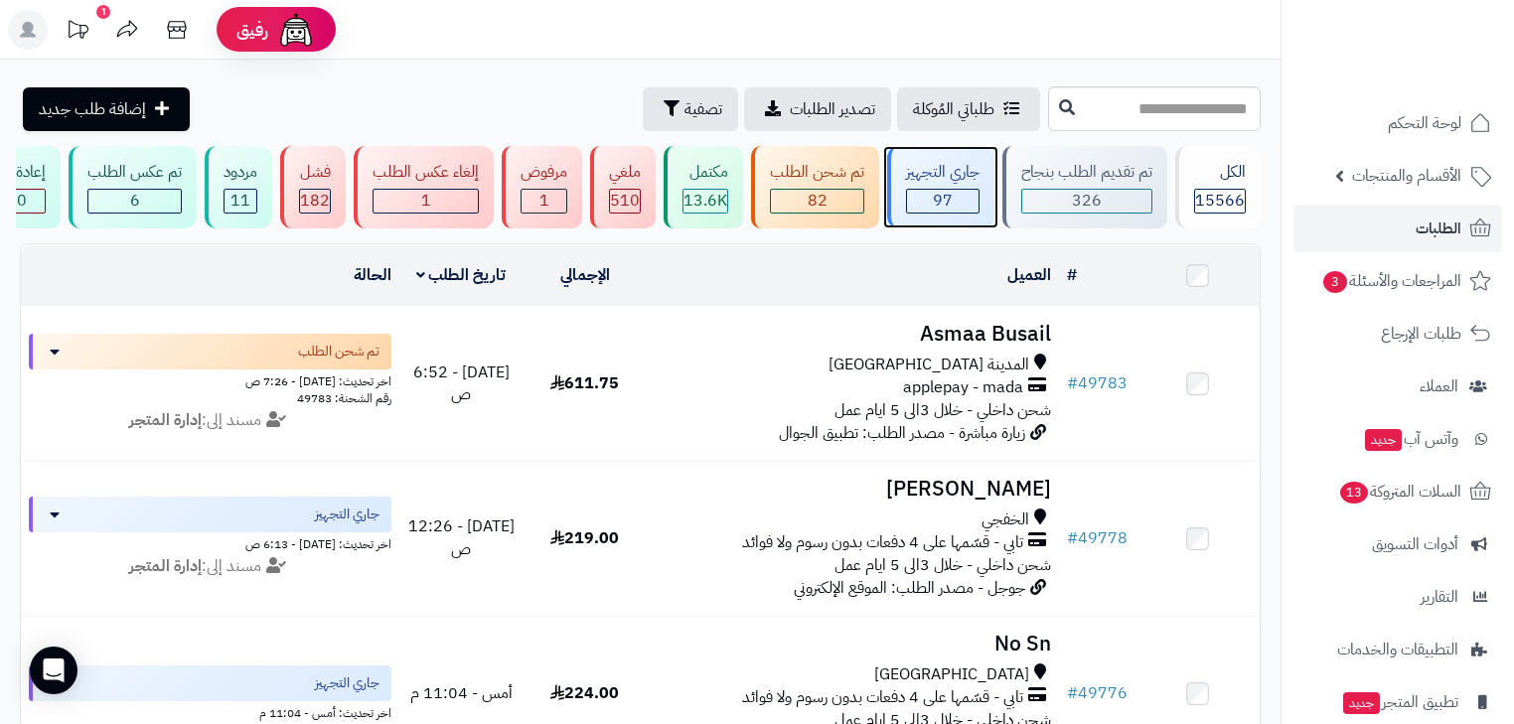
click at [959, 184] on div "جاري التجهيز 97" at bounding box center [940, 187] width 107 height 82
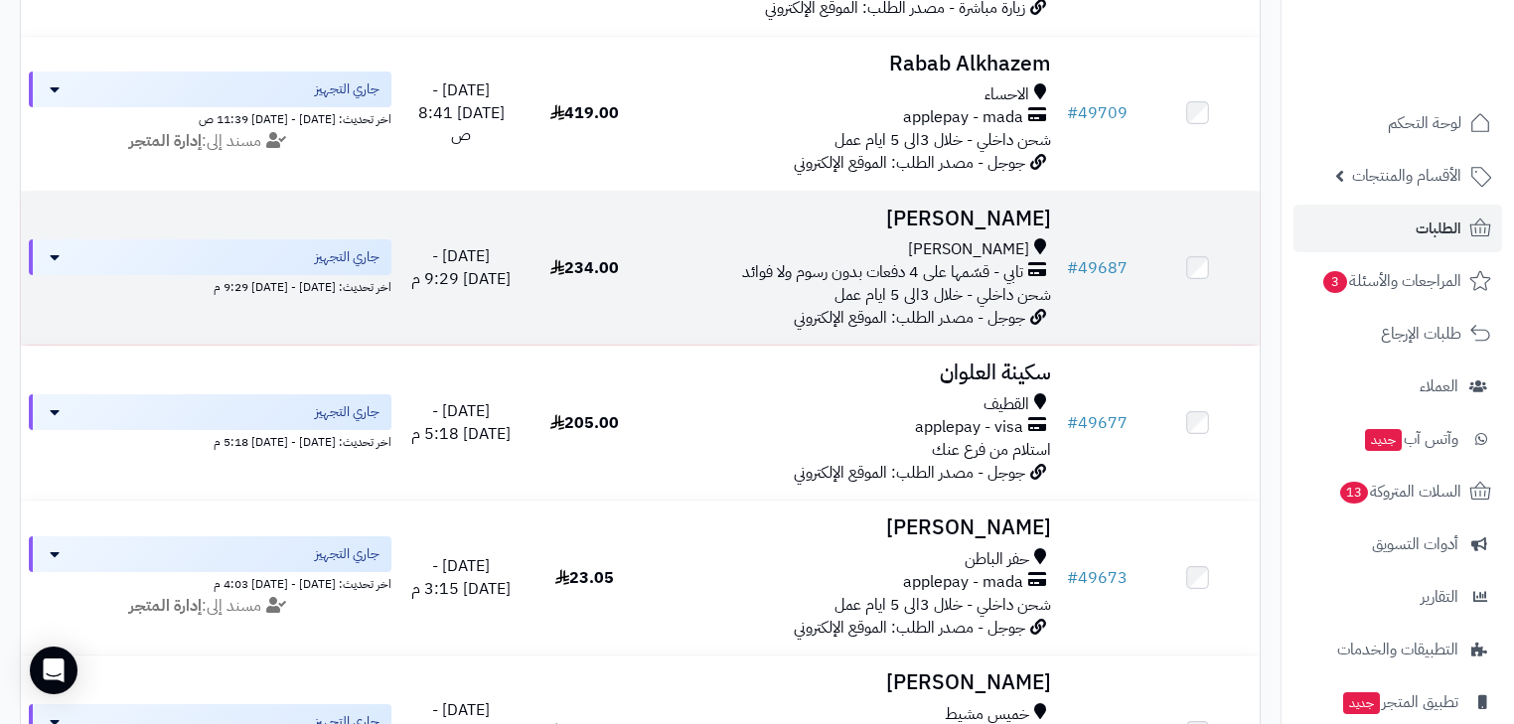
scroll to position [1977, 0]
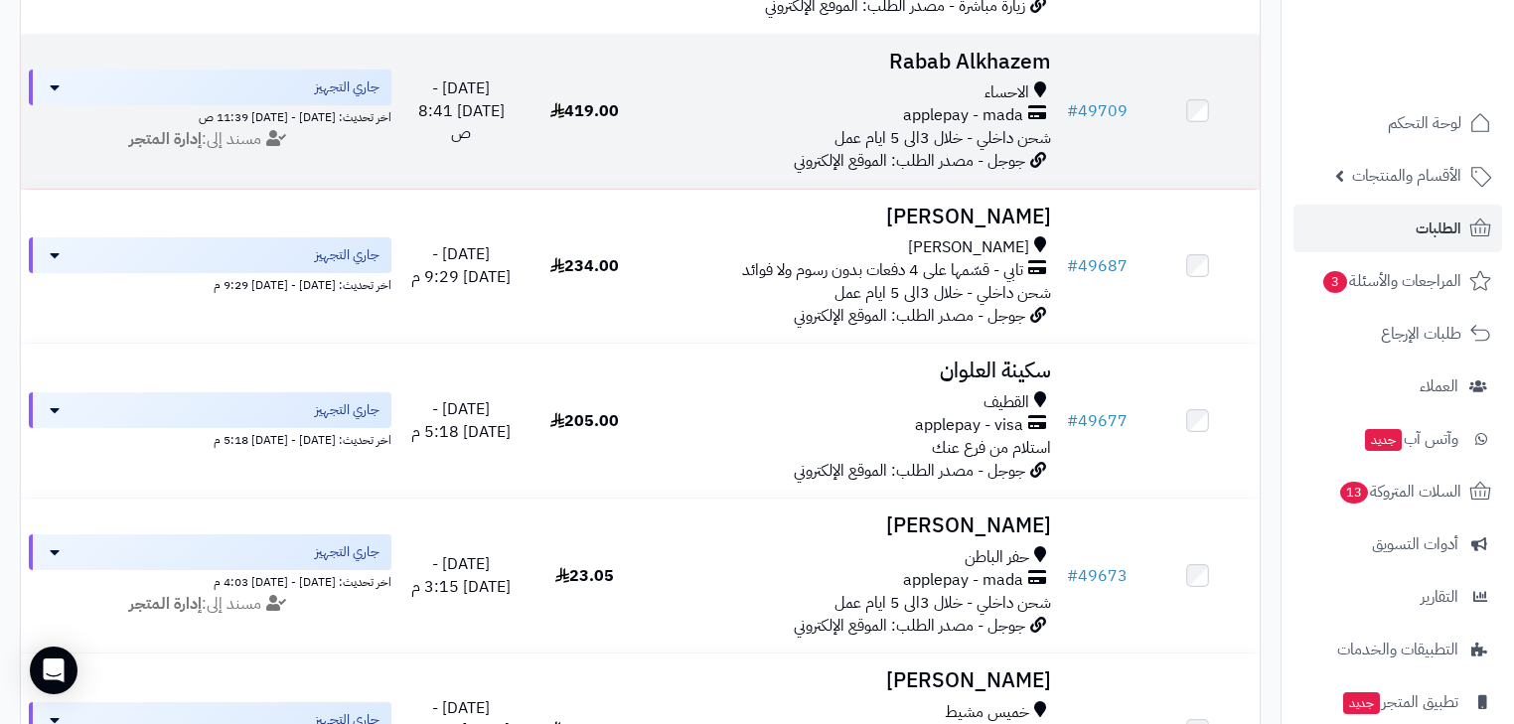
click at [835, 127] on div "applepay - mada" at bounding box center [853, 115] width 396 height 23
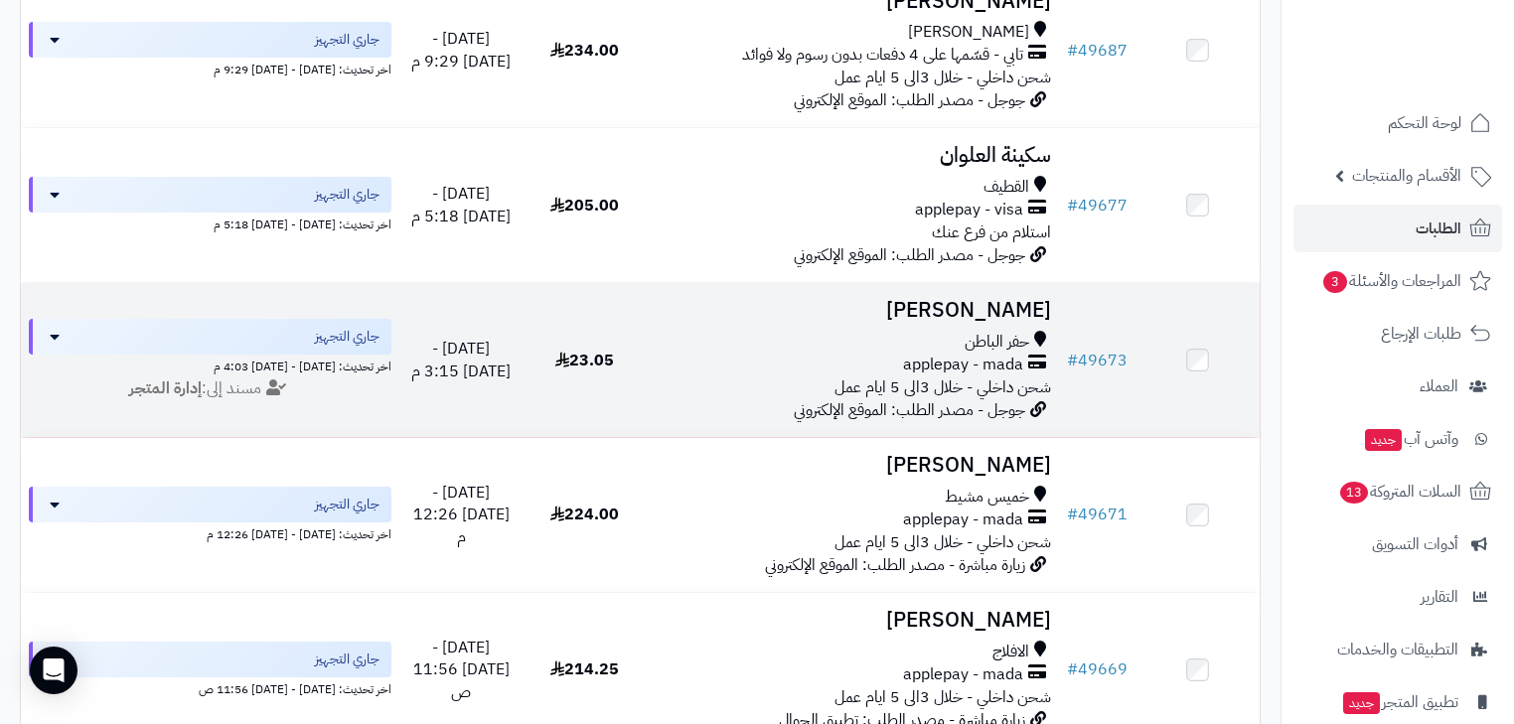
scroll to position [2216, 0]
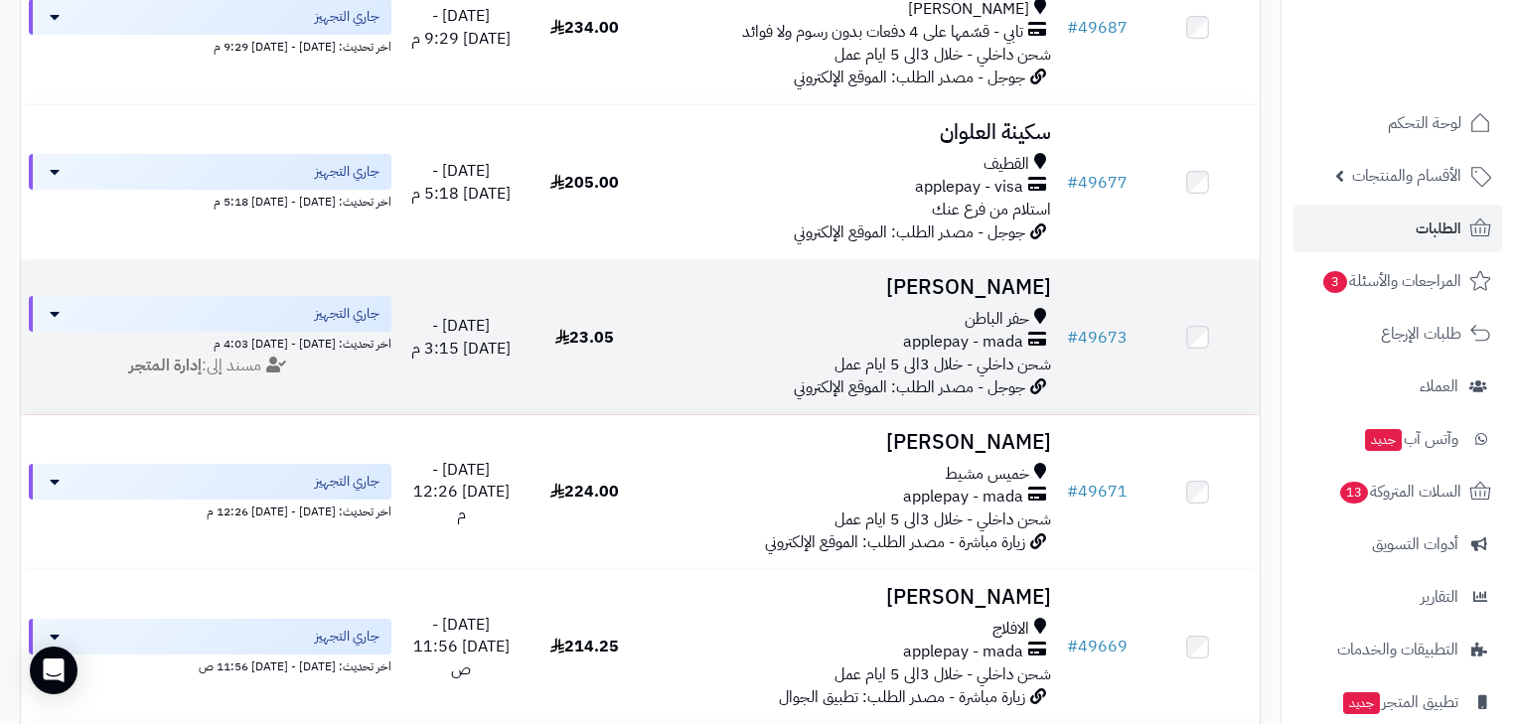
click at [943, 377] on span "شحن داخلي - خلال 3الى 5 ايام عمل" at bounding box center [943, 365] width 217 height 24
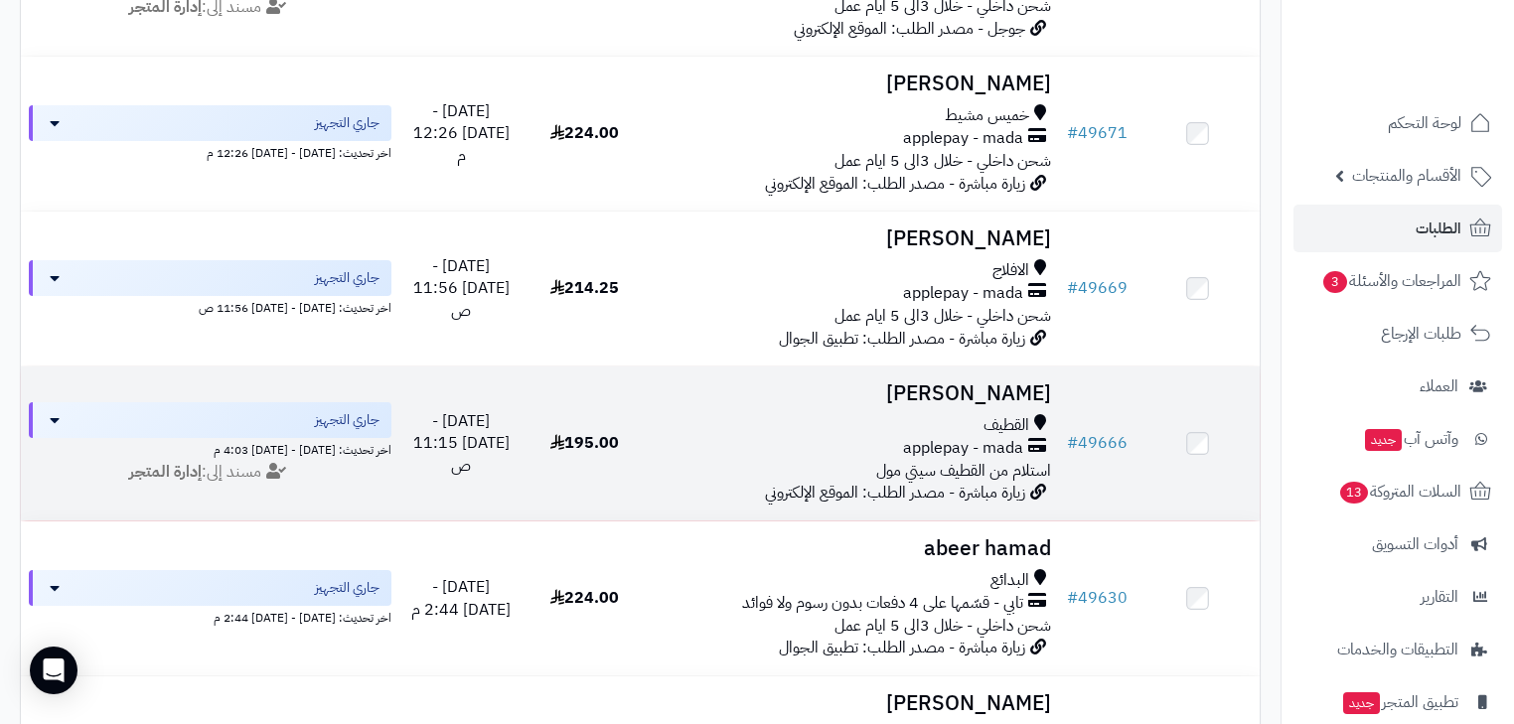
scroll to position [2613, 0]
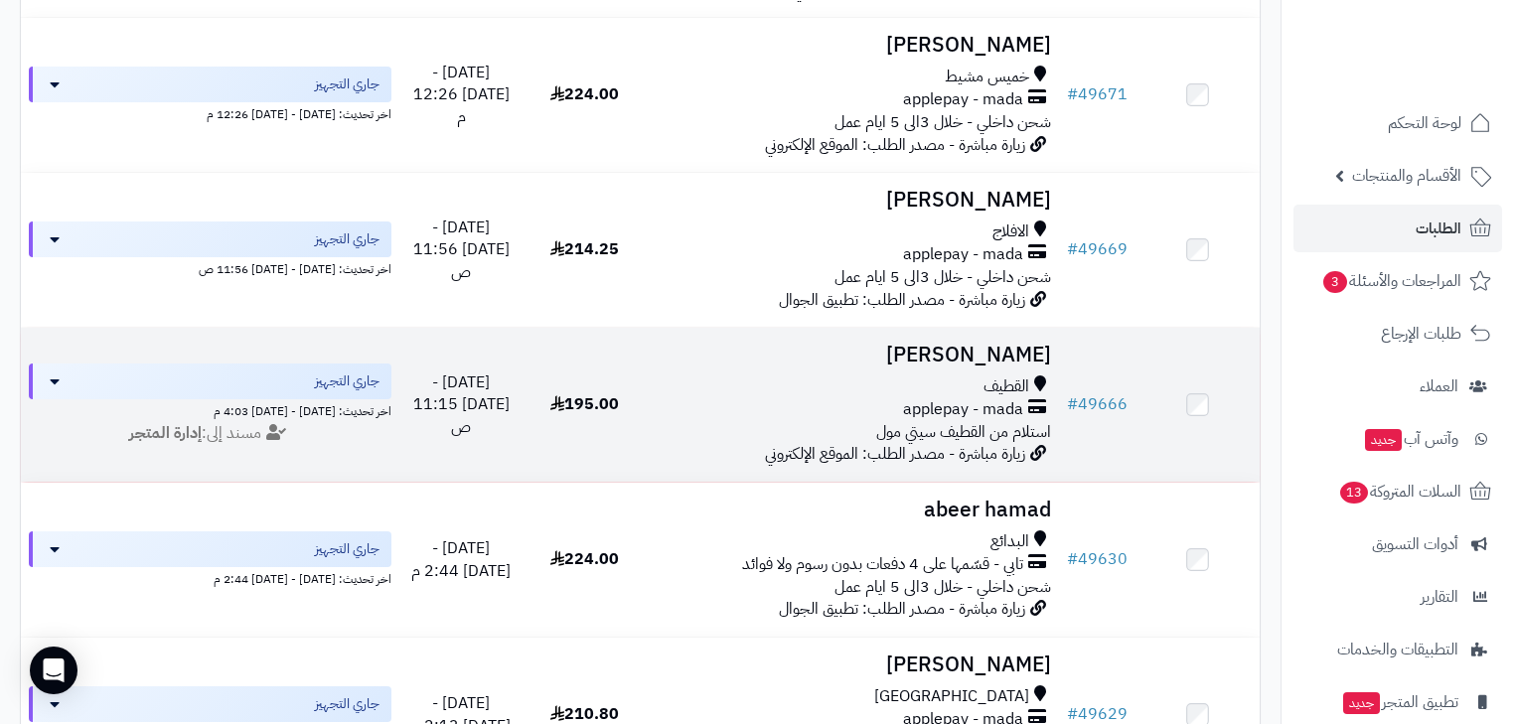
click at [951, 421] on span "applepay - mada" at bounding box center [963, 409] width 120 height 23
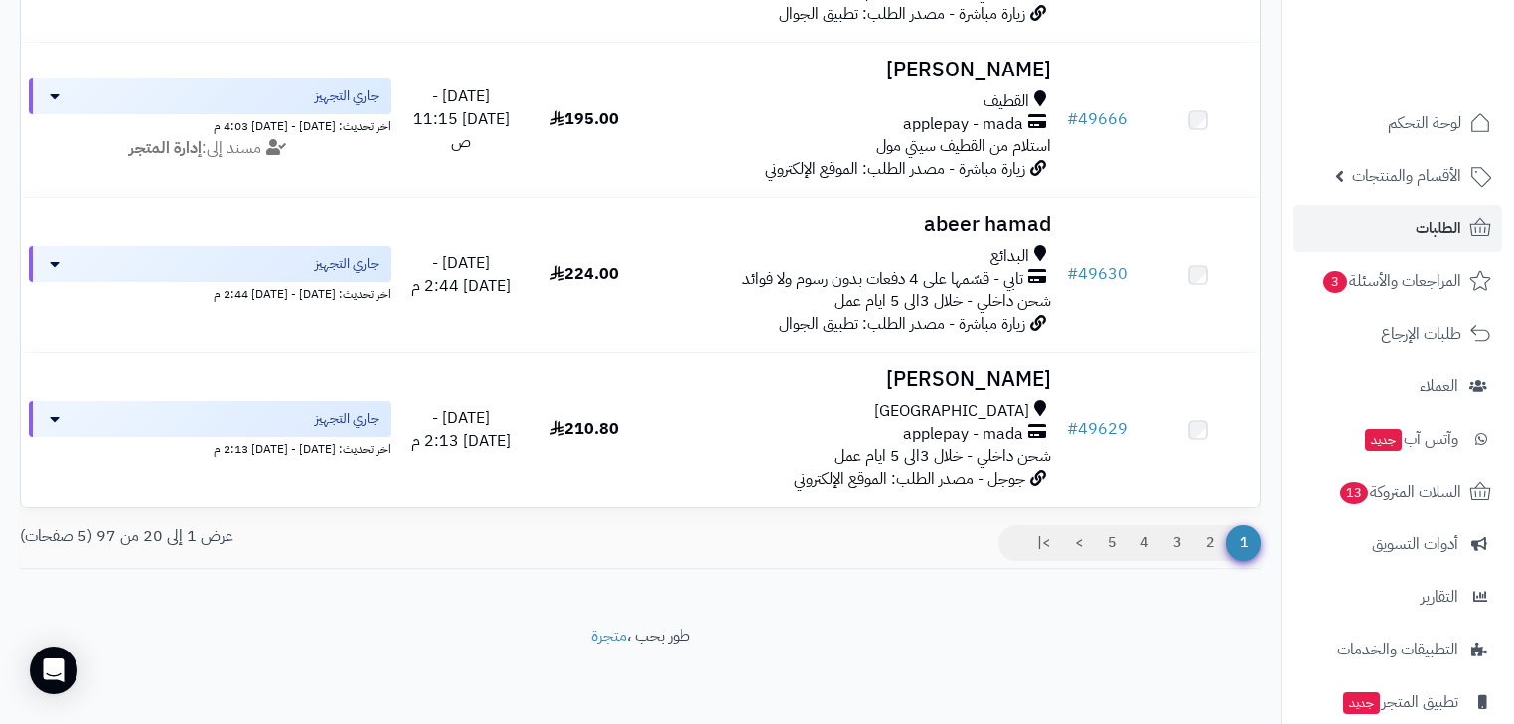
scroll to position [2931, 0]
click at [1214, 535] on link "2" at bounding box center [1210, 544] width 34 height 36
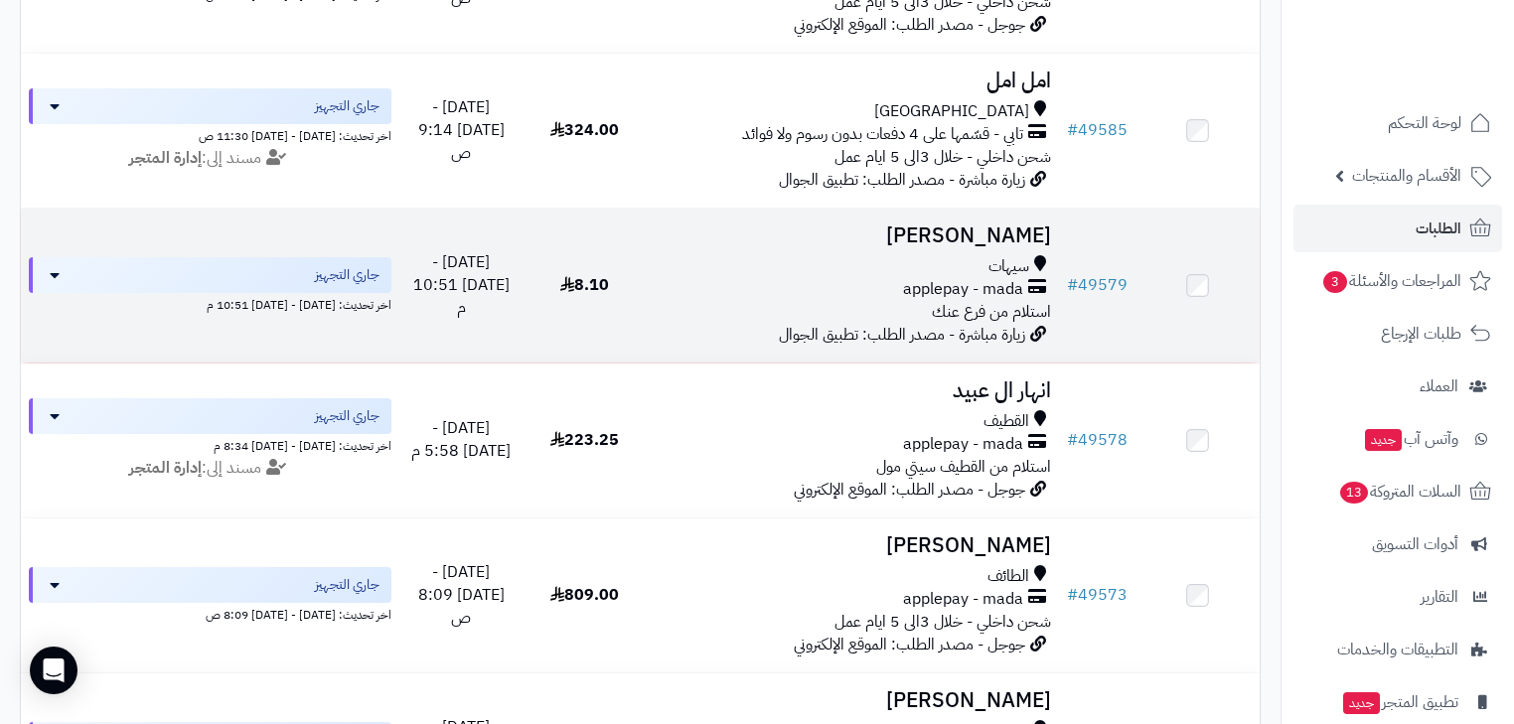
scroll to position [874, 0]
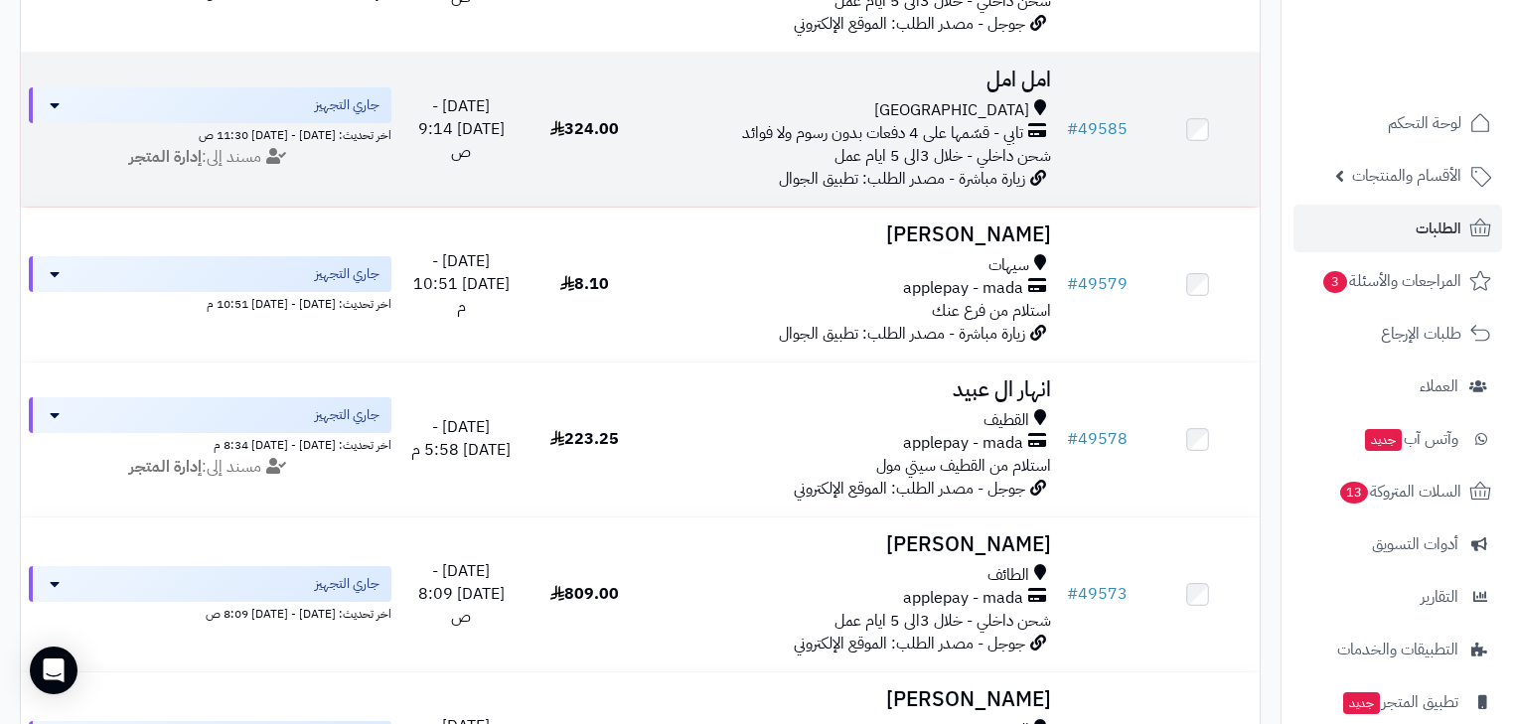
click at [942, 145] on span "تابي - قسّمها على 4 دفعات بدون رسوم ولا فوائد" at bounding box center [882, 133] width 281 height 23
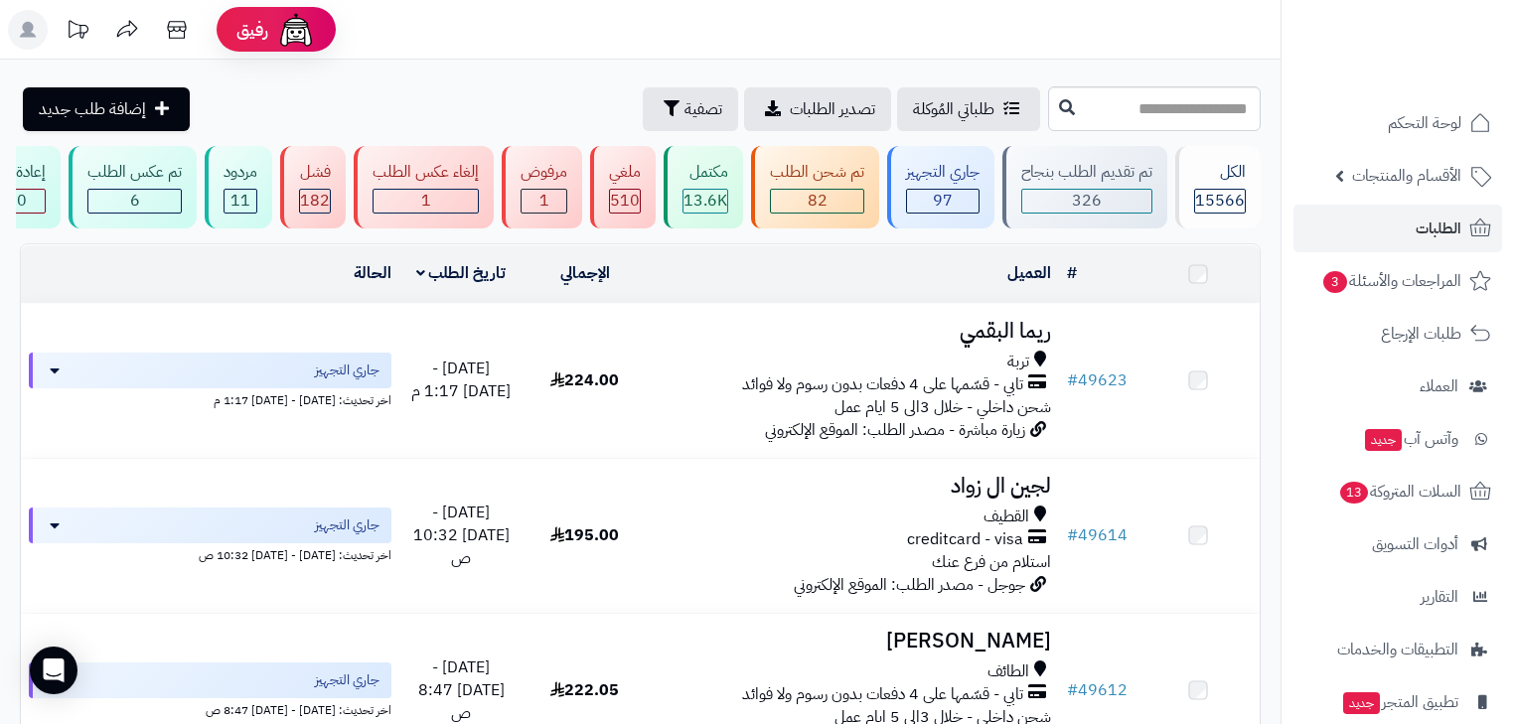
scroll to position [874, 0]
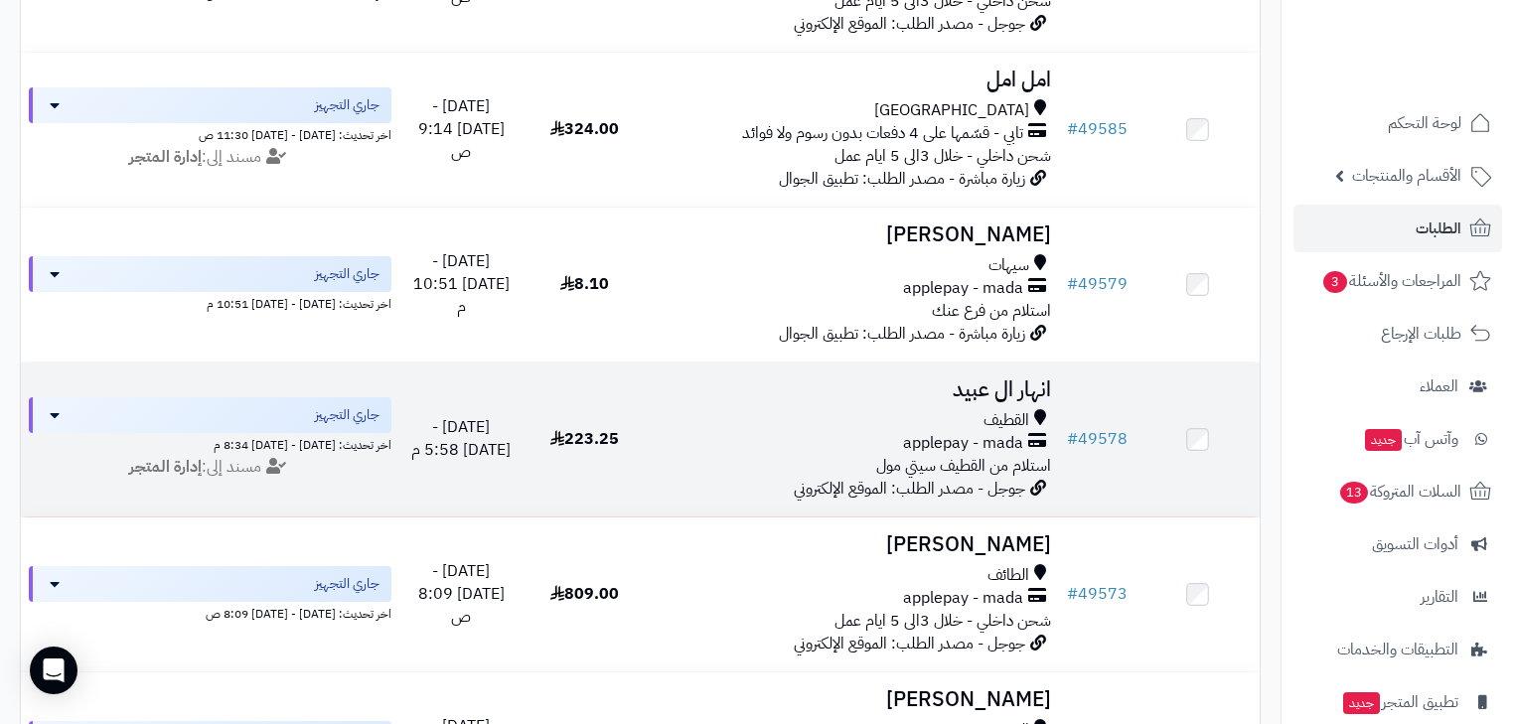
click at [859, 448] on div "applepay - mada" at bounding box center [853, 443] width 396 height 23
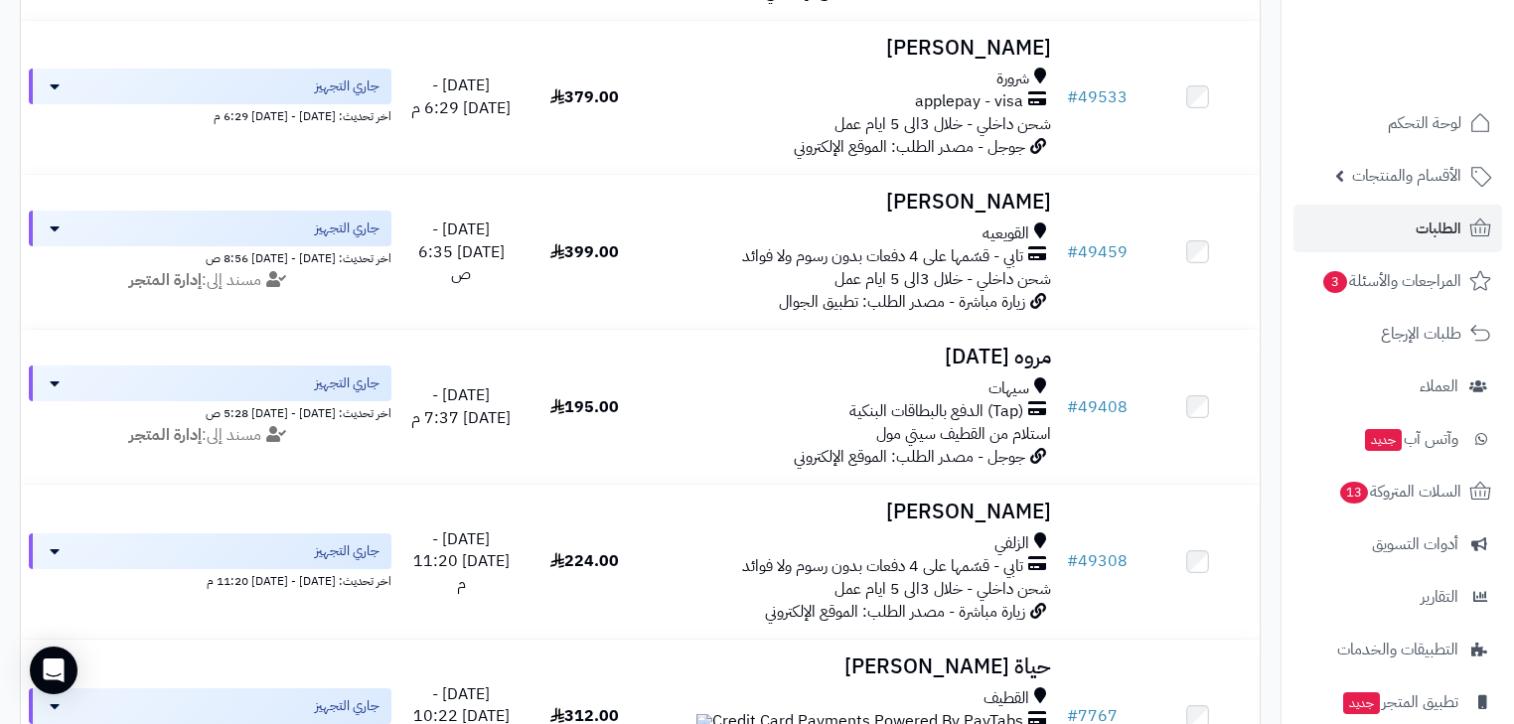
scroll to position [2226, 0]
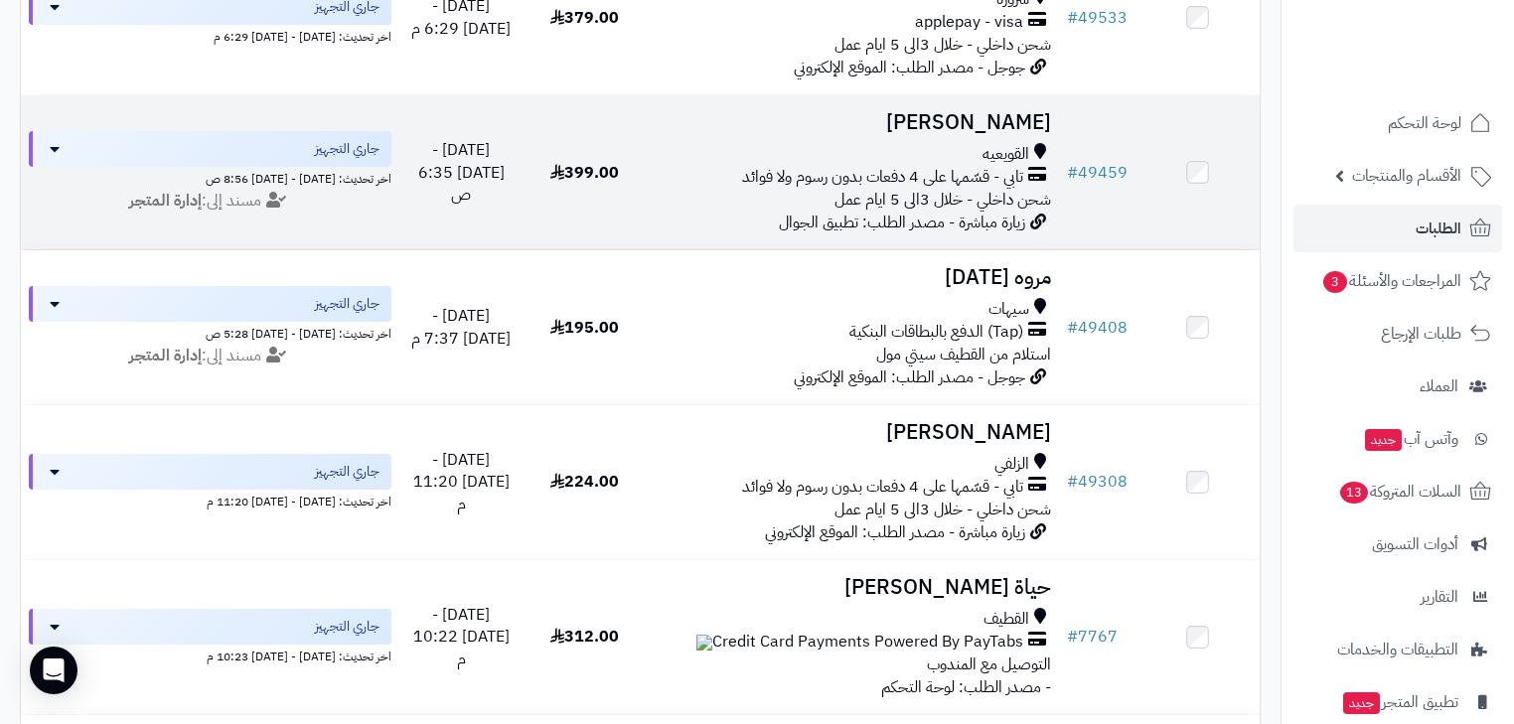
click at [978, 234] on span "زيارة مباشرة - مصدر الطلب: تطبيق الجوال" at bounding box center [902, 223] width 246 height 24
click at [1004, 189] on span "تابي - قسّمها على 4 دفعات بدون رسوم ولا فوائد" at bounding box center [882, 177] width 281 height 23
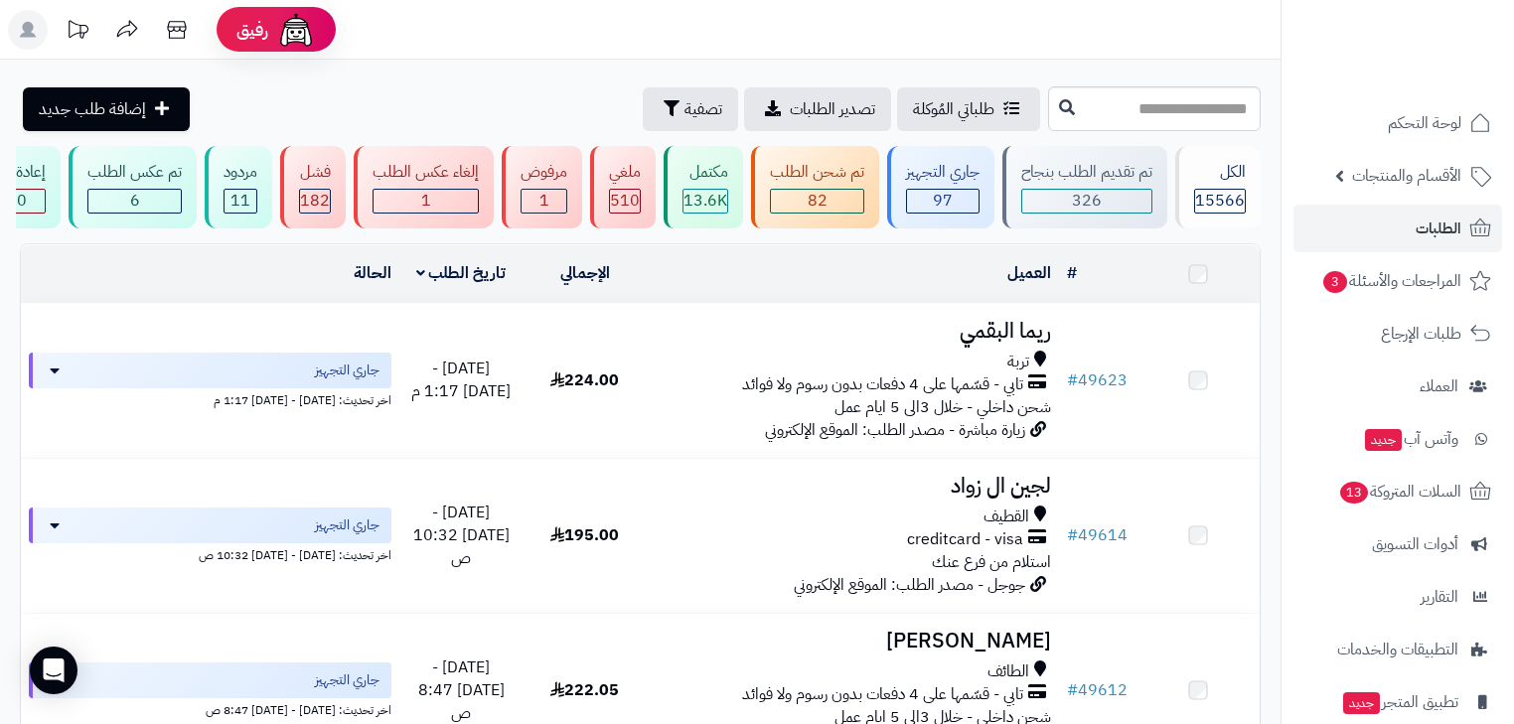
scroll to position [2226, 0]
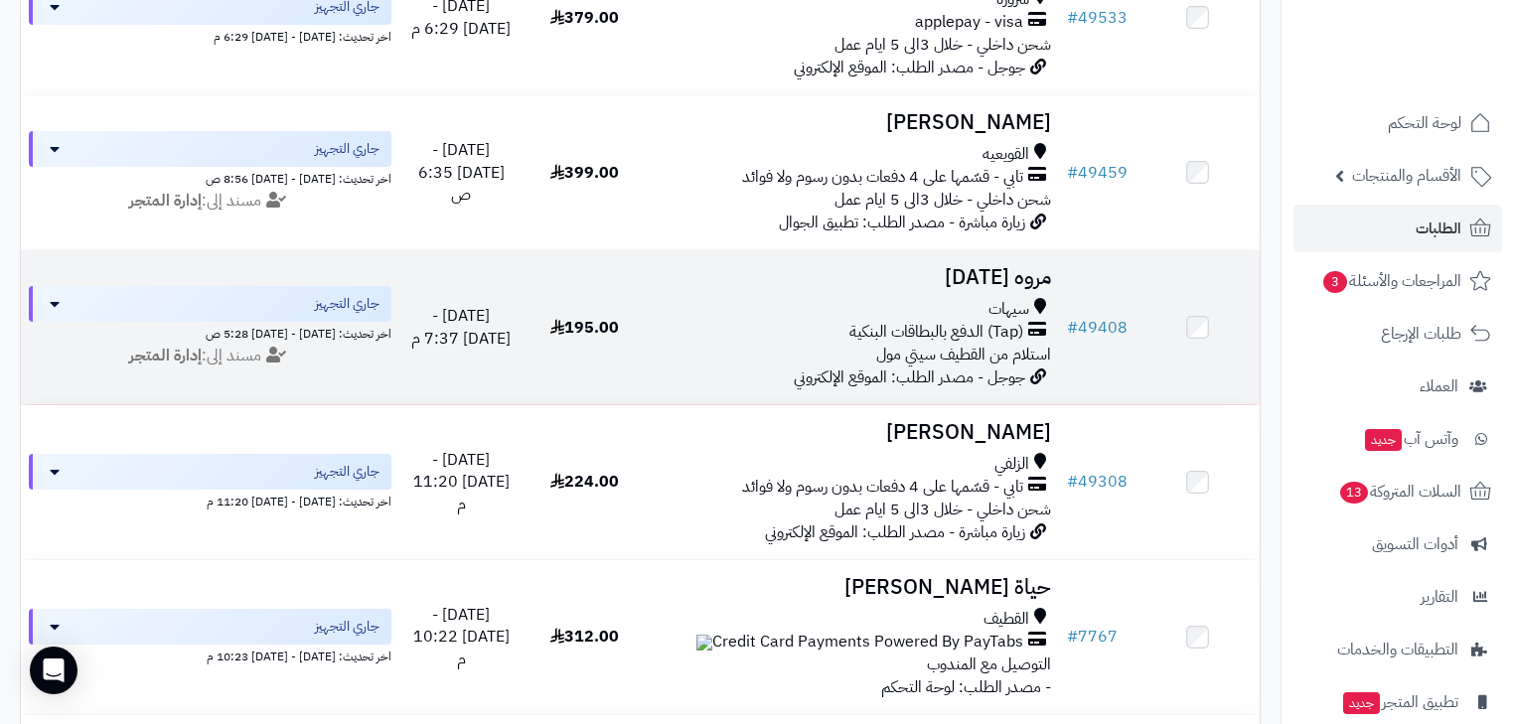
click at [941, 342] on span "(Tap) الدفع بالبطاقات البنكية" at bounding box center [937, 332] width 174 height 23
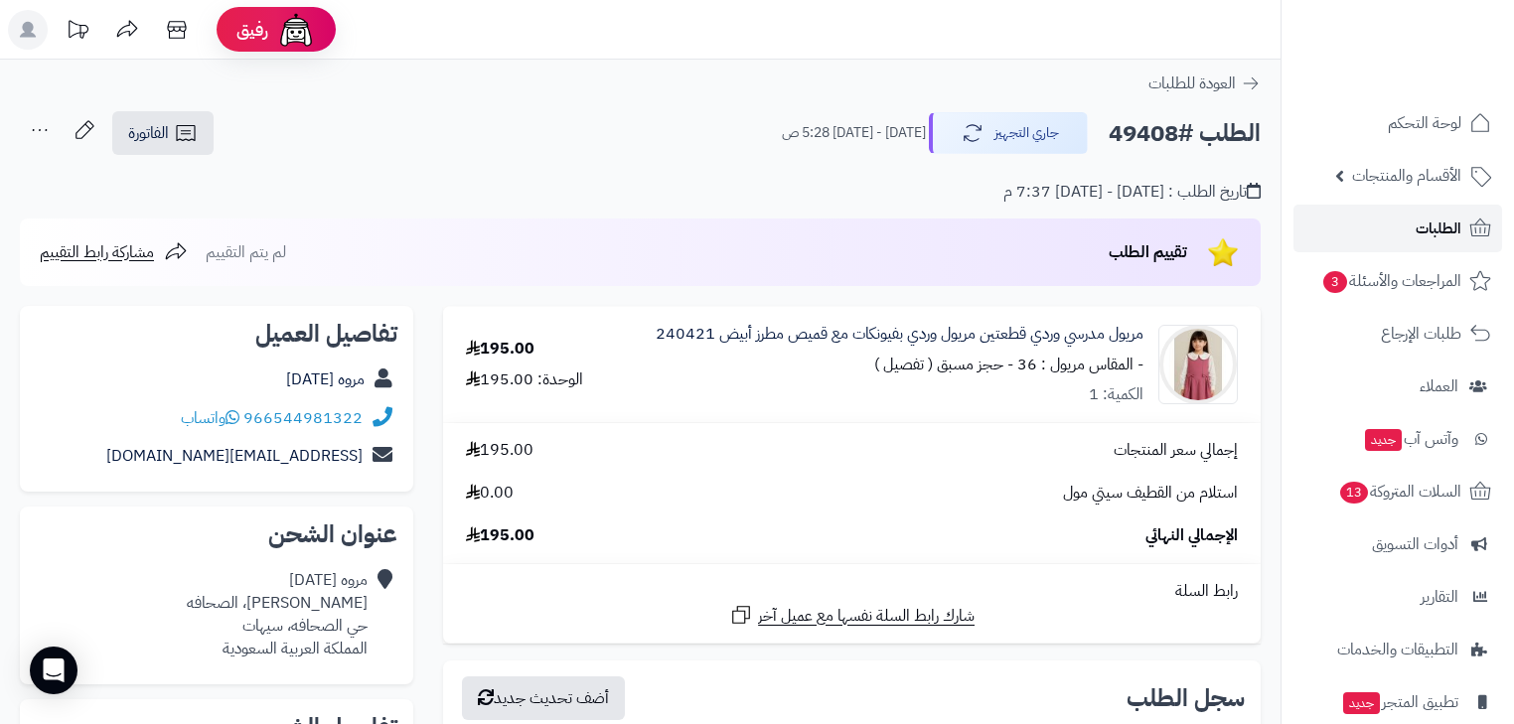
click at [1358, 219] on link "الطلبات" at bounding box center [1398, 229] width 209 height 48
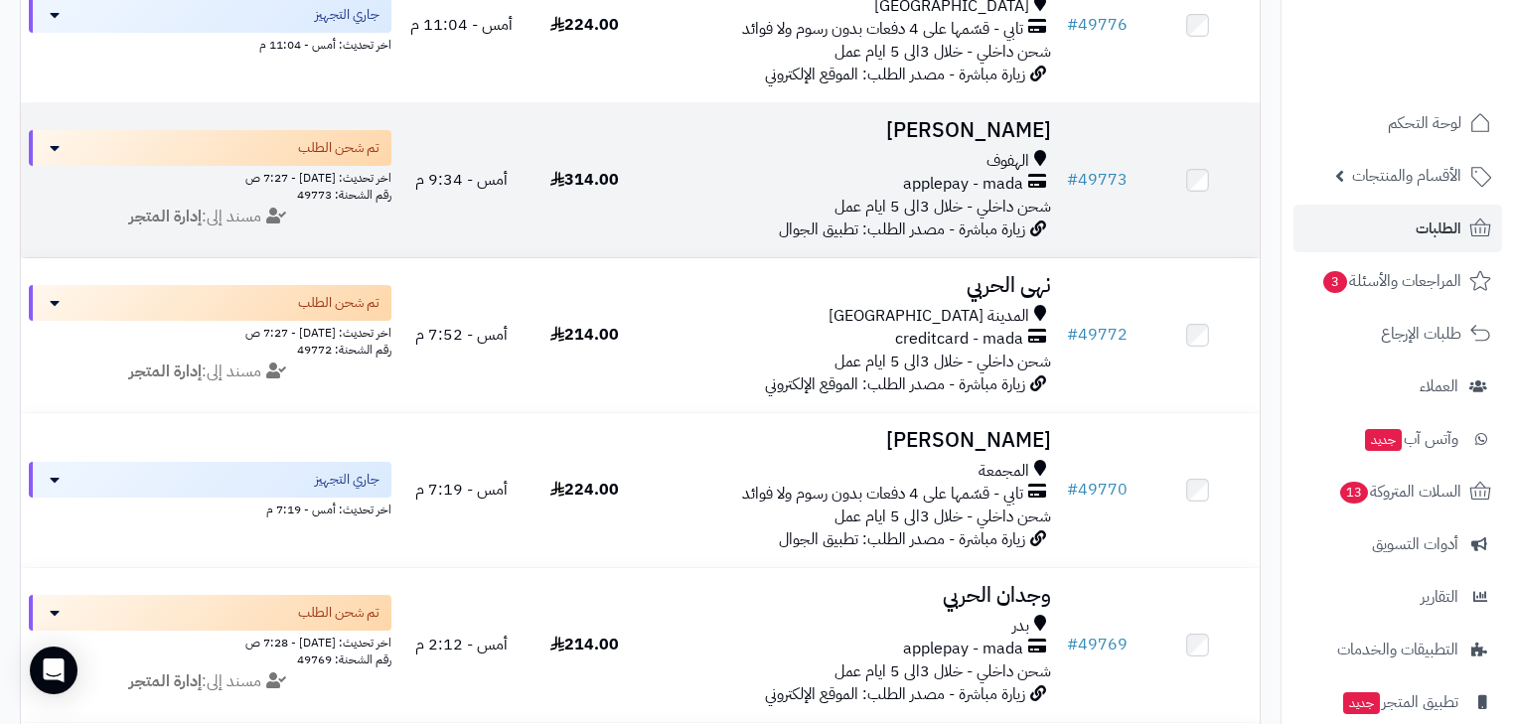
scroll to position [715, 0]
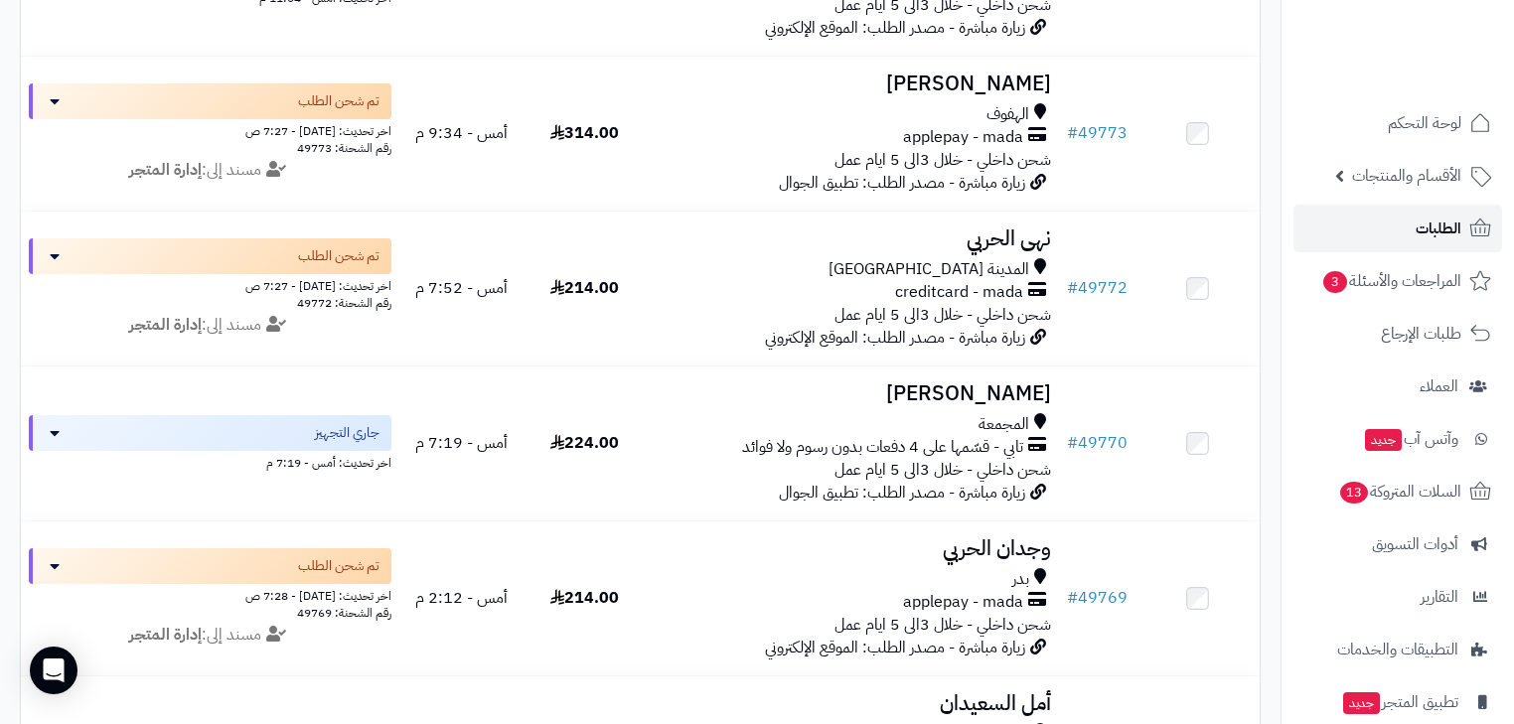
click at [1447, 234] on span "الطلبات" at bounding box center [1439, 229] width 46 height 28
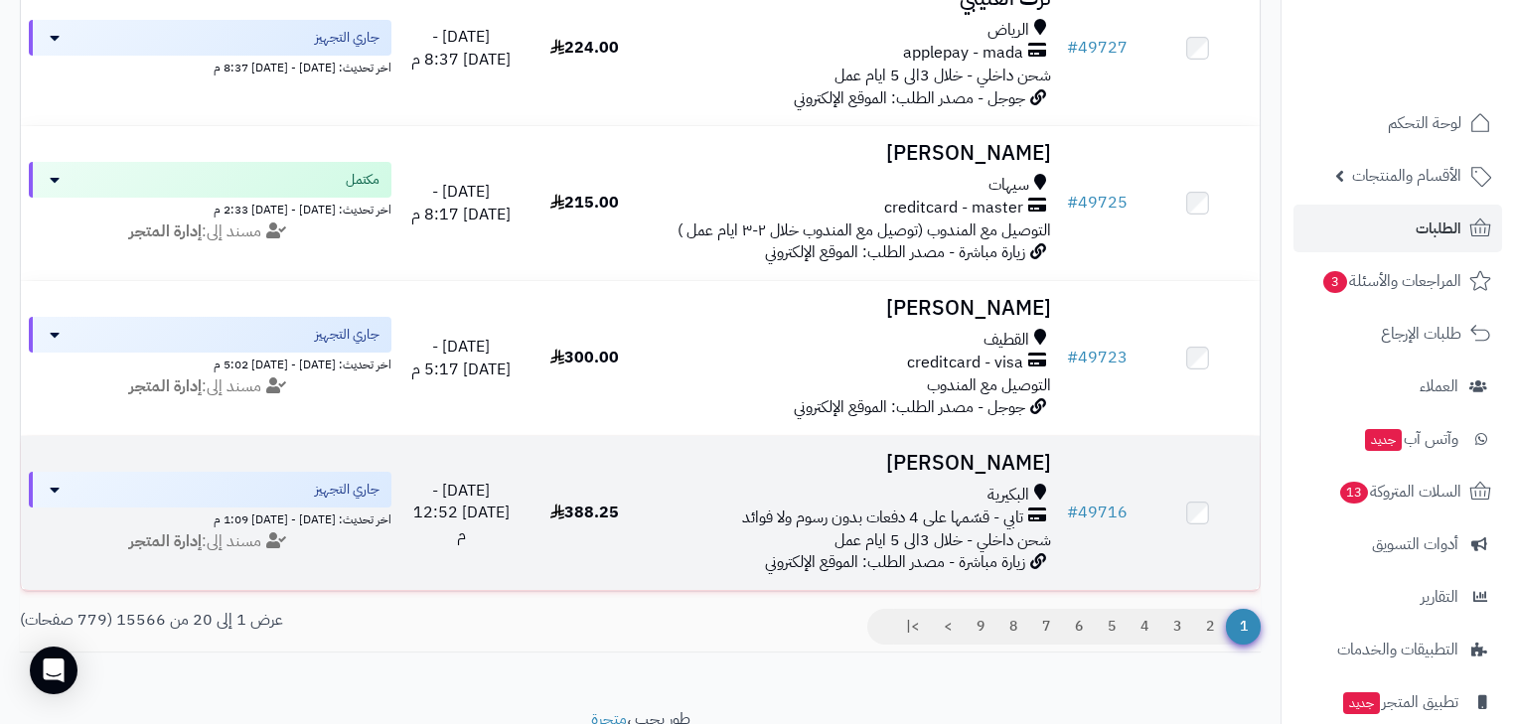
scroll to position [2931, 0]
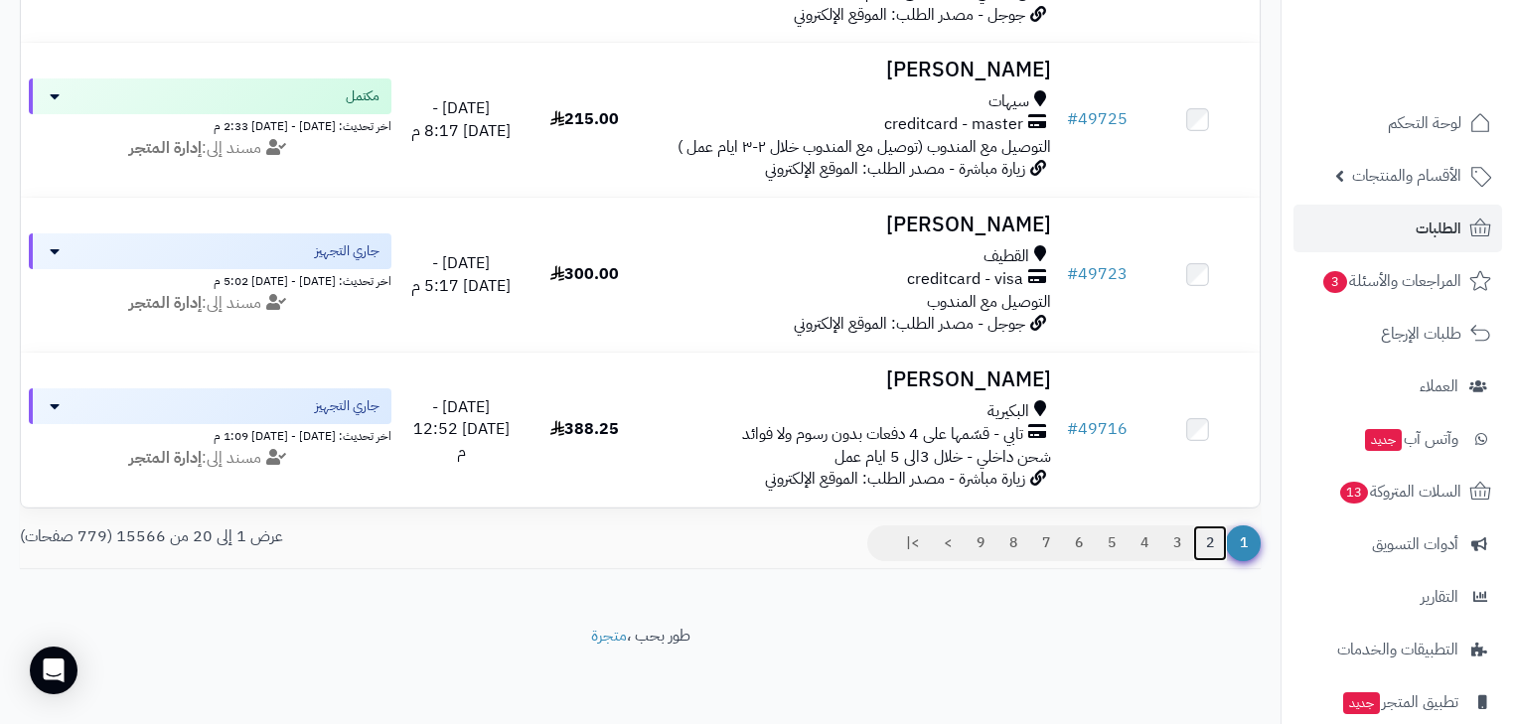
click at [1212, 552] on link "2" at bounding box center [1210, 544] width 34 height 36
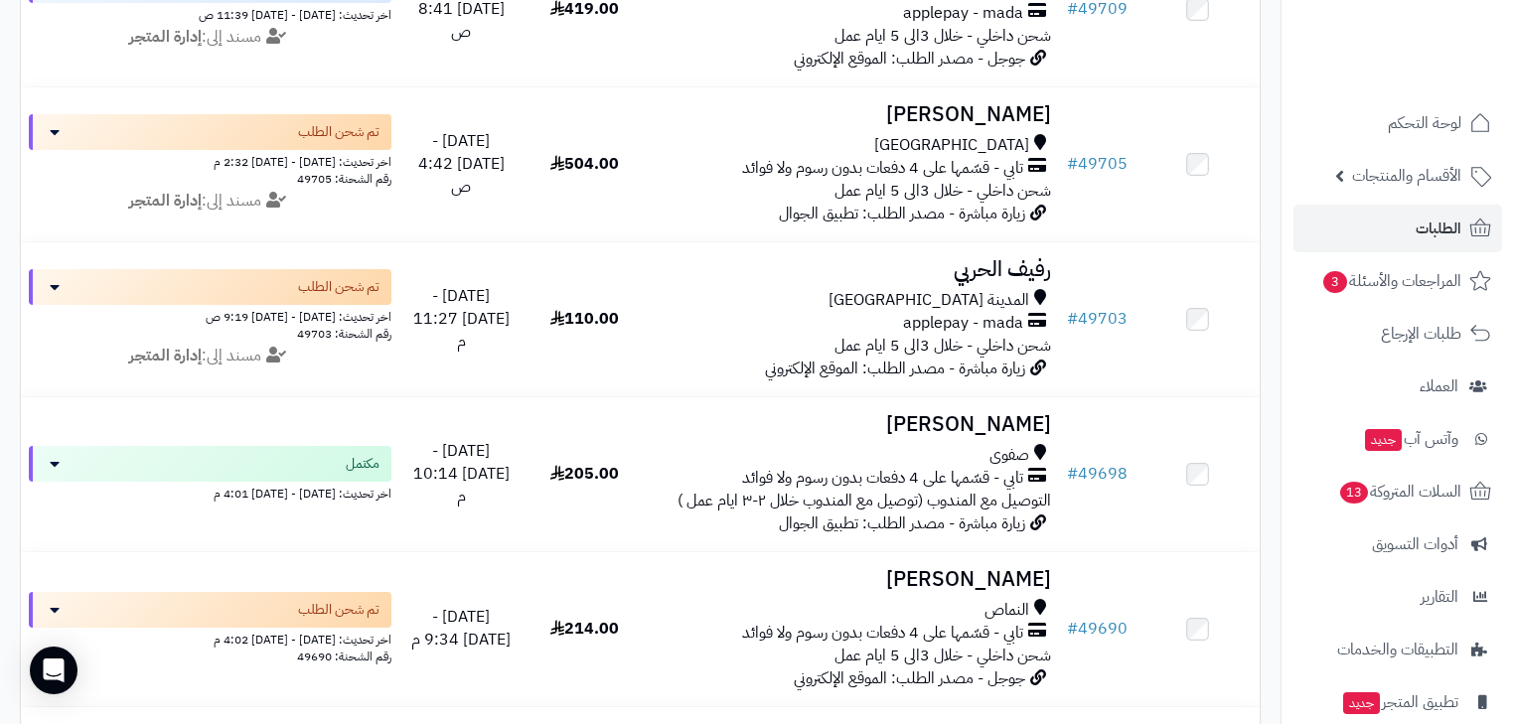
scroll to position [2931, 0]
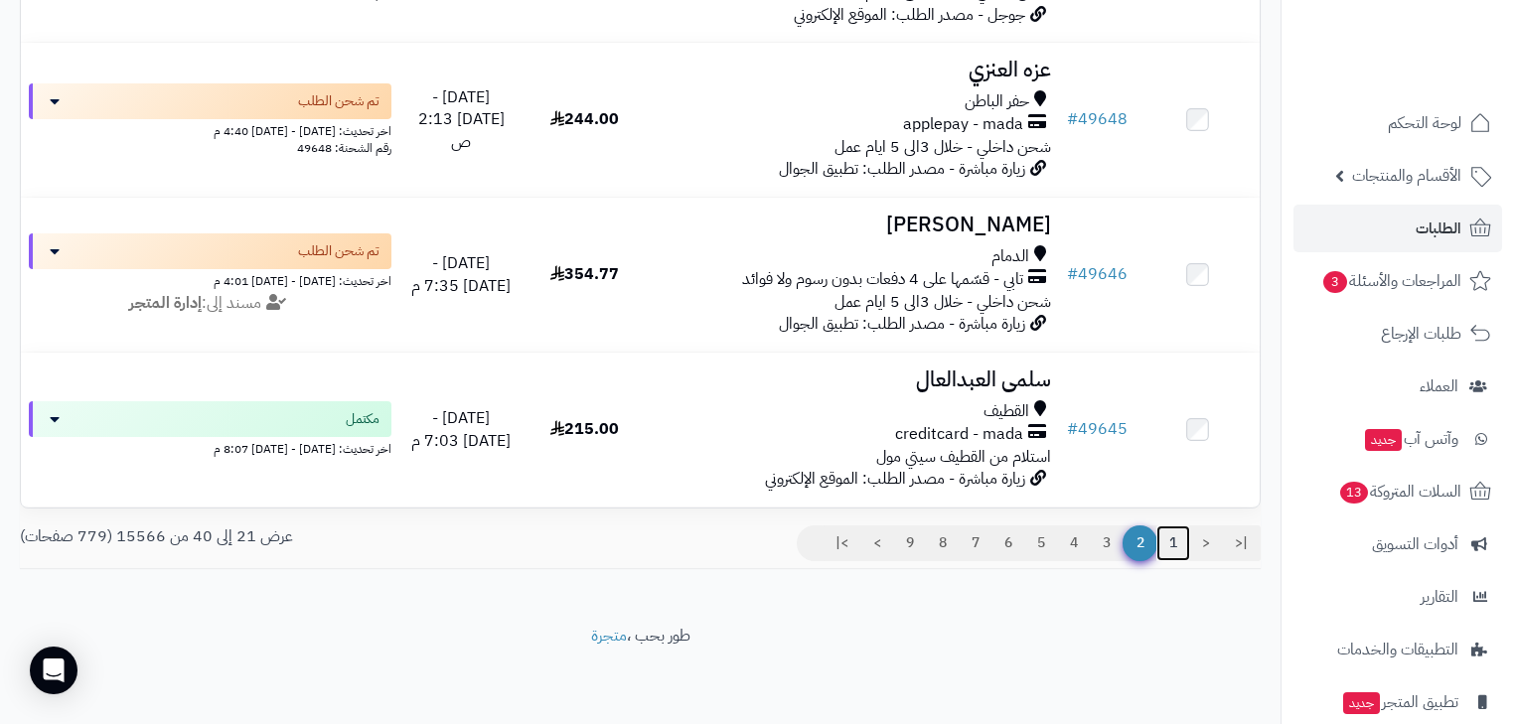
click at [1178, 547] on link "1" at bounding box center [1174, 544] width 34 height 36
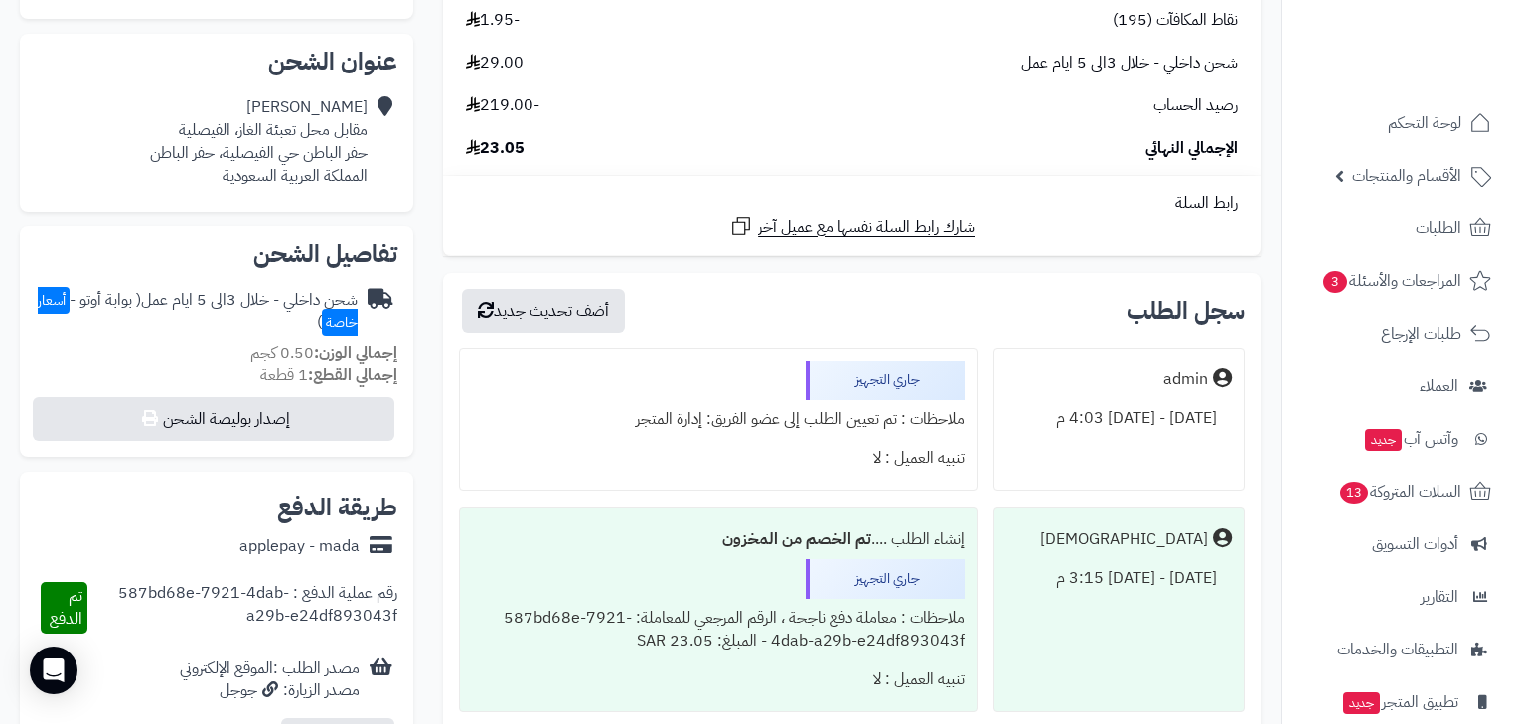
scroll to position [477, 0]
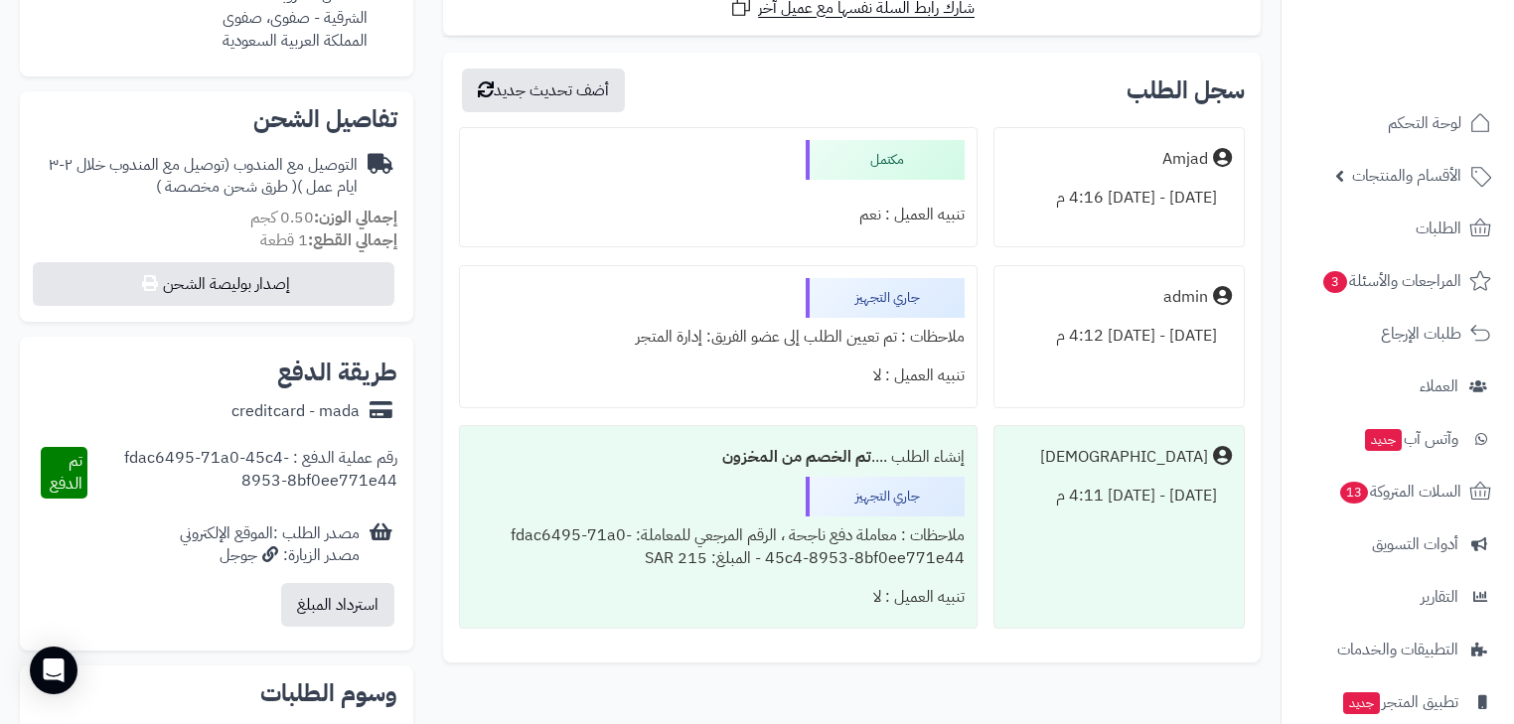
scroll to position [636, 0]
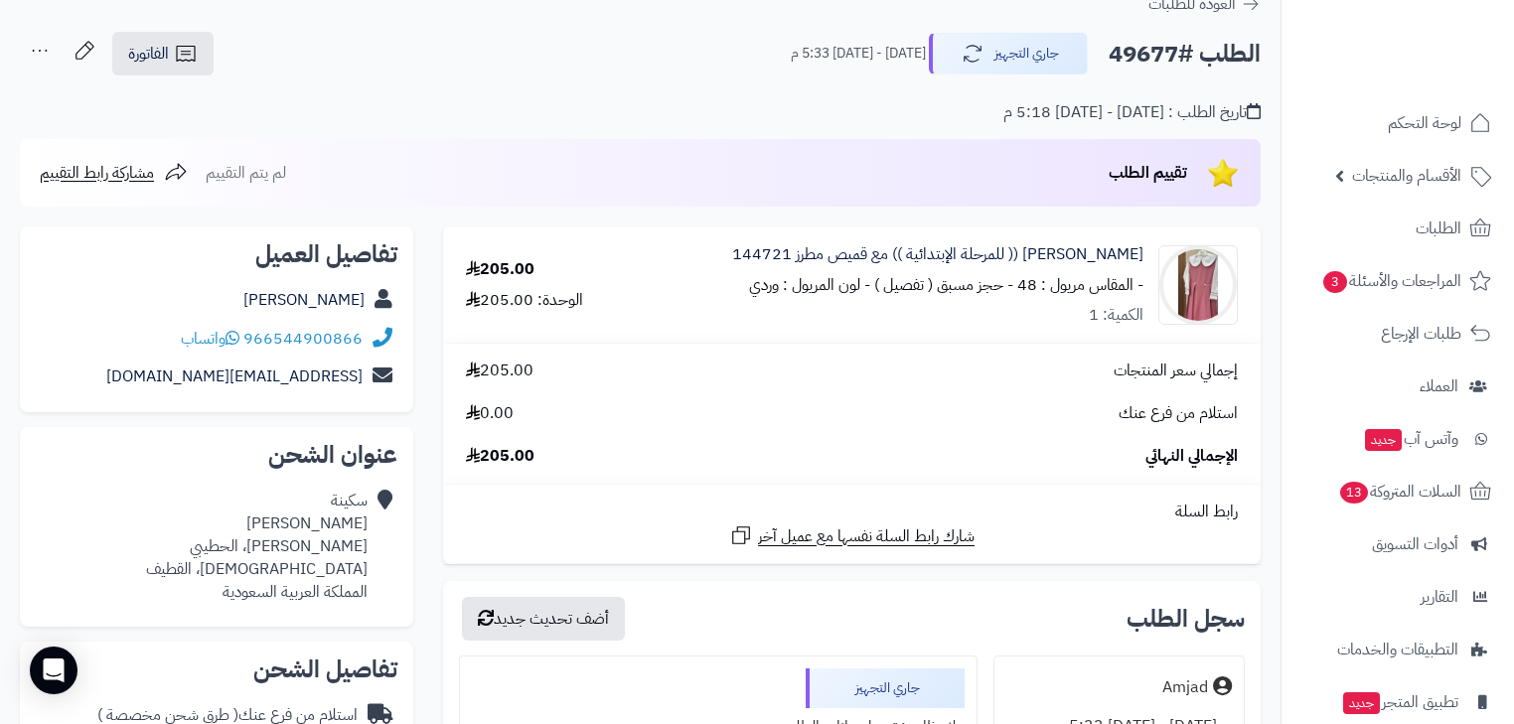
scroll to position [79, 0]
click at [27, 45] on icon at bounding box center [40, 51] width 40 height 40
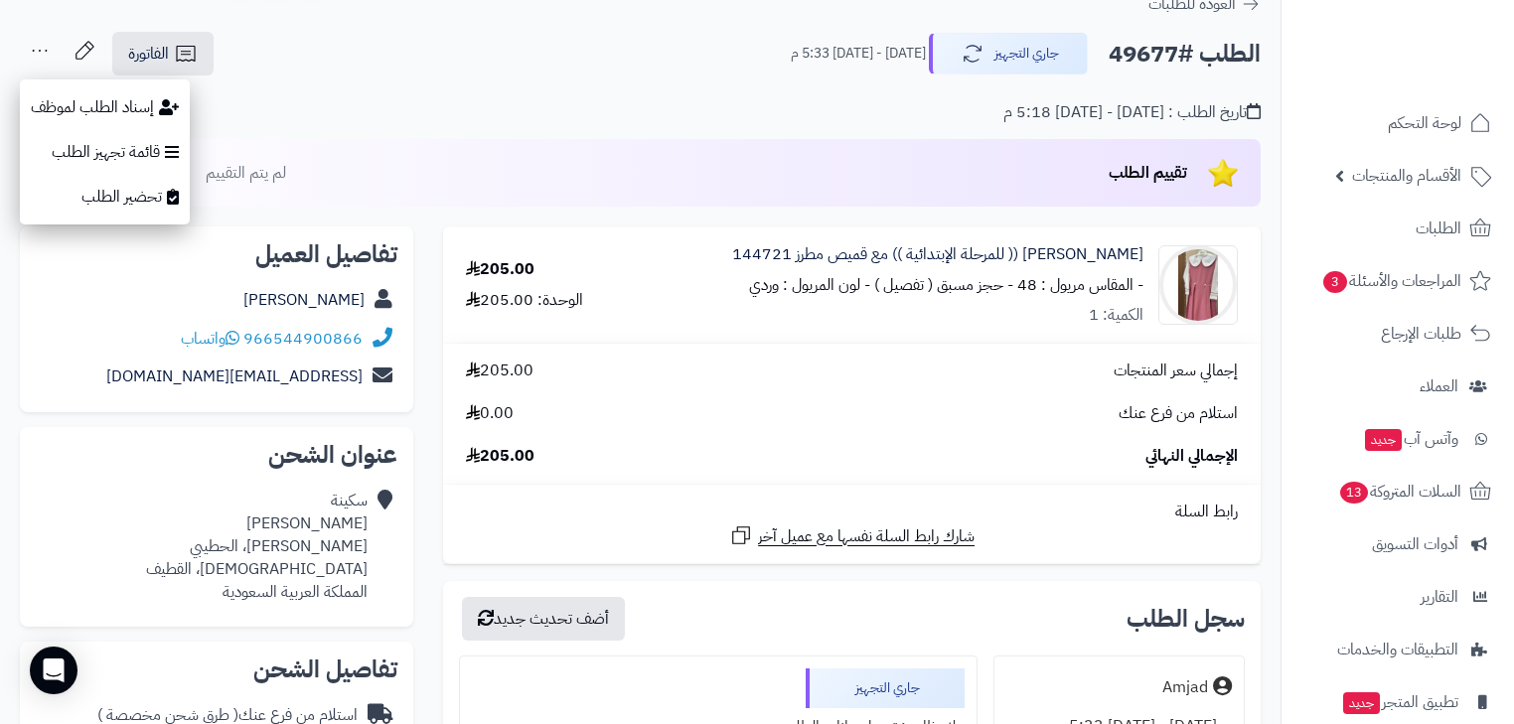
click at [421, 95] on div "تاريخ الطلب : [DATE] - [DATE] 5:18 م" at bounding box center [640, 100] width 1241 height 47
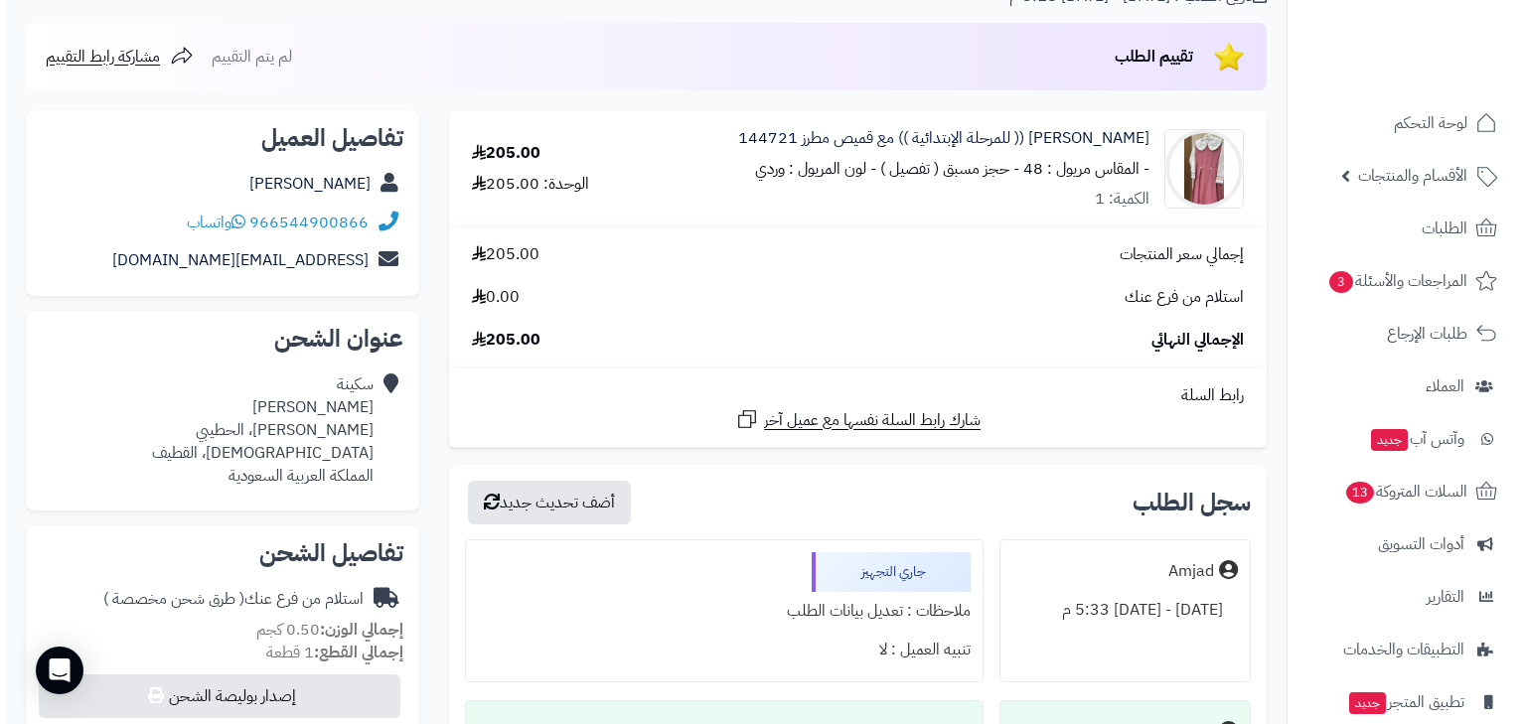
scroll to position [0, 0]
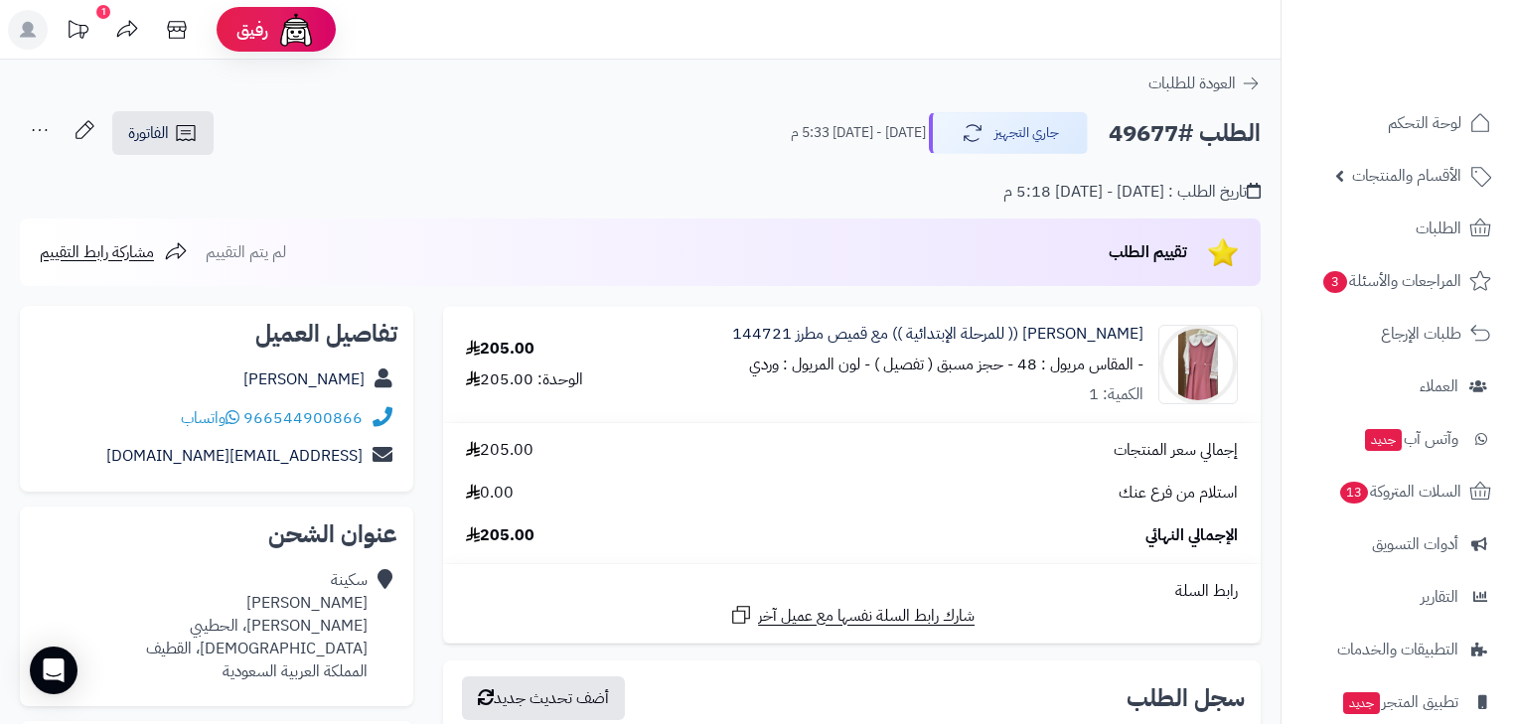
click at [50, 133] on icon at bounding box center [40, 130] width 40 height 40
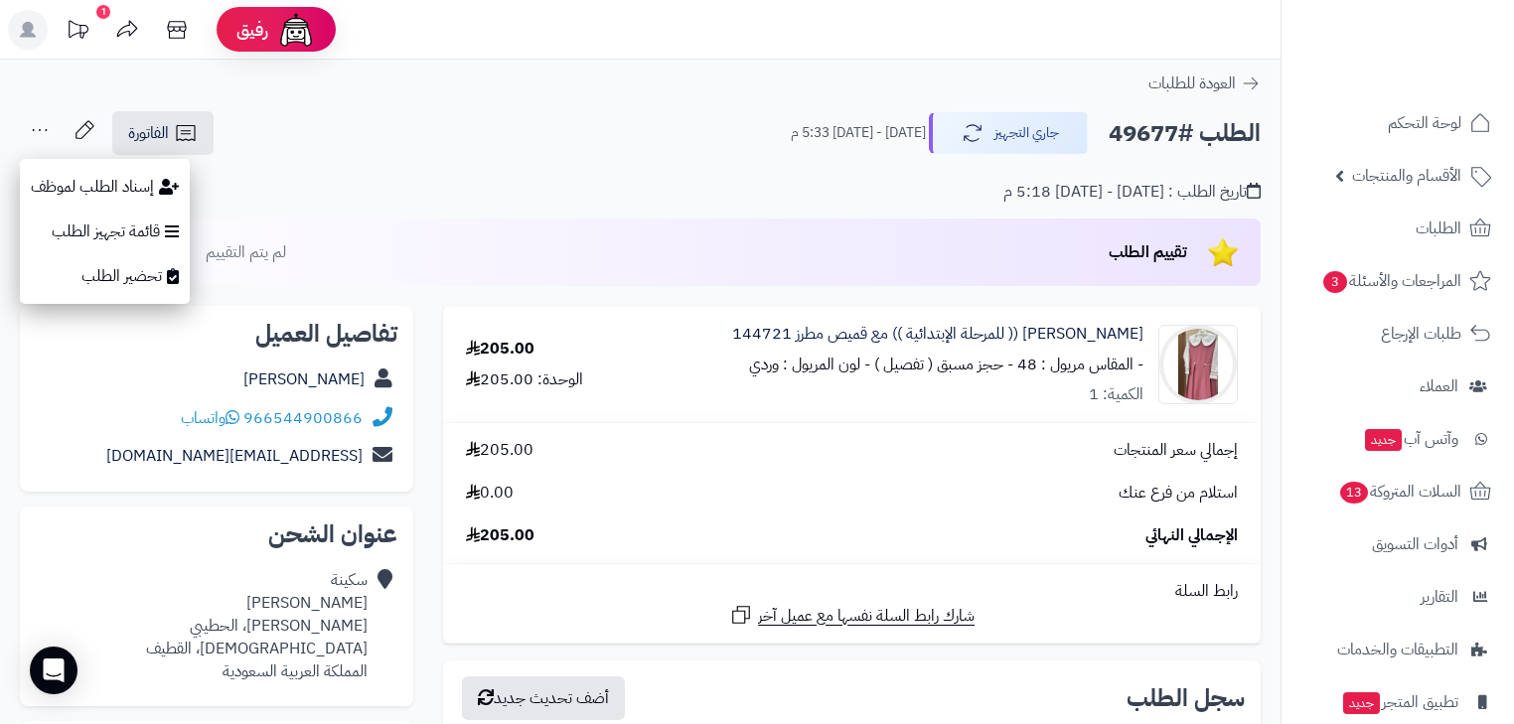
drag, startPoint x: 75, startPoint y: 162, endPoint x: 78, endPoint y: 180, distance: 18.3
click at [78, 180] on ul "إسناد الطلب لموظف قائمة تجهيز الطلب تحضير الطلب" at bounding box center [105, 231] width 170 height 145
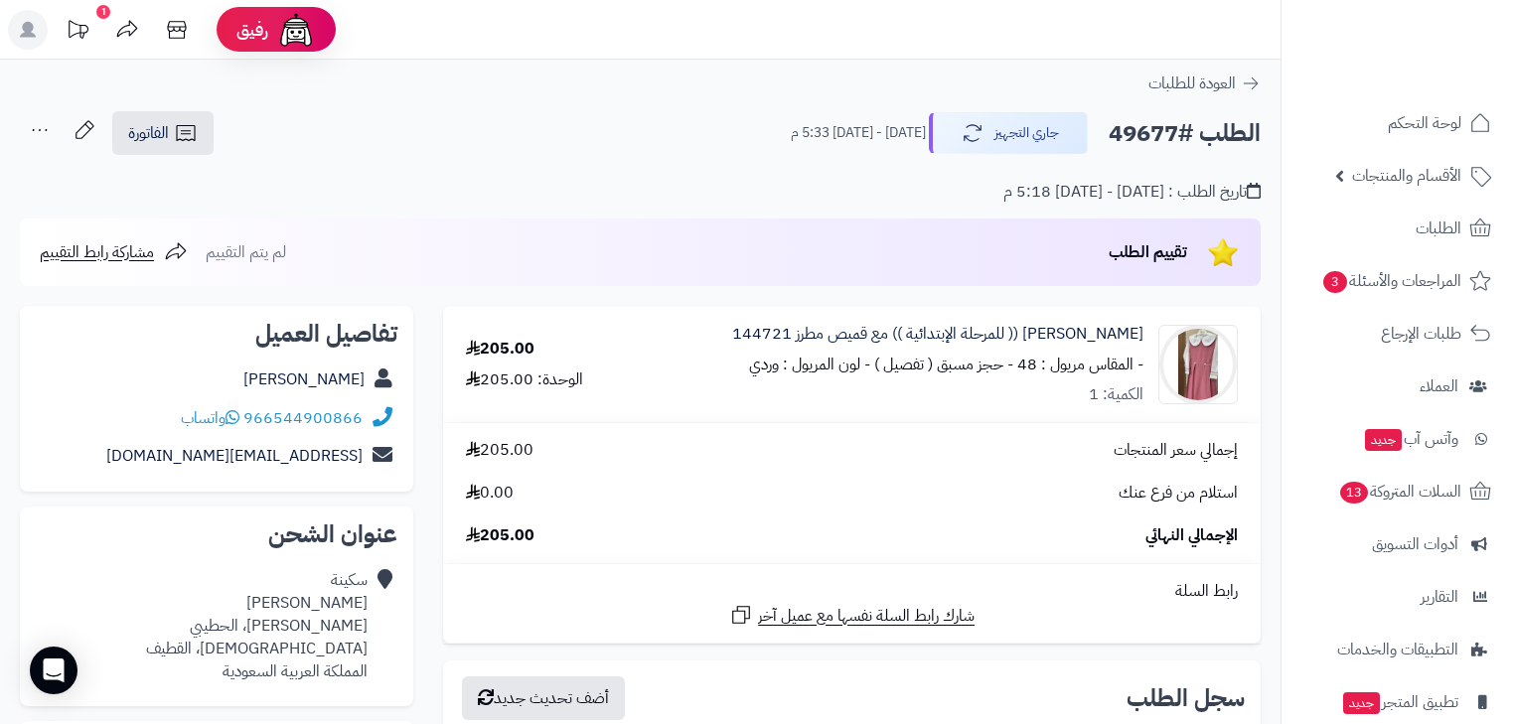
click at [78, 180] on div "تاريخ الطلب : [DATE] - [DATE] 5:18 م" at bounding box center [640, 180] width 1241 height 47
click at [40, 131] on icon at bounding box center [40, 130] width 40 height 40
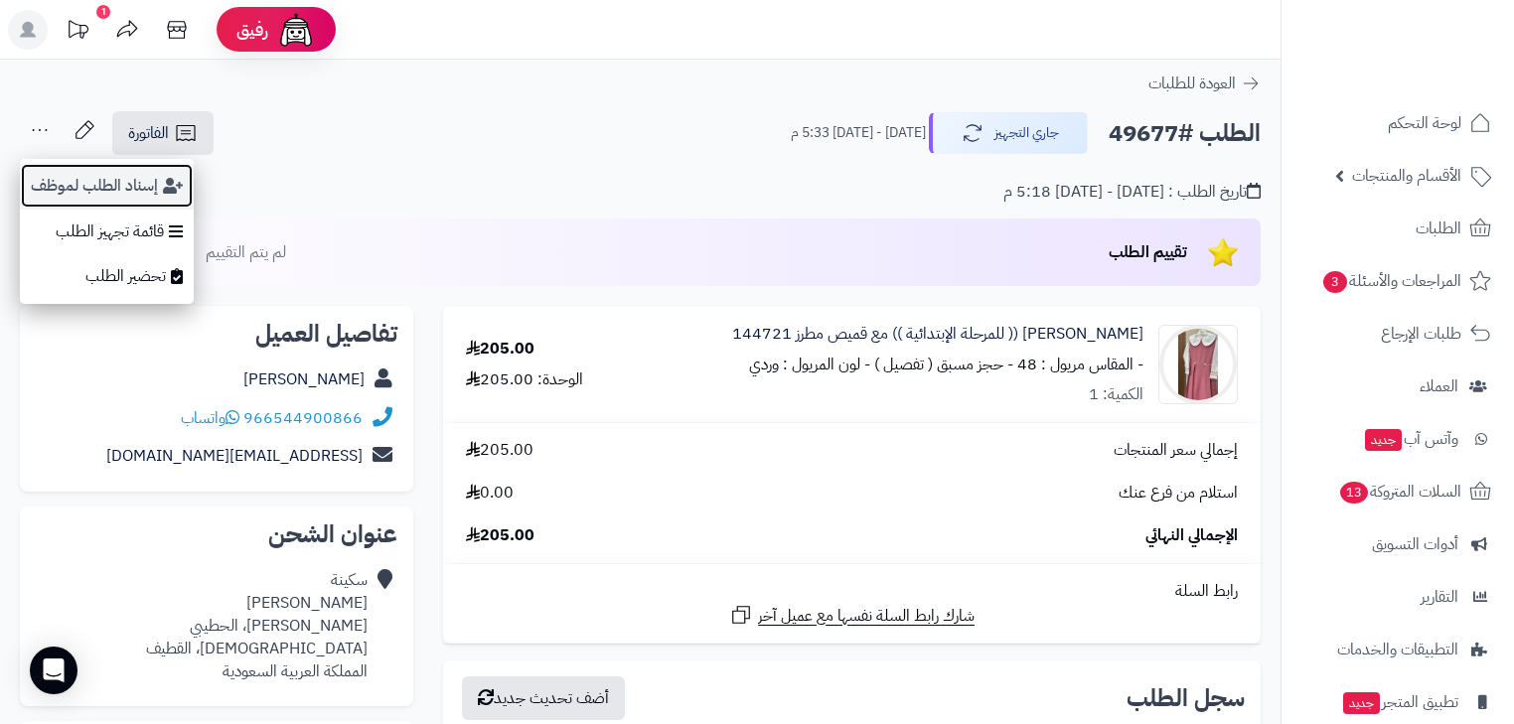
click at [61, 175] on button "إسناد الطلب لموظف" at bounding box center [107, 186] width 174 height 46
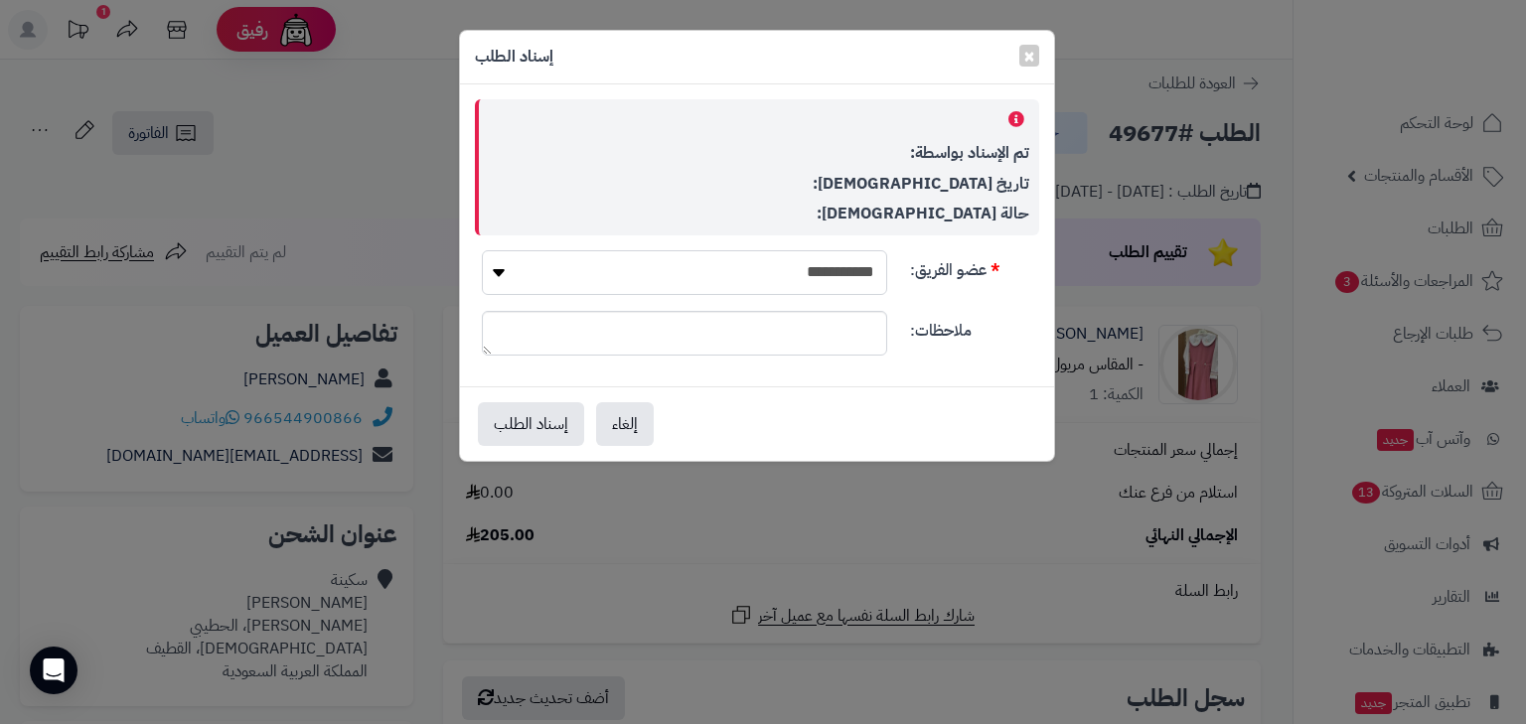
click at [775, 270] on select "**********" at bounding box center [684, 272] width 405 height 45
select select "*"
click at [482, 250] on select "**********" at bounding box center [684, 272] width 405 height 45
click at [519, 425] on button "إسناد الطلب" at bounding box center [531, 423] width 106 height 44
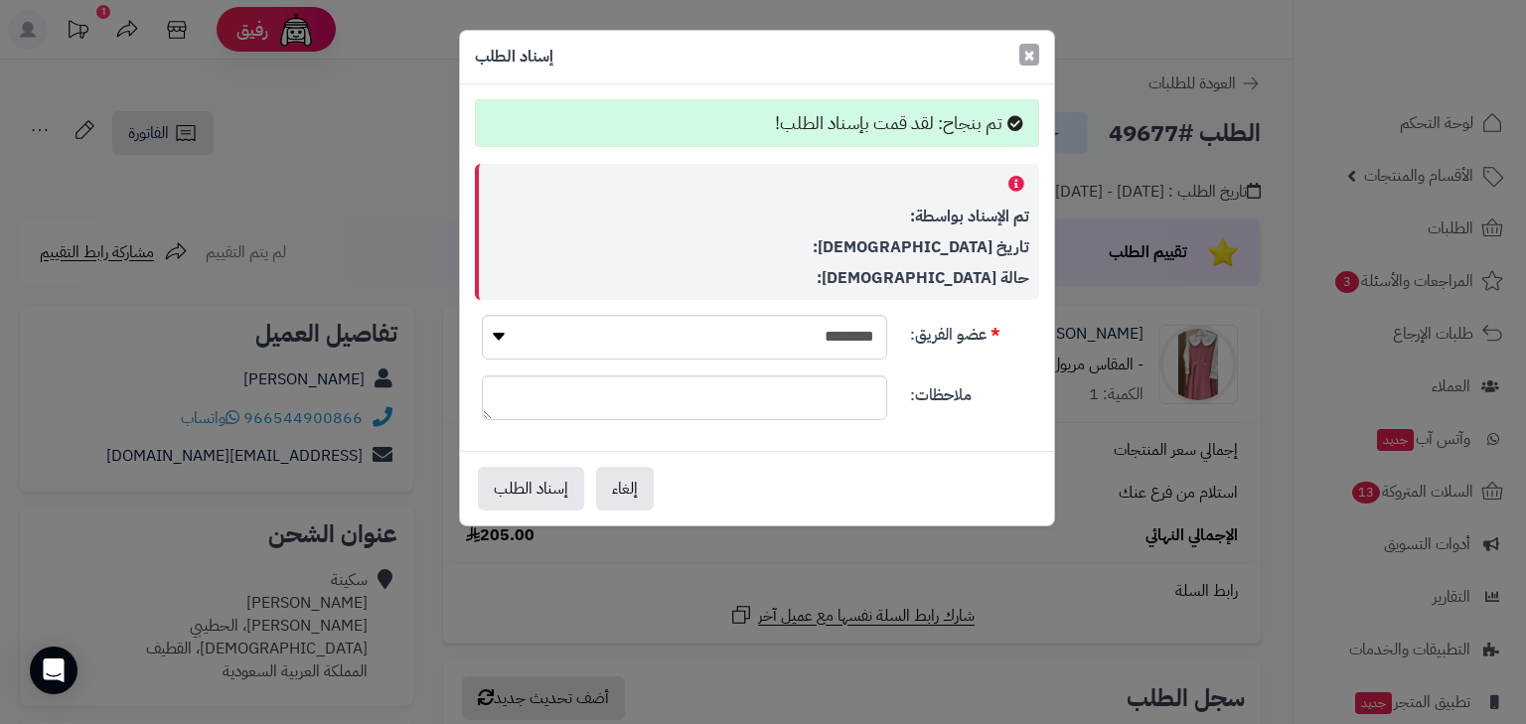
click at [1030, 61] on span "×" at bounding box center [1029, 55] width 12 height 30
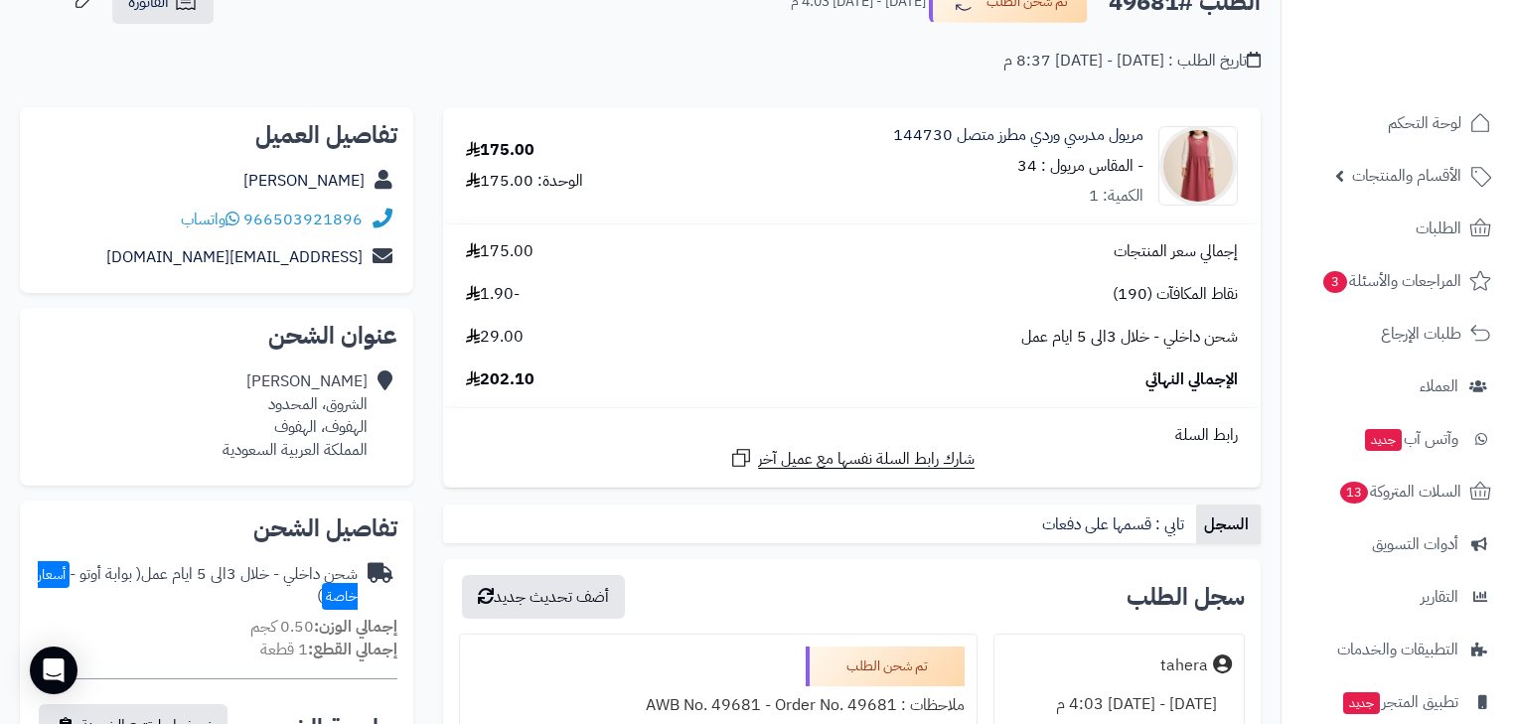
scroll to position [159, 0]
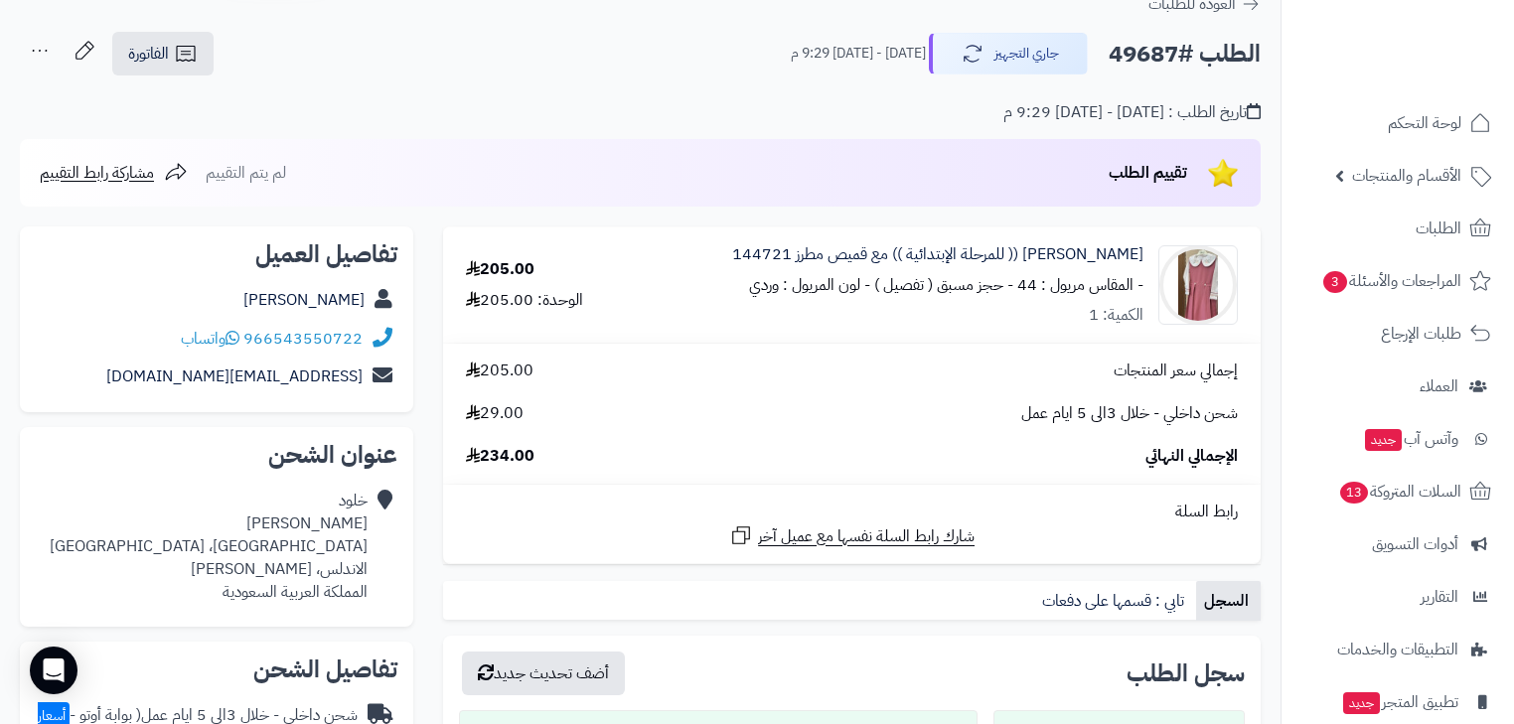
scroll to position [79, 0]
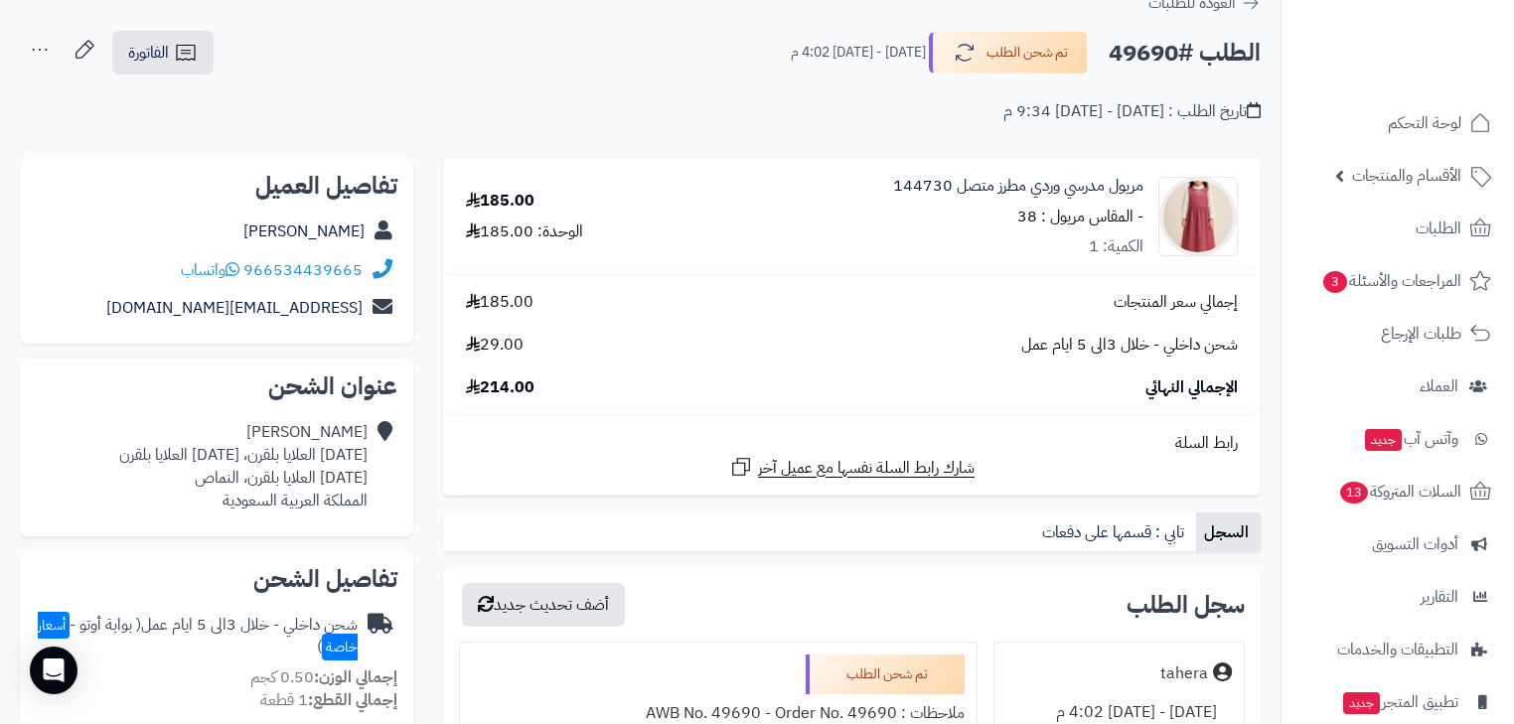
scroll to position [79, 0]
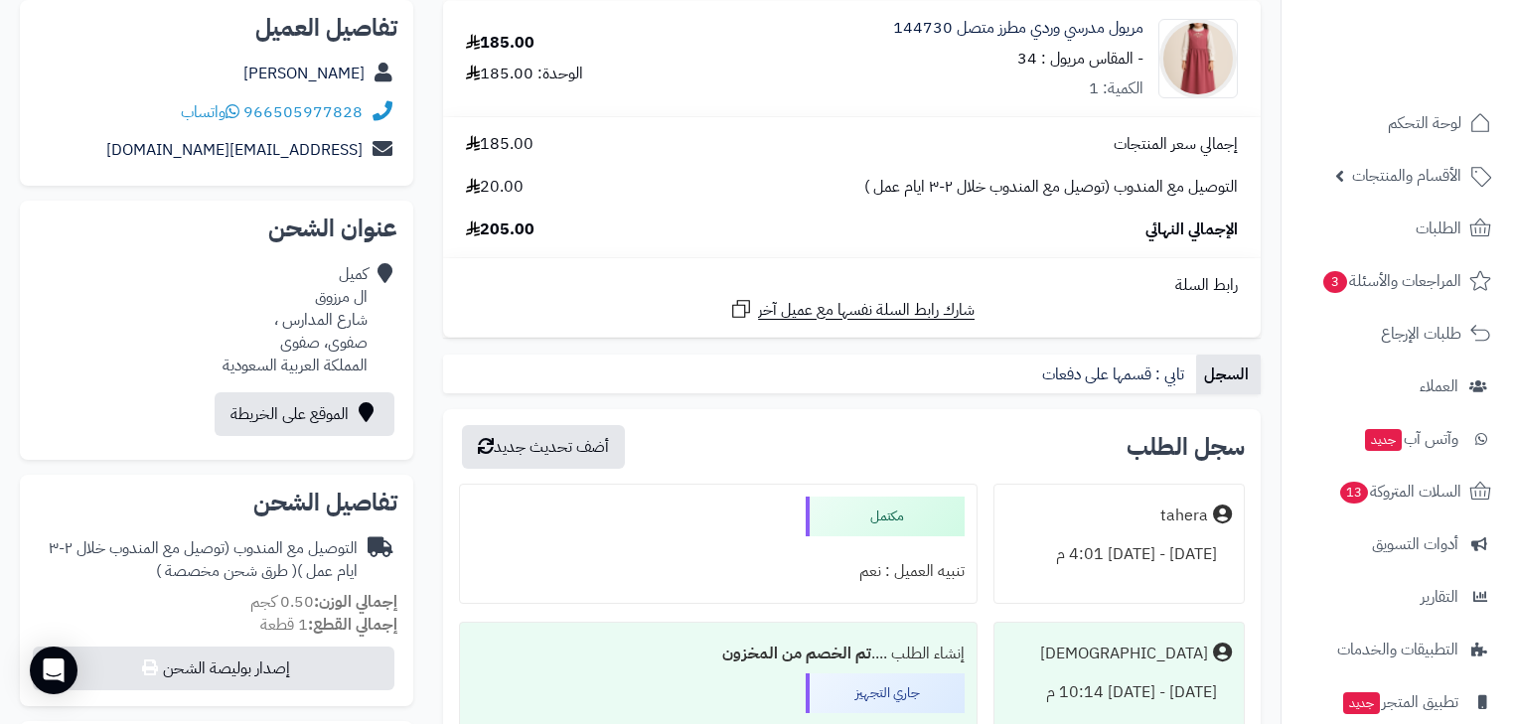
scroll to position [318, 0]
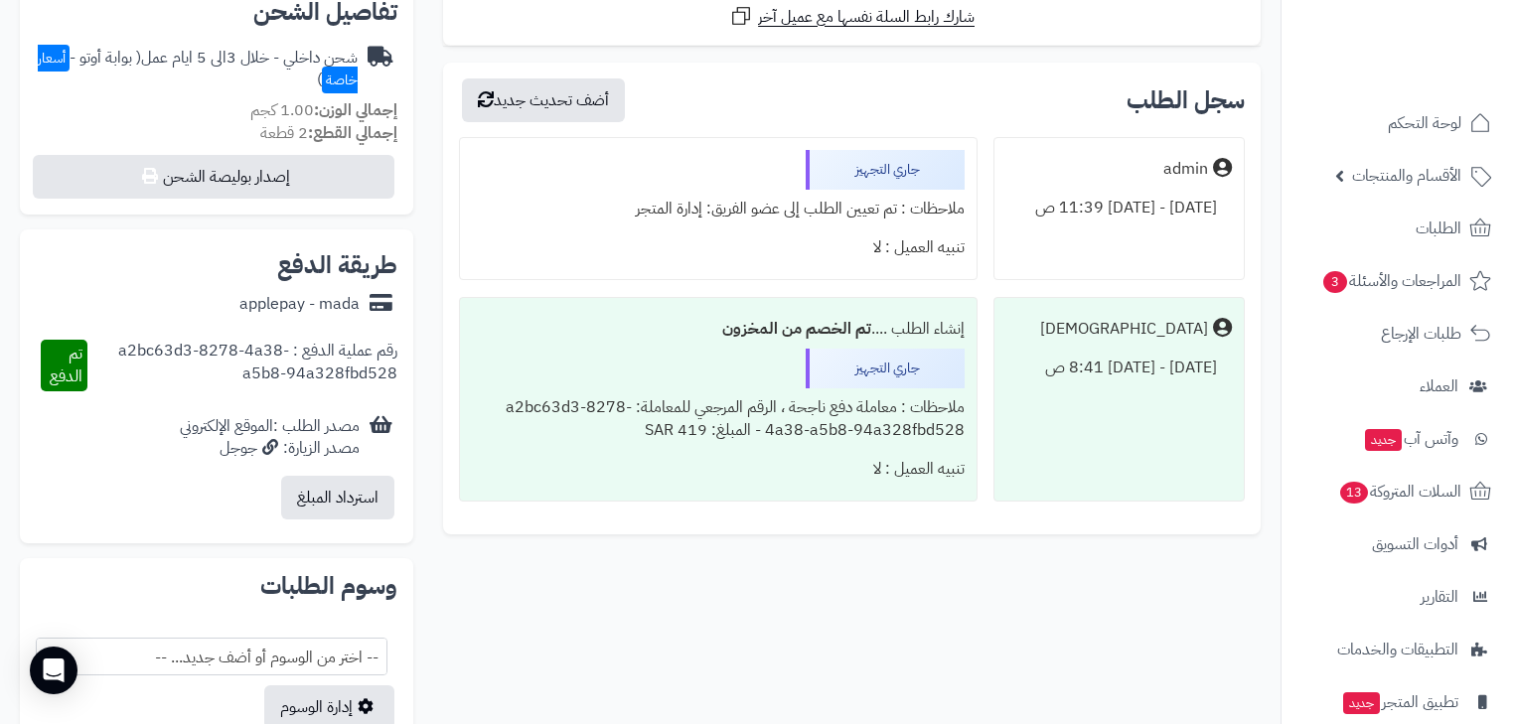
scroll to position [159, 0]
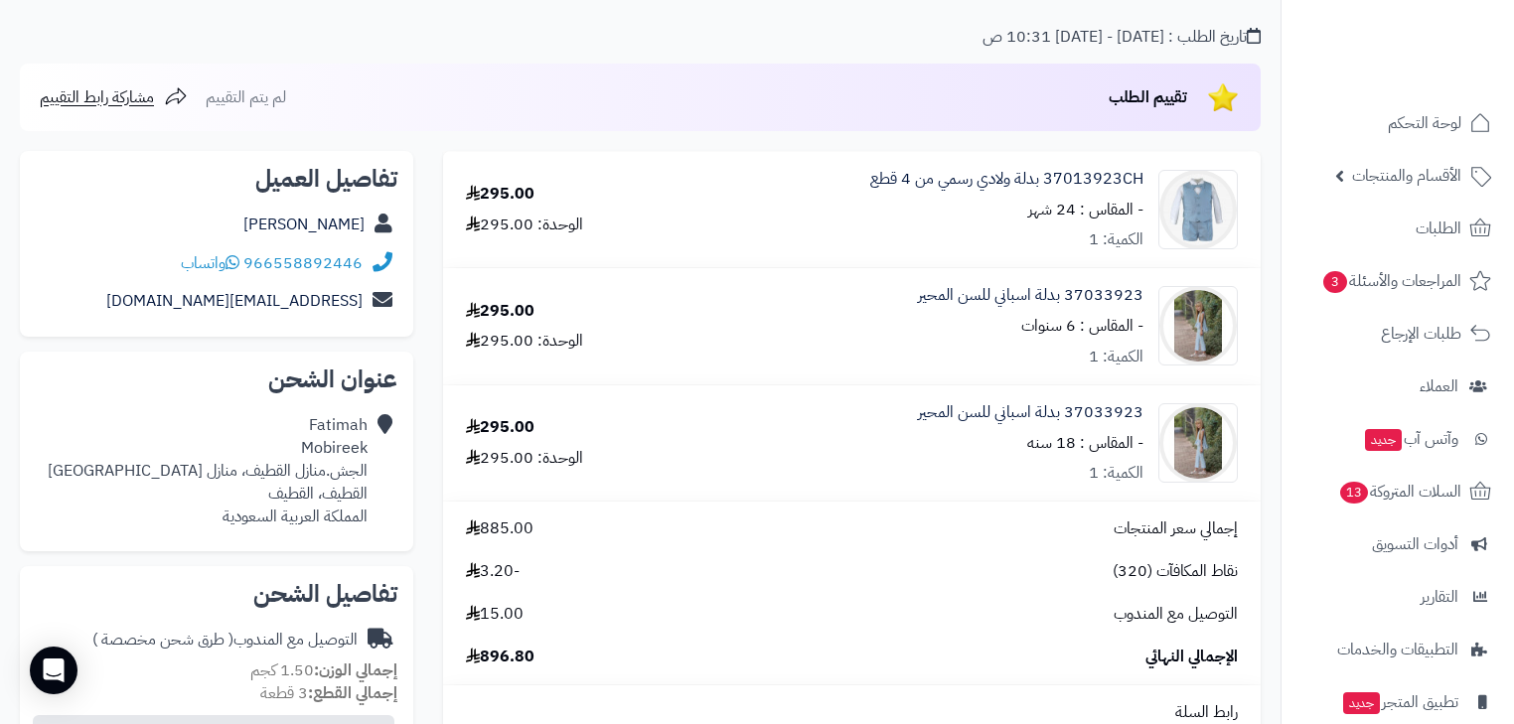
scroll to position [159, 0]
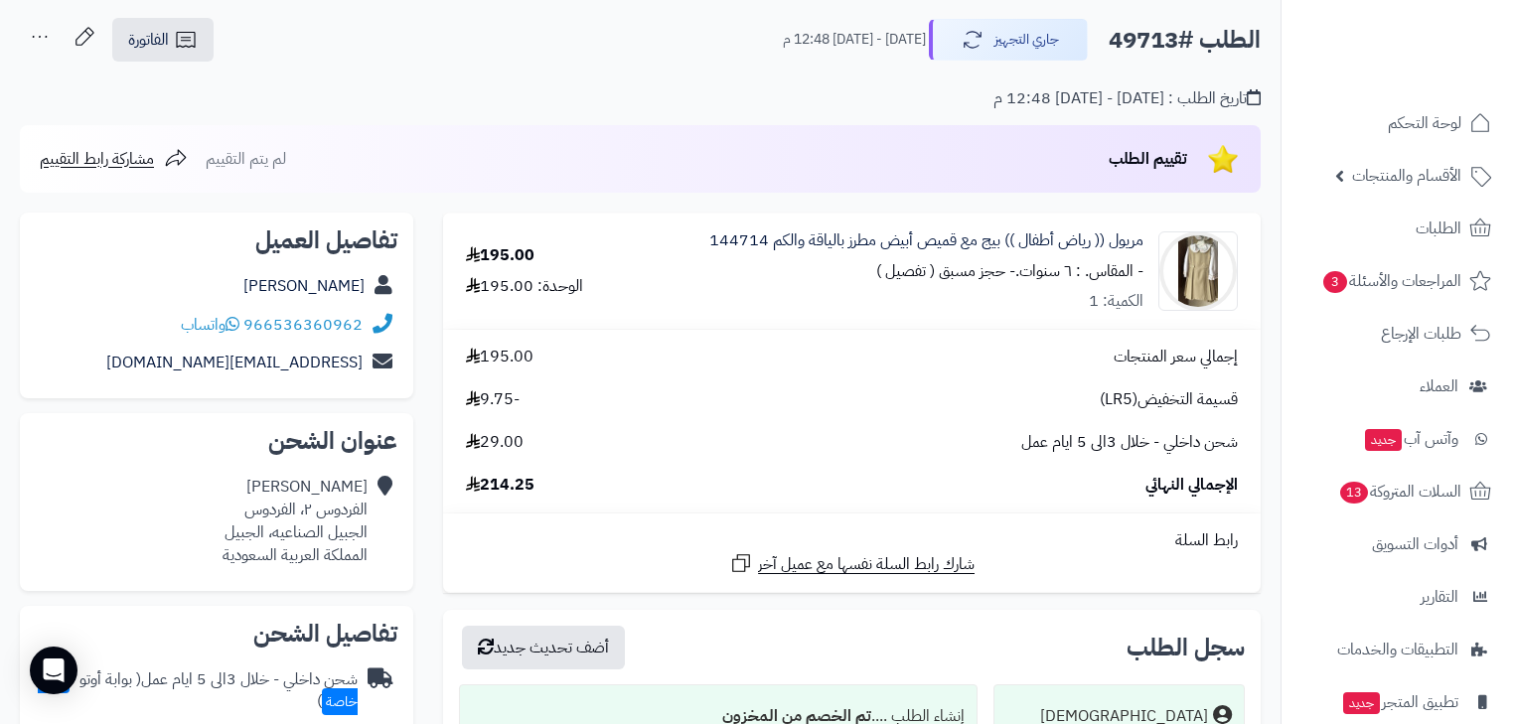
scroll to position [79, 0]
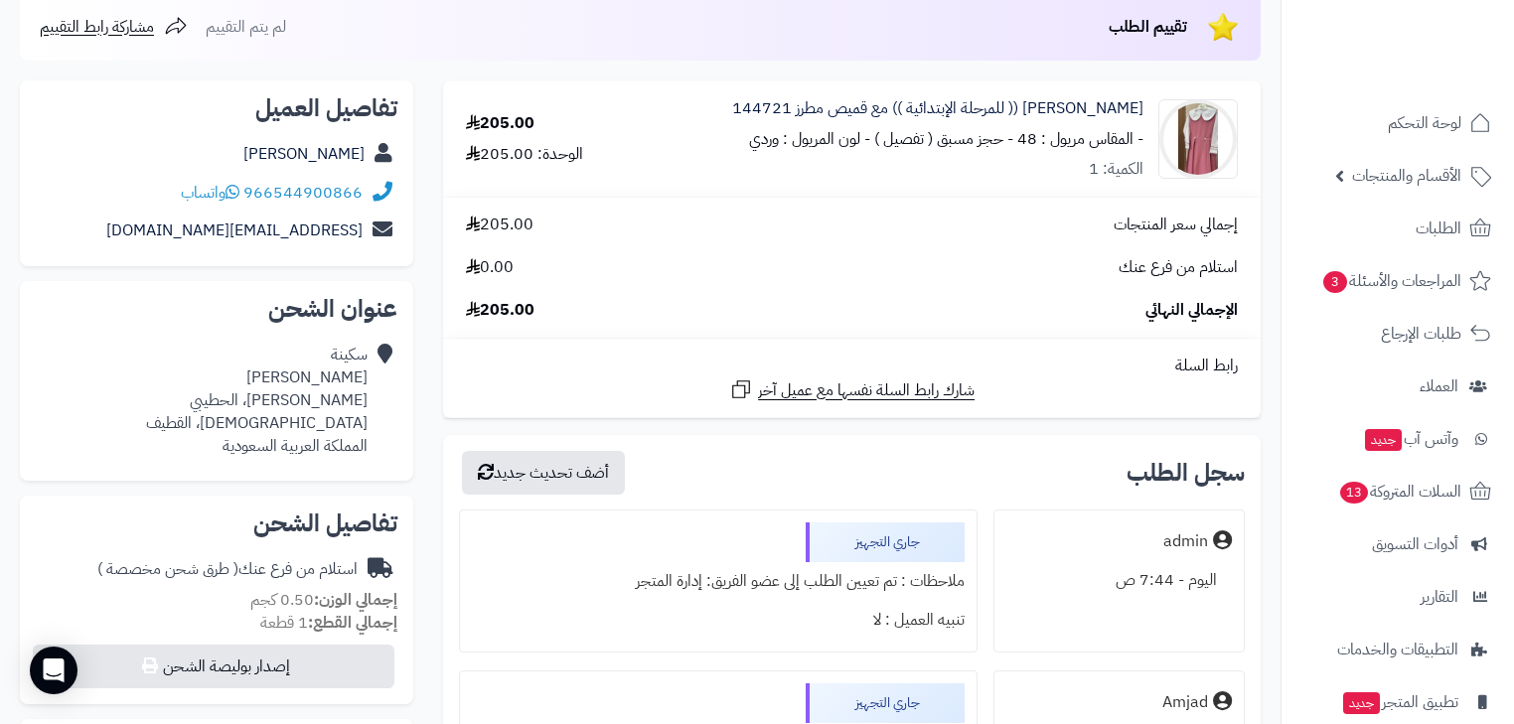
scroll to position [238, 0]
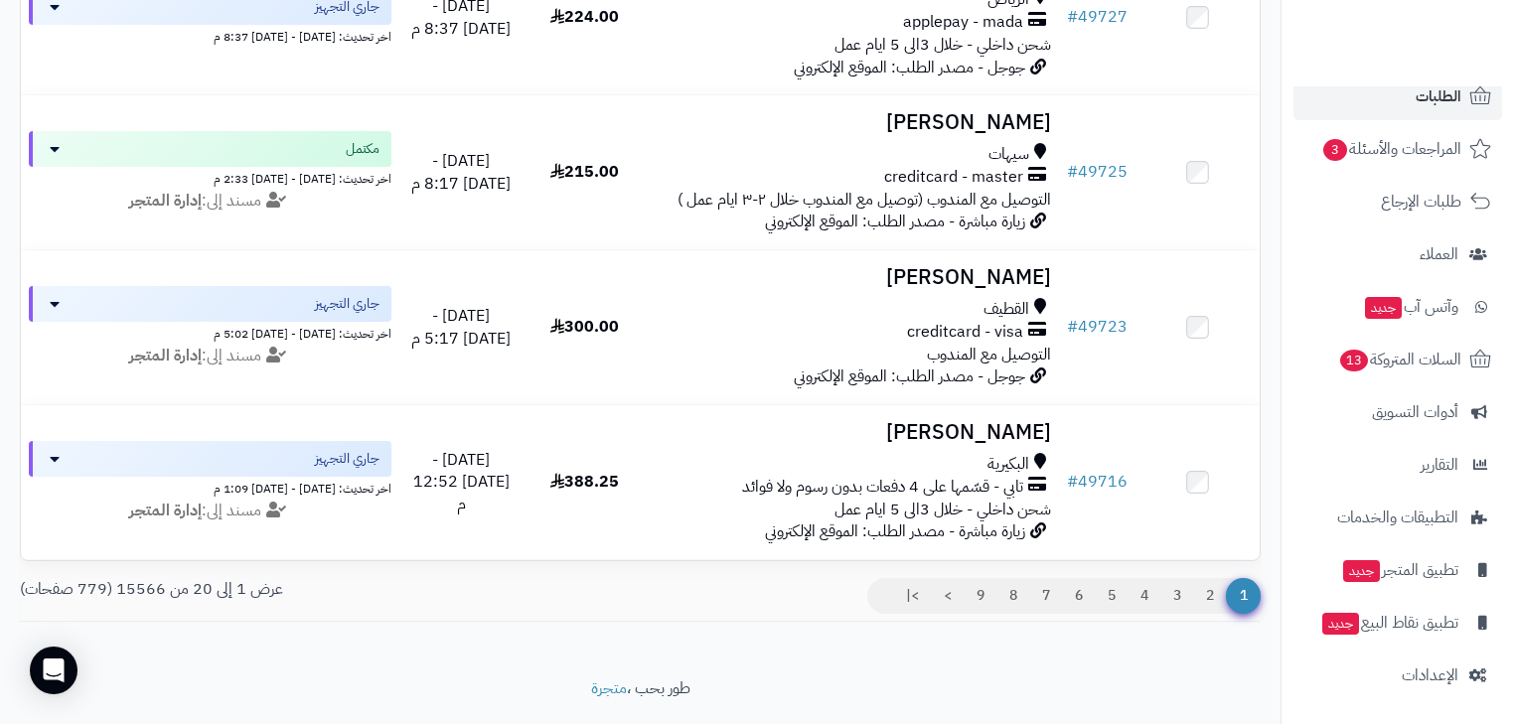
scroll to position [2931, 0]
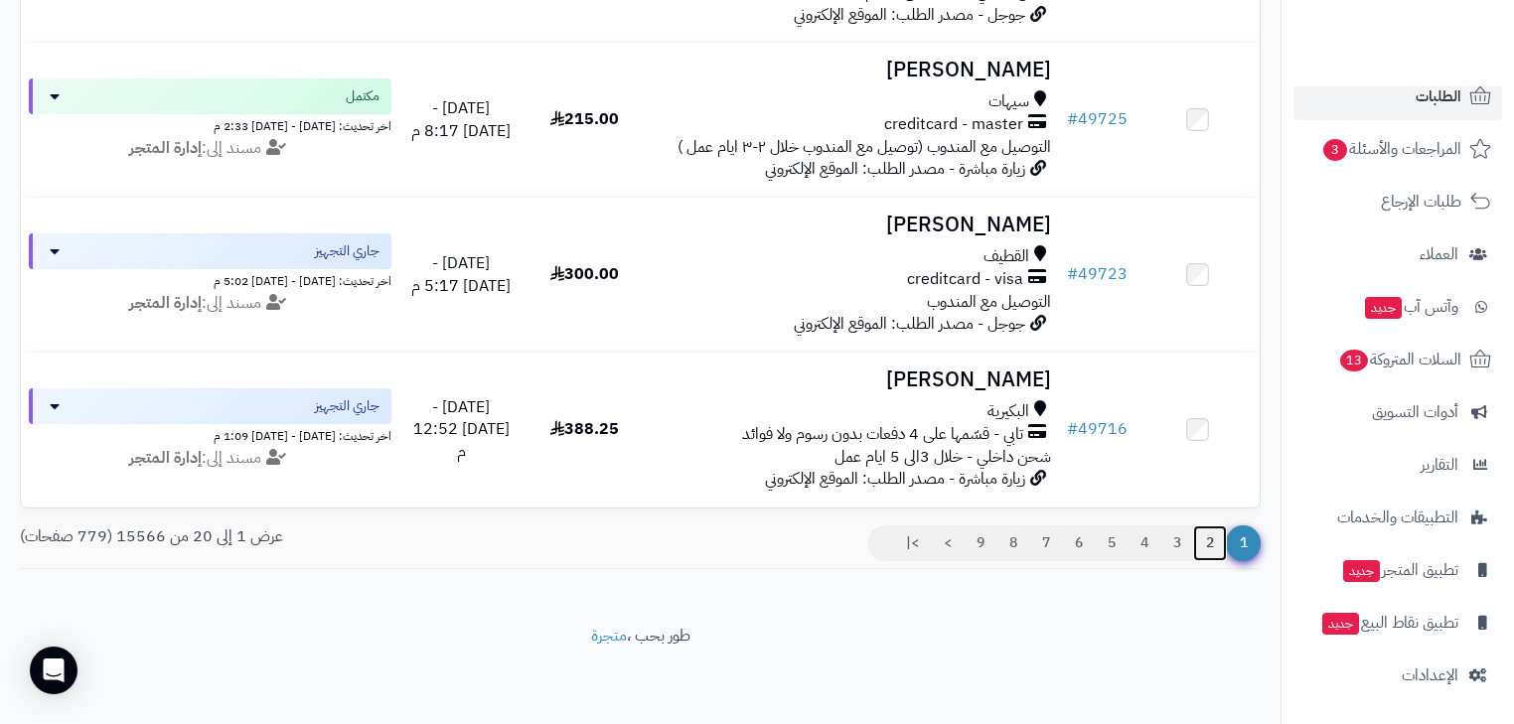
click at [1193, 547] on link "2" at bounding box center [1210, 544] width 34 height 36
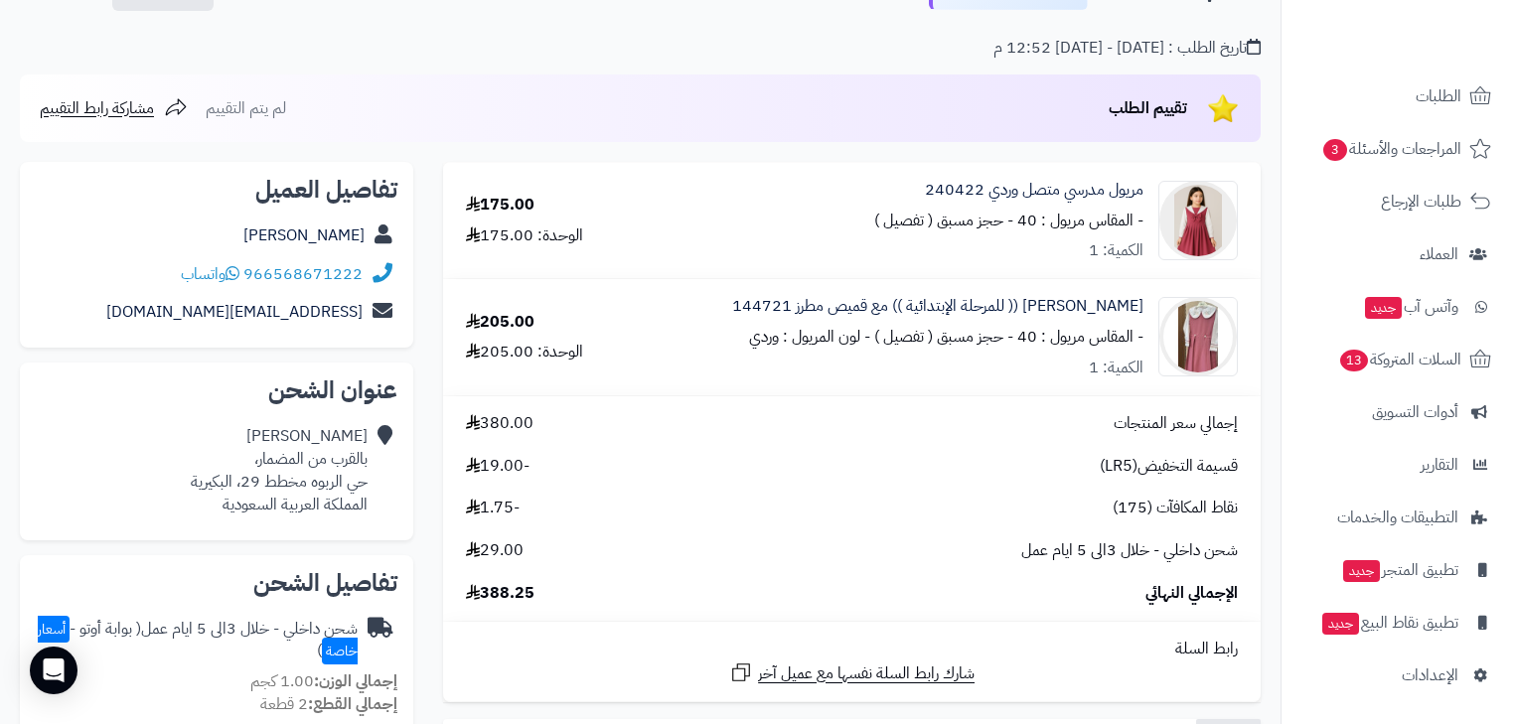
scroll to position [159, 0]
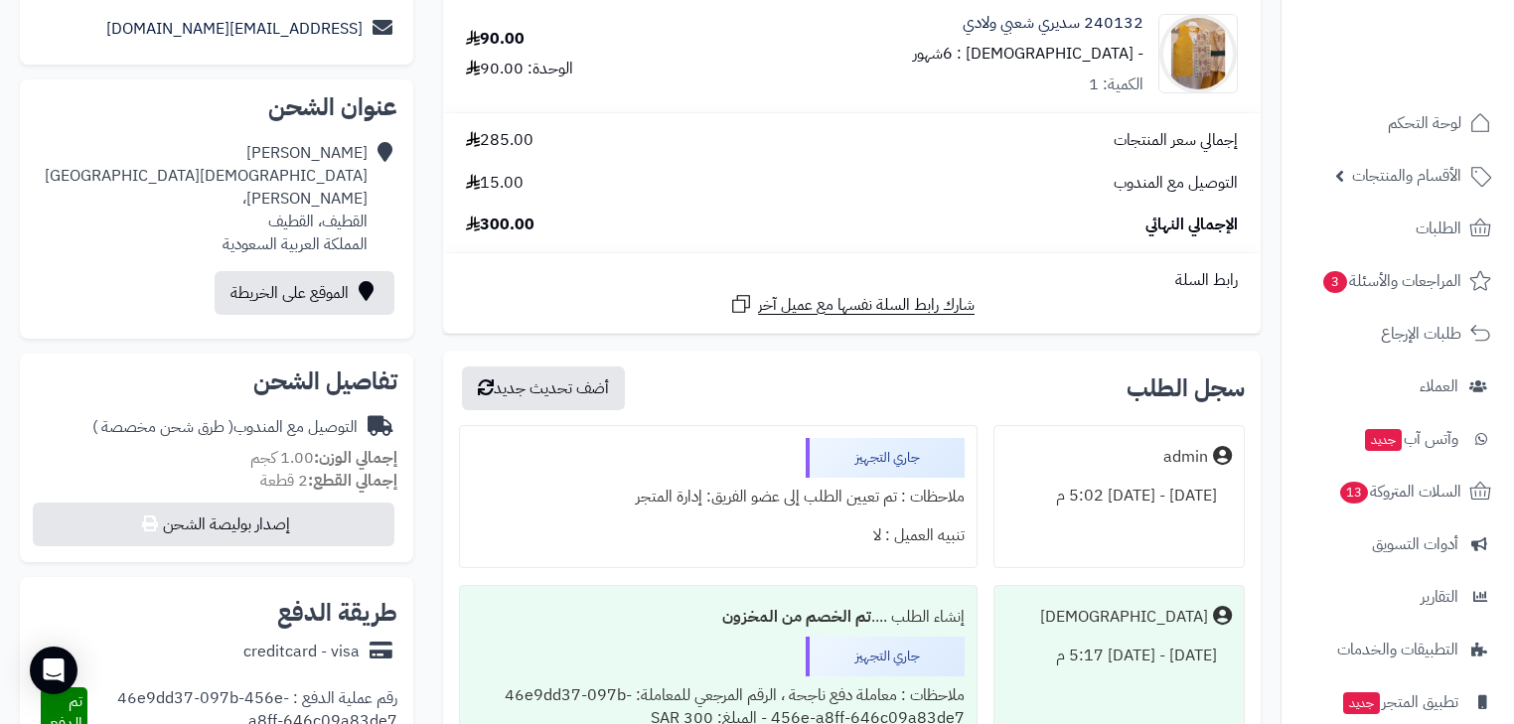
scroll to position [159, 0]
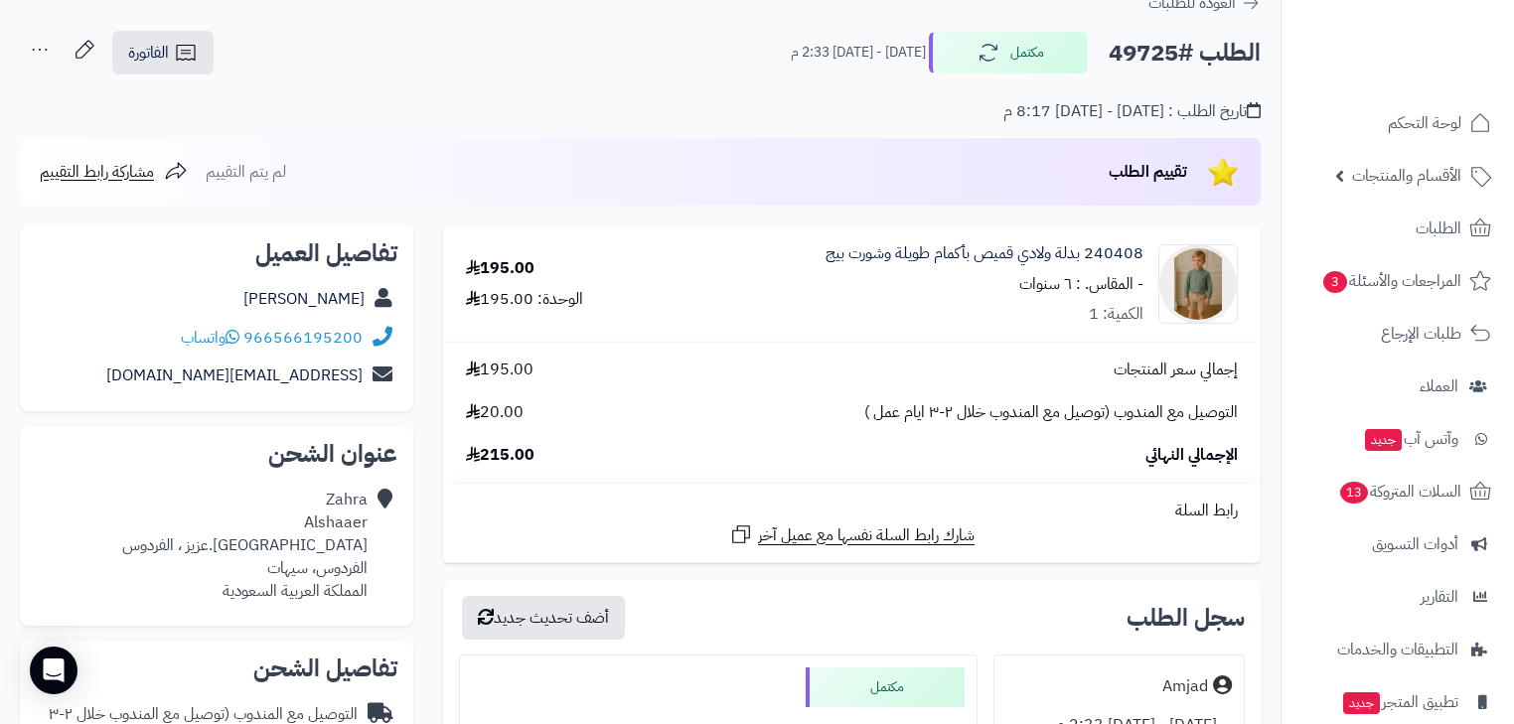
scroll to position [79, 0]
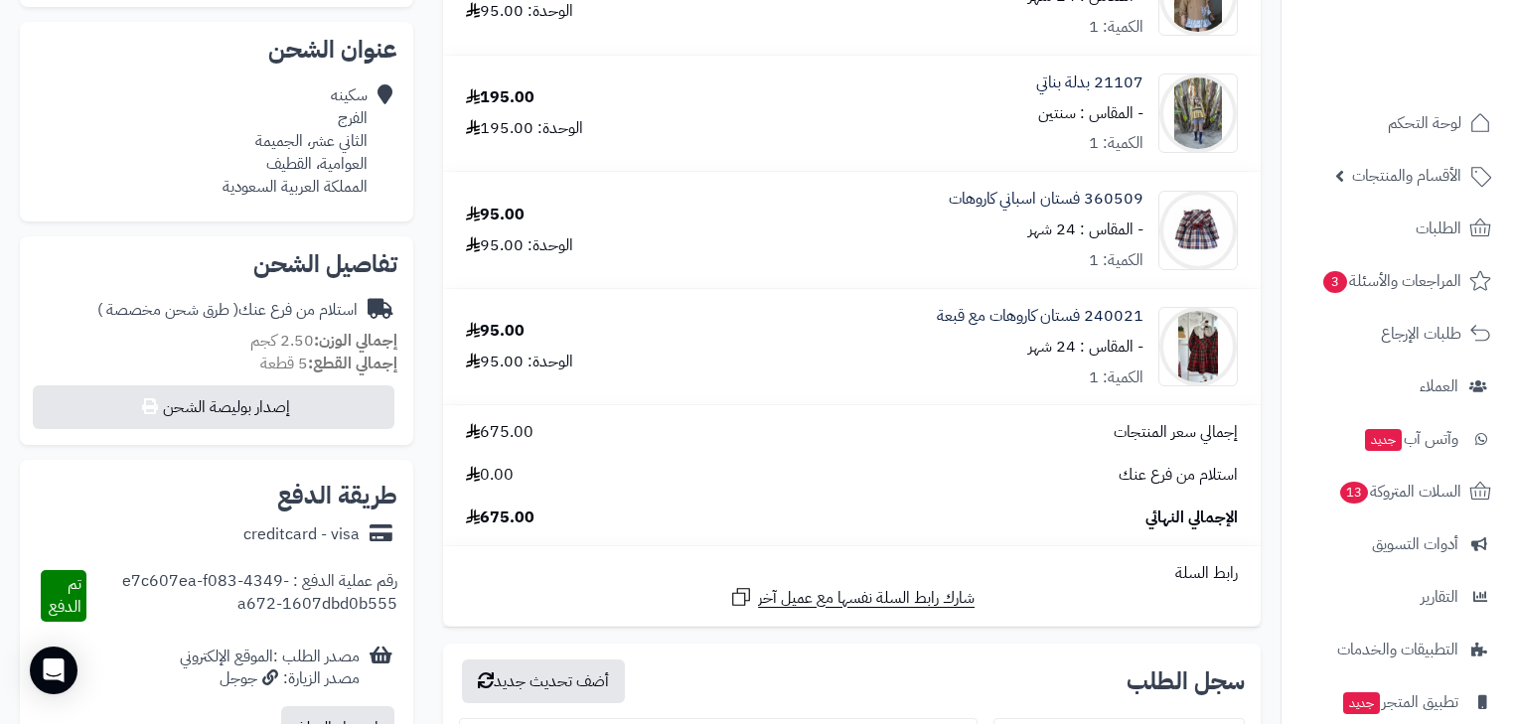
scroll to position [556, 0]
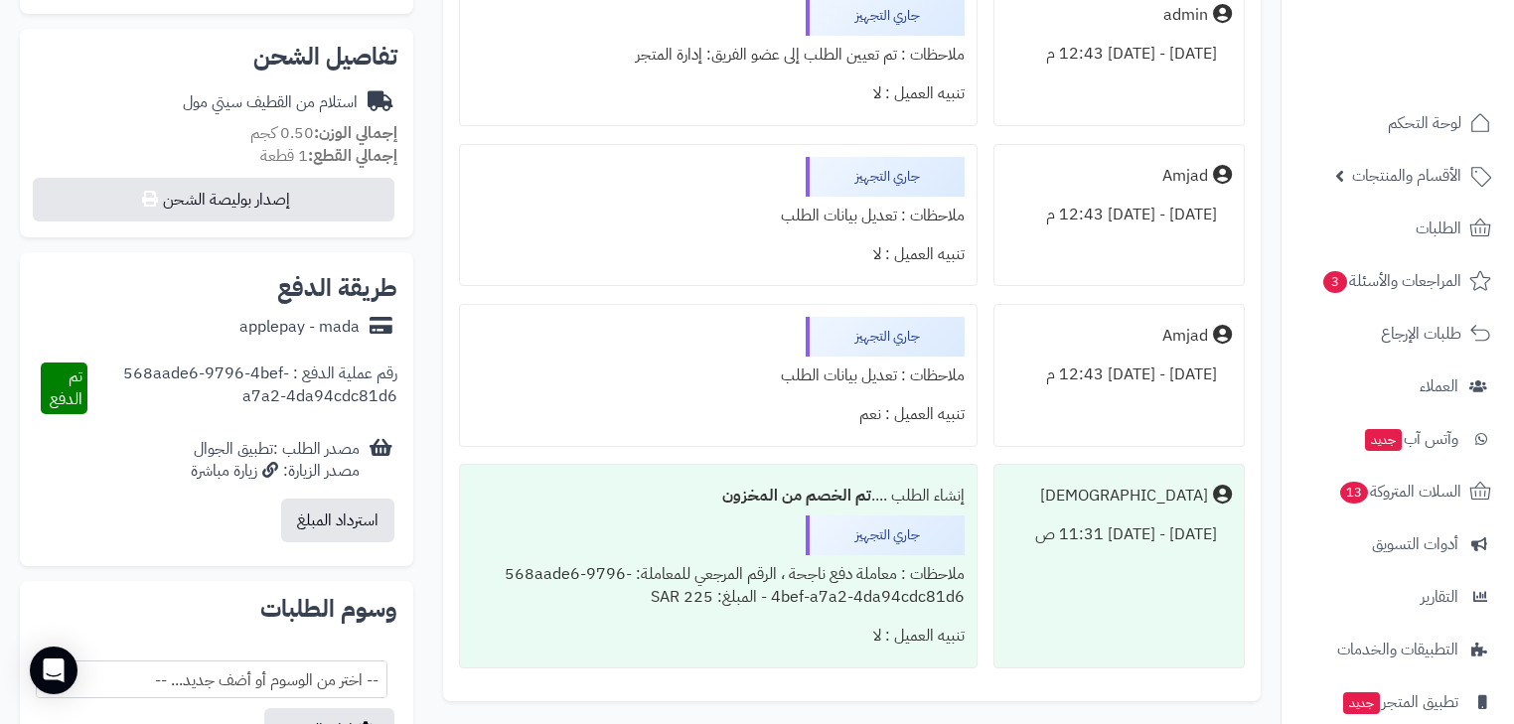
scroll to position [795, 0]
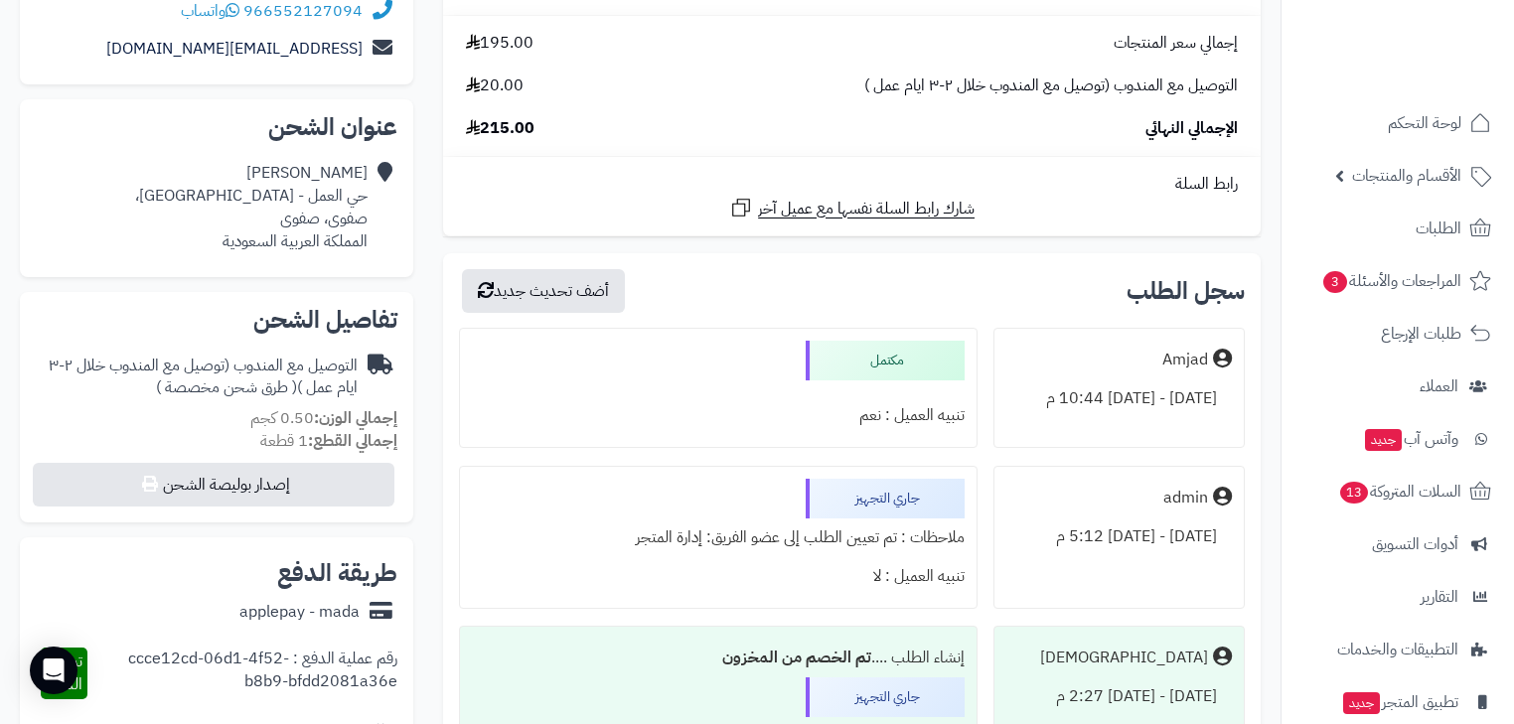
scroll to position [477, 0]
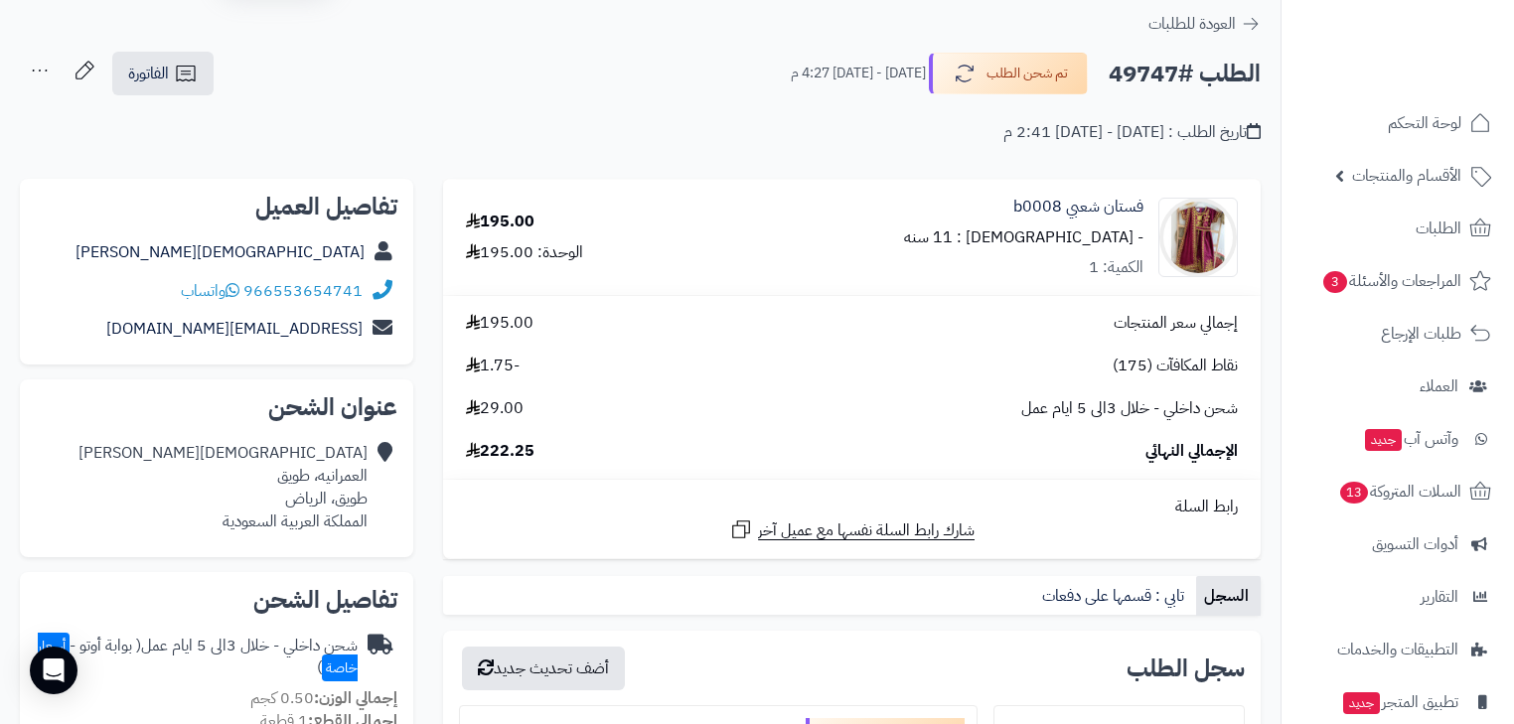
scroll to position [318, 0]
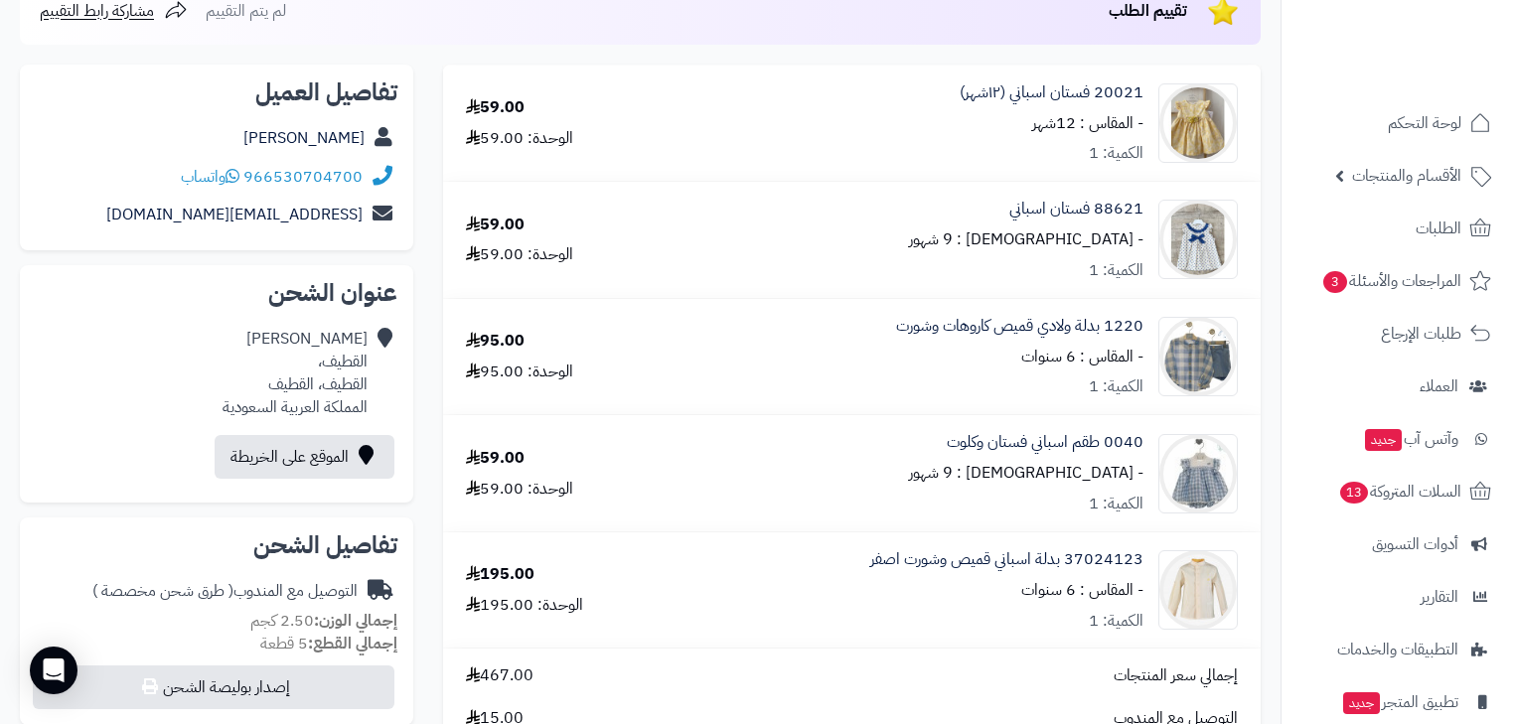
scroll to position [238, 0]
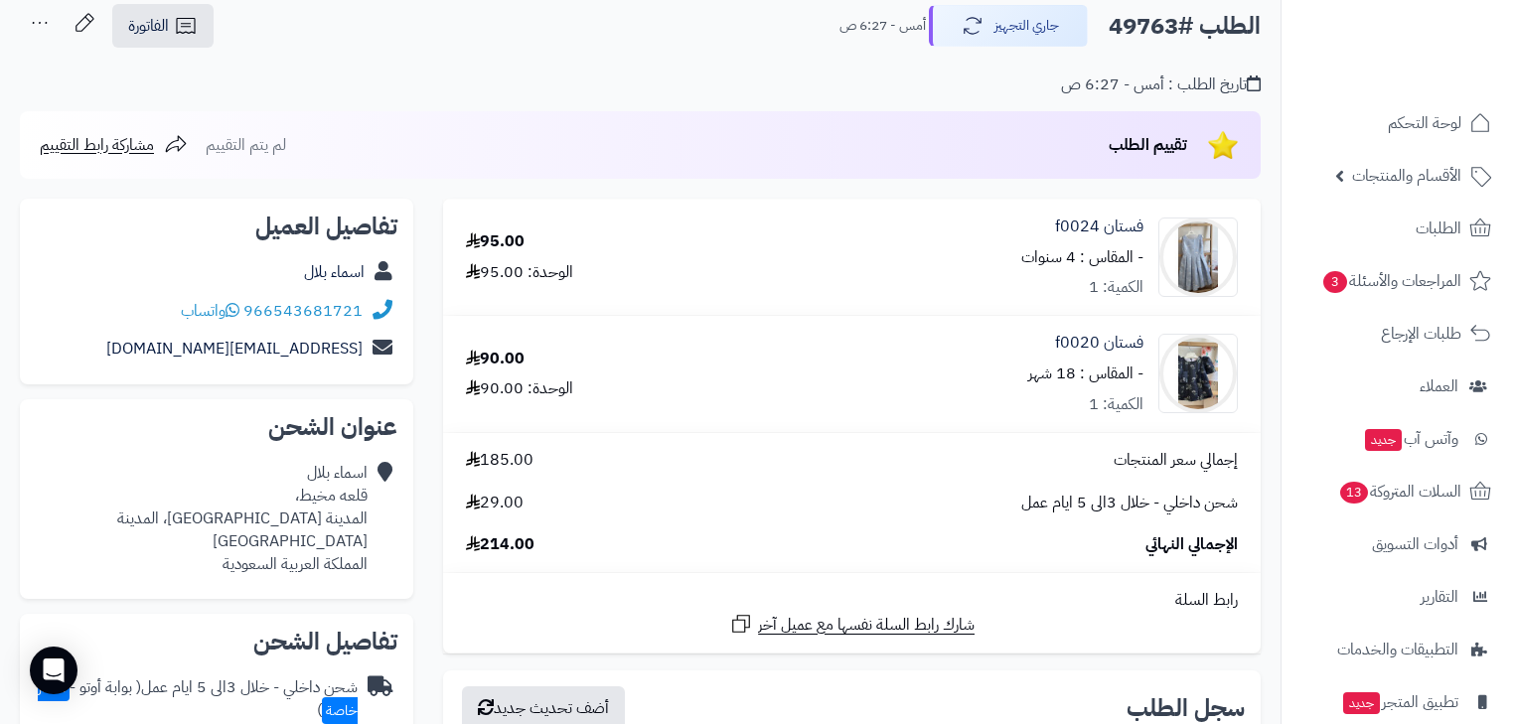
scroll to position [79, 0]
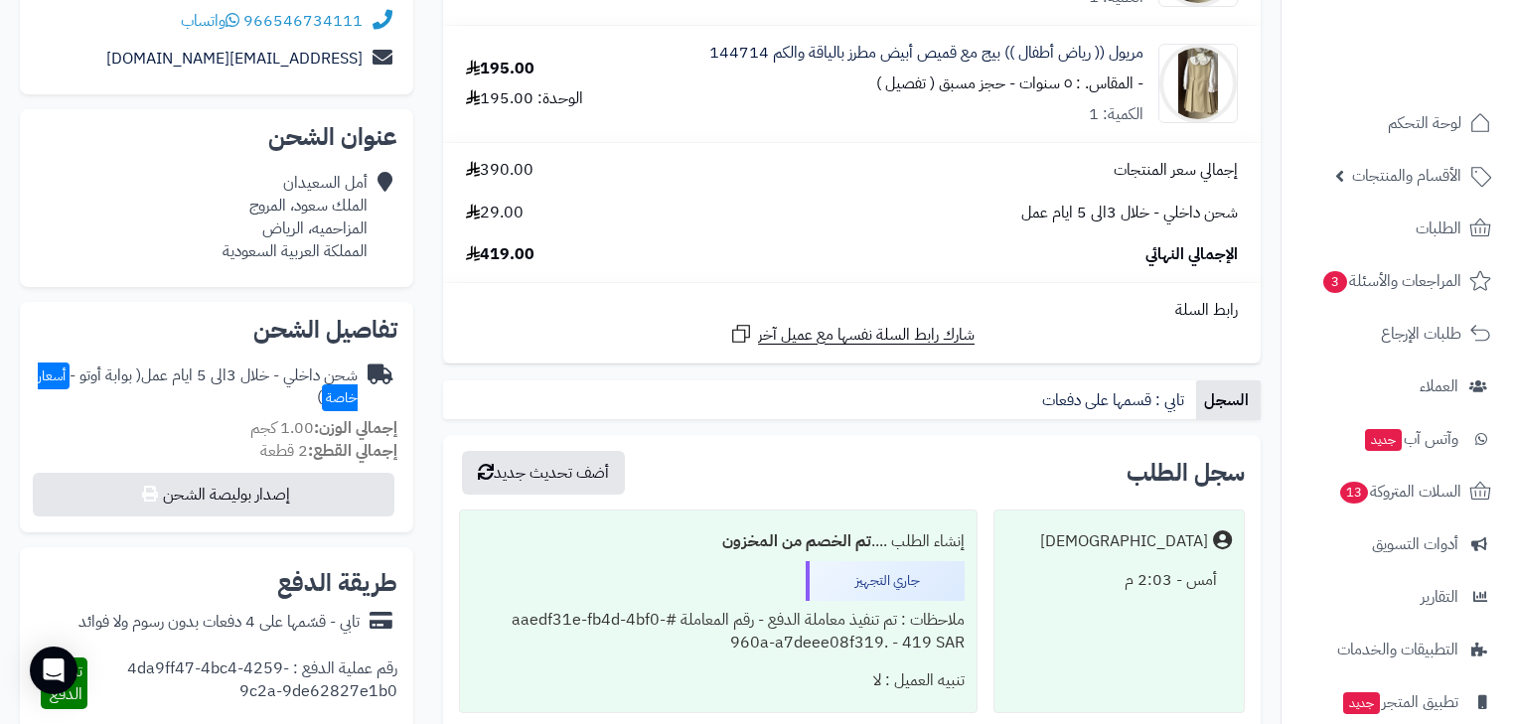
scroll to position [79, 0]
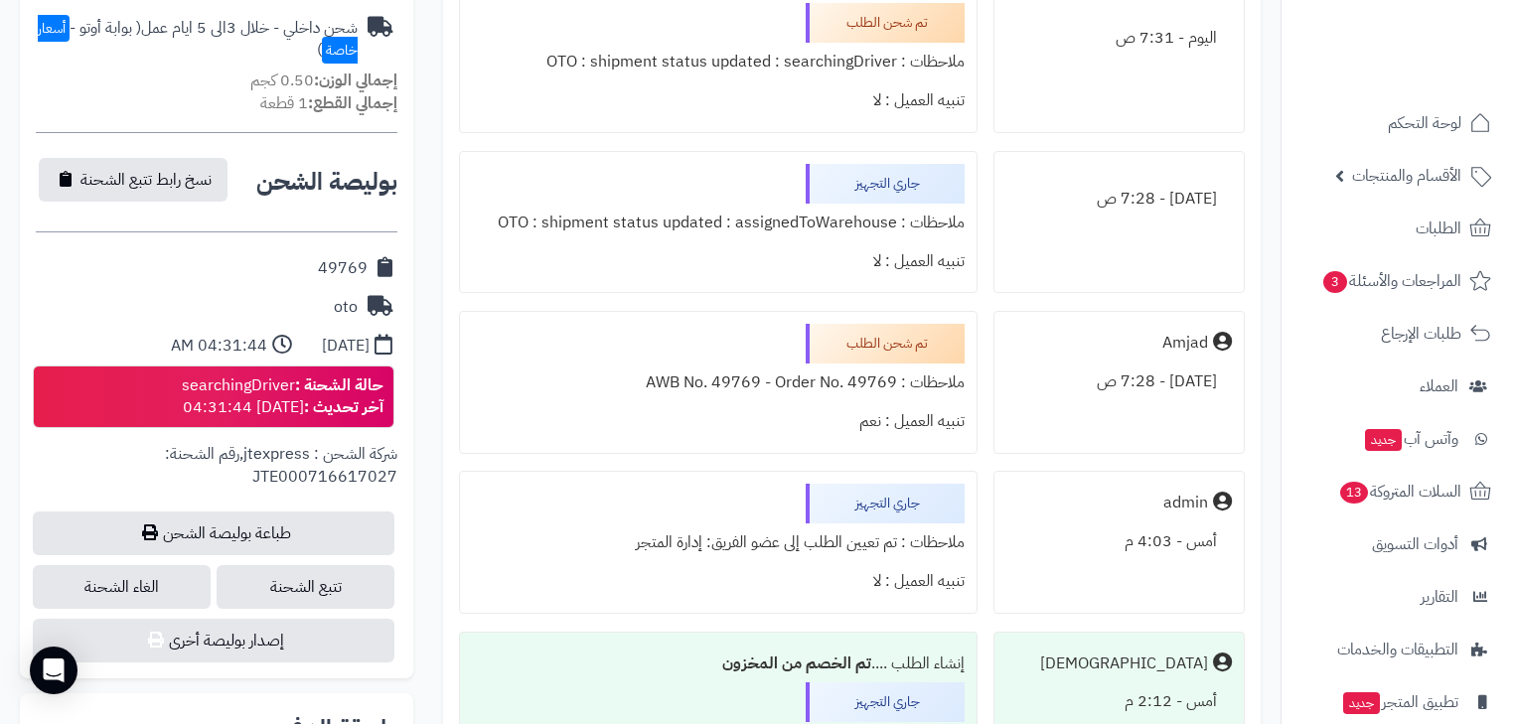
scroll to position [874, 0]
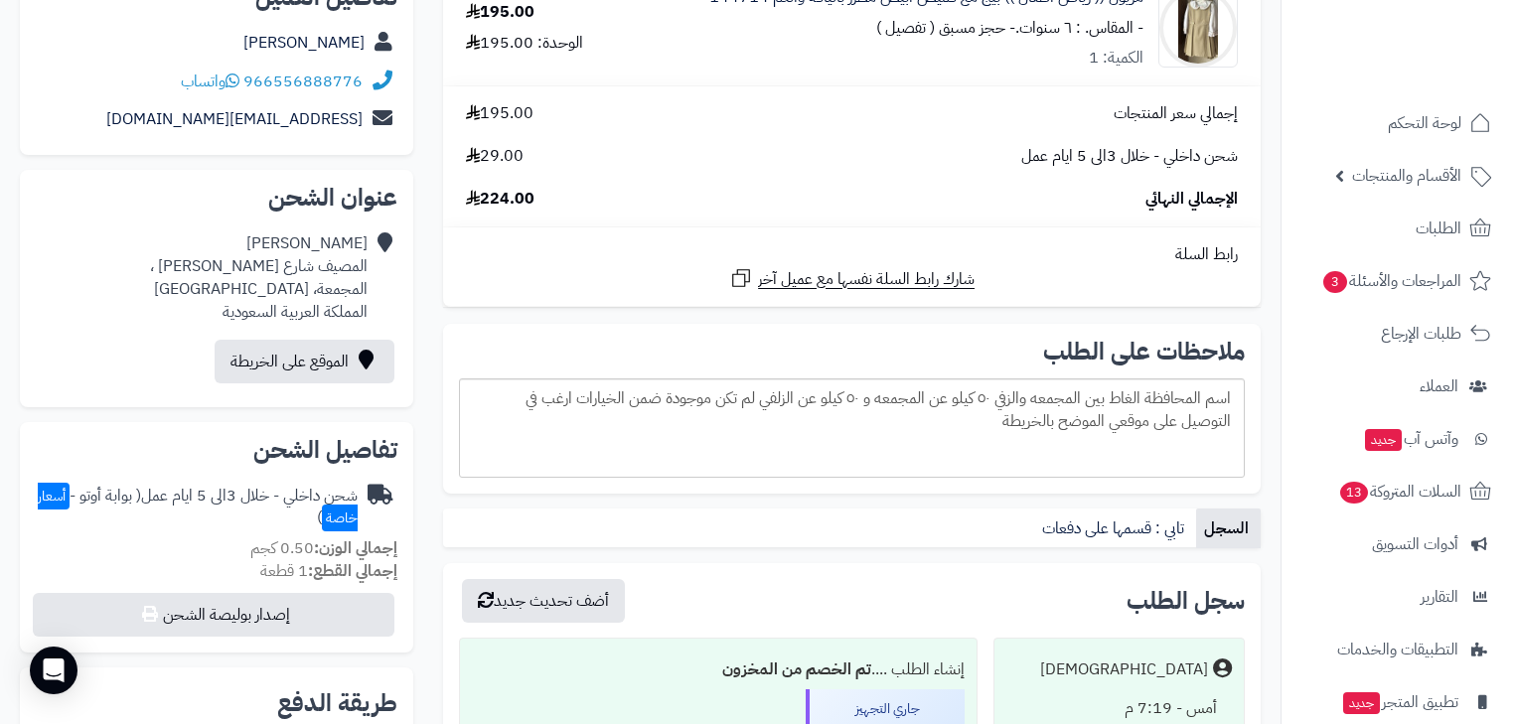
scroll to position [238, 0]
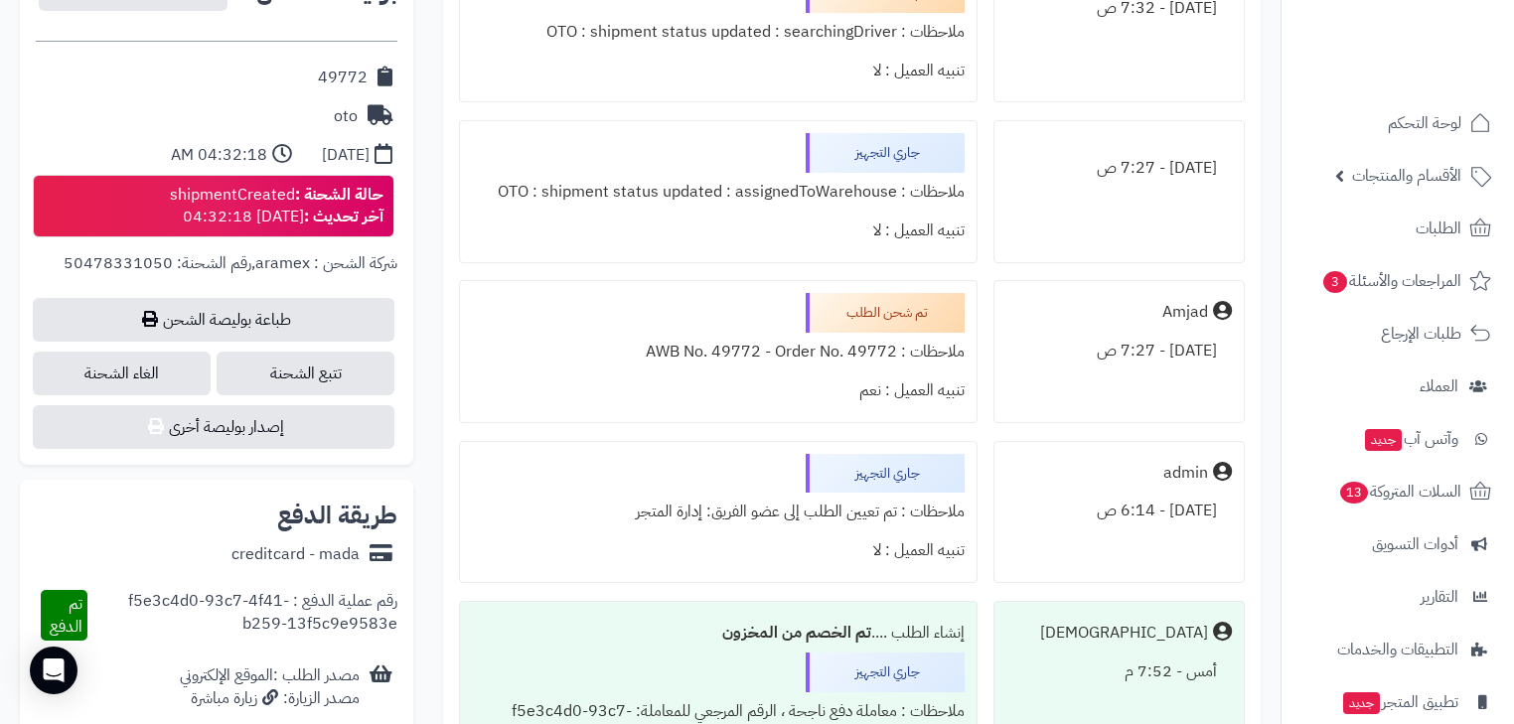
scroll to position [874, 0]
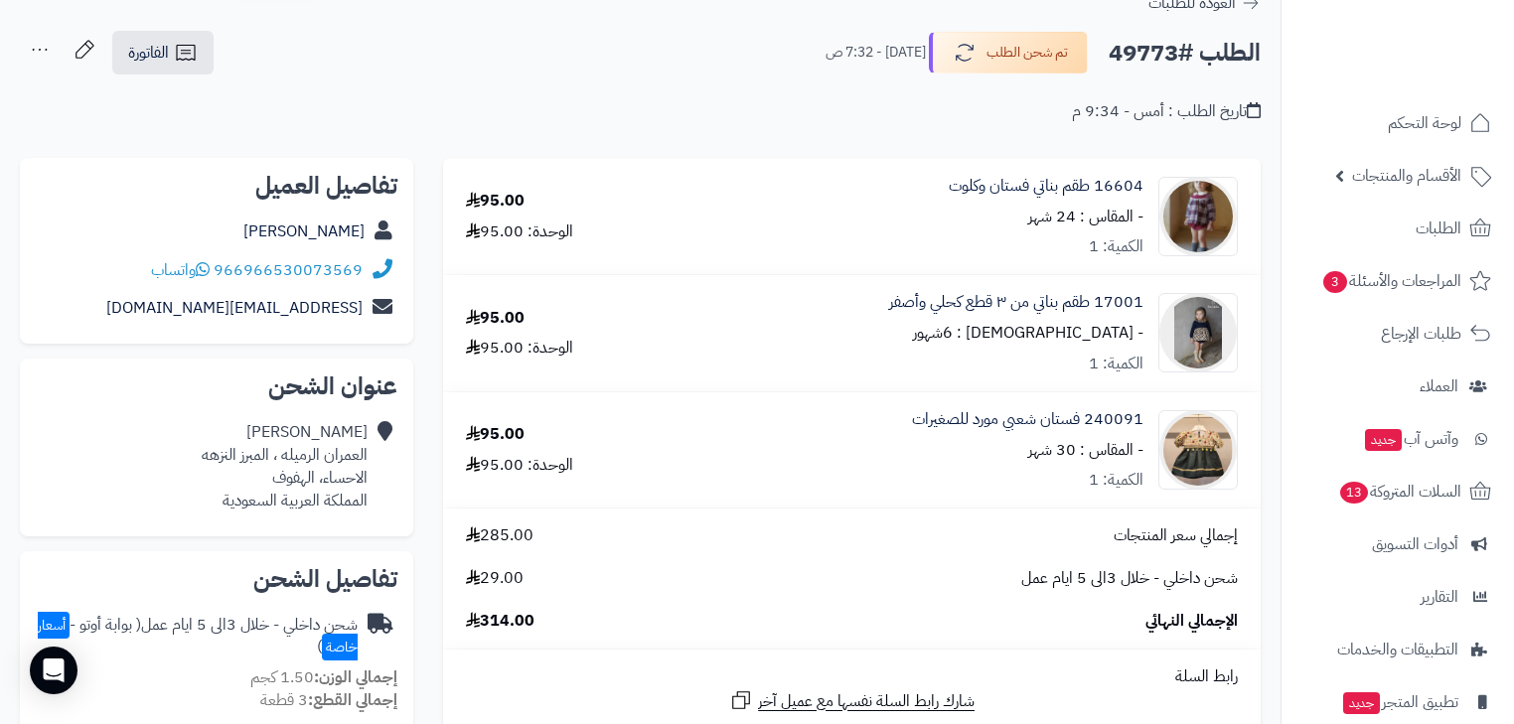
scroll to position [79, 0]
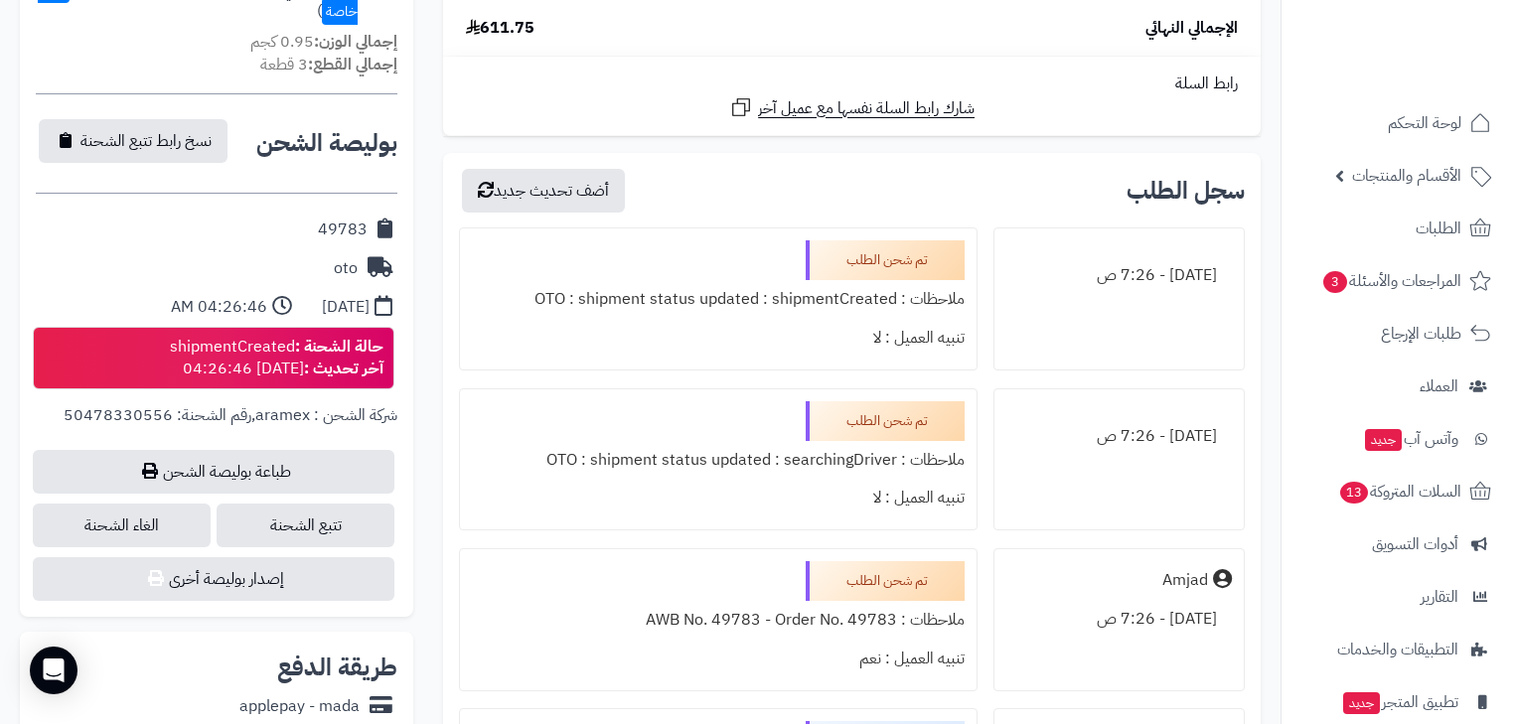
scroll to position [556, 0]
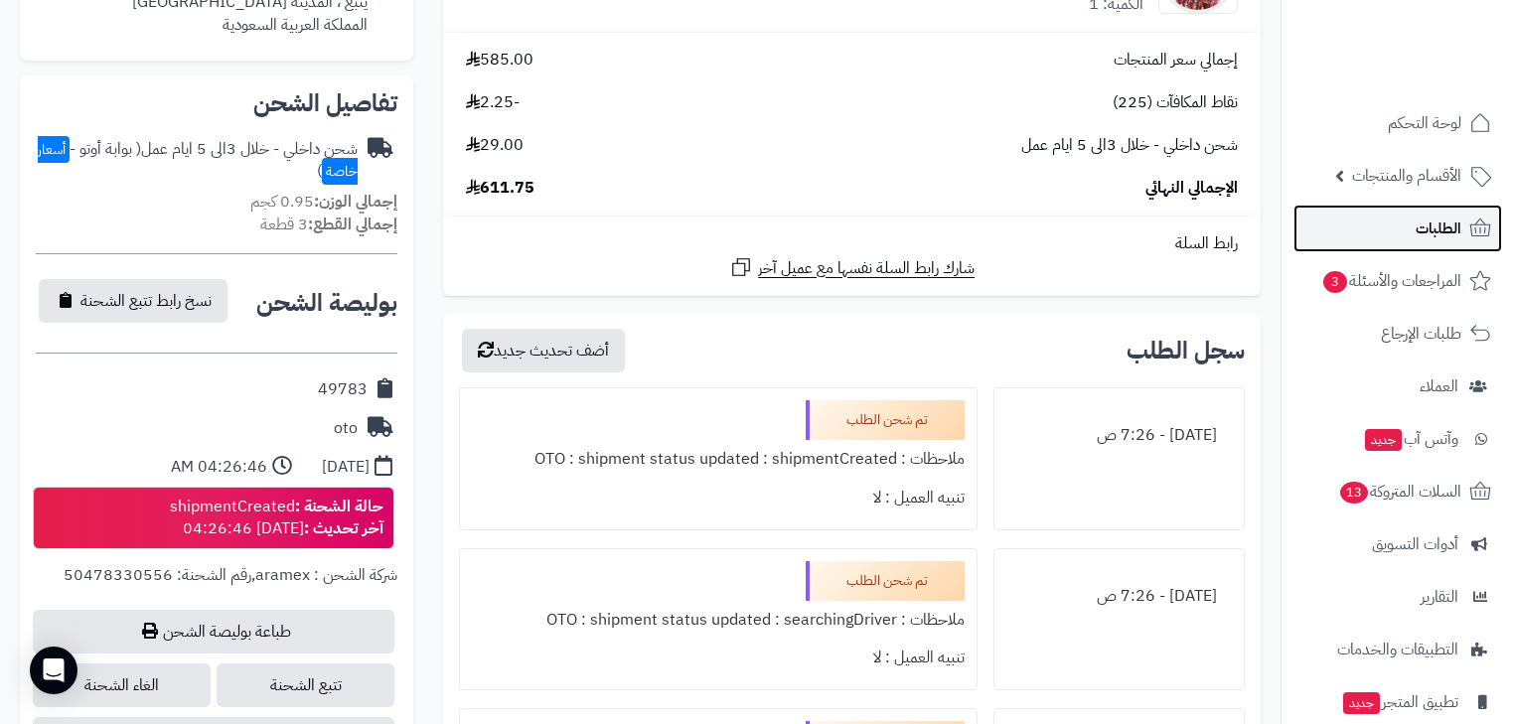
click at [1452, 236] on span "الطلبات" at bounding box center [1439, 229] width 46 height 28
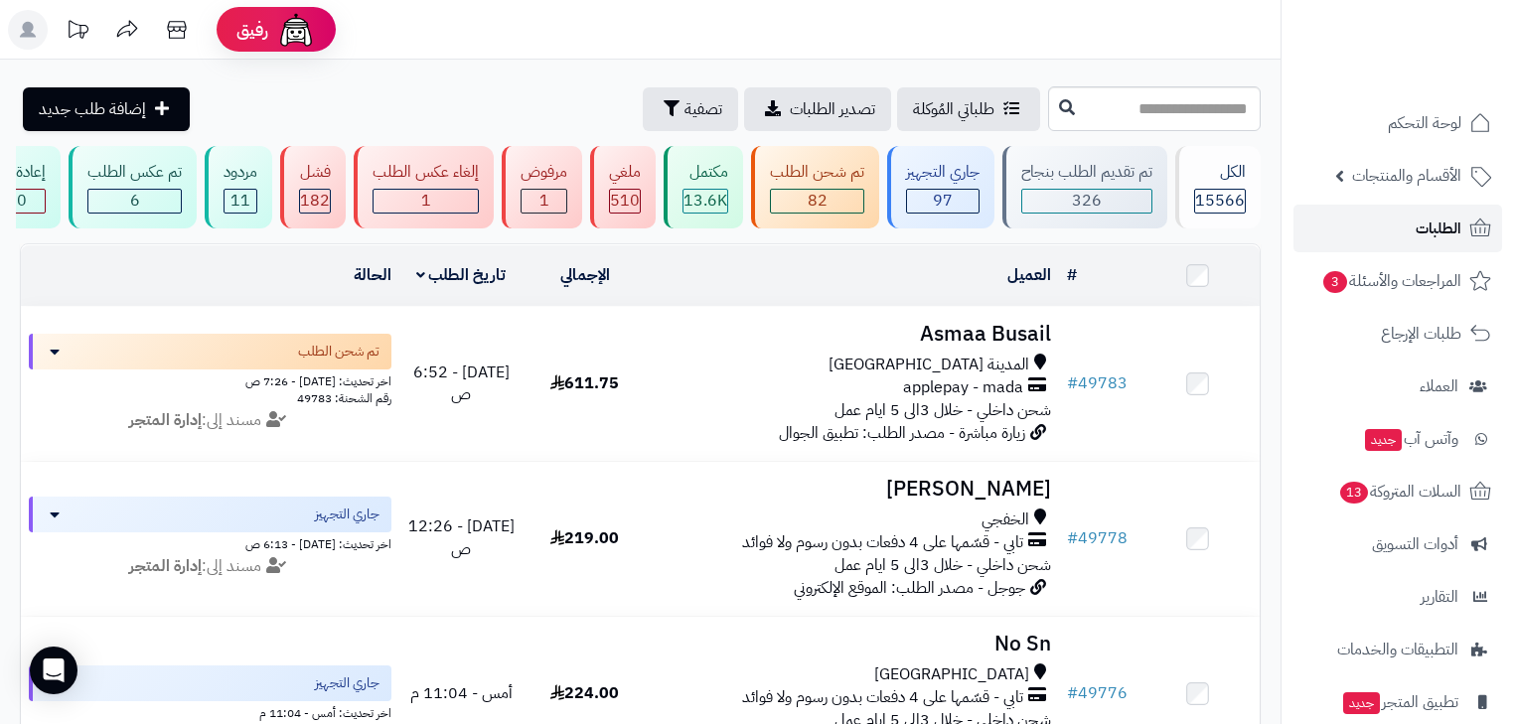
click at [1447, 233] on span "الطلبات" at bounding box center [1439, 229] width 46 height 28
click at [1470, 130] on icon at bounding box center [1481, 123] width 24 height 24
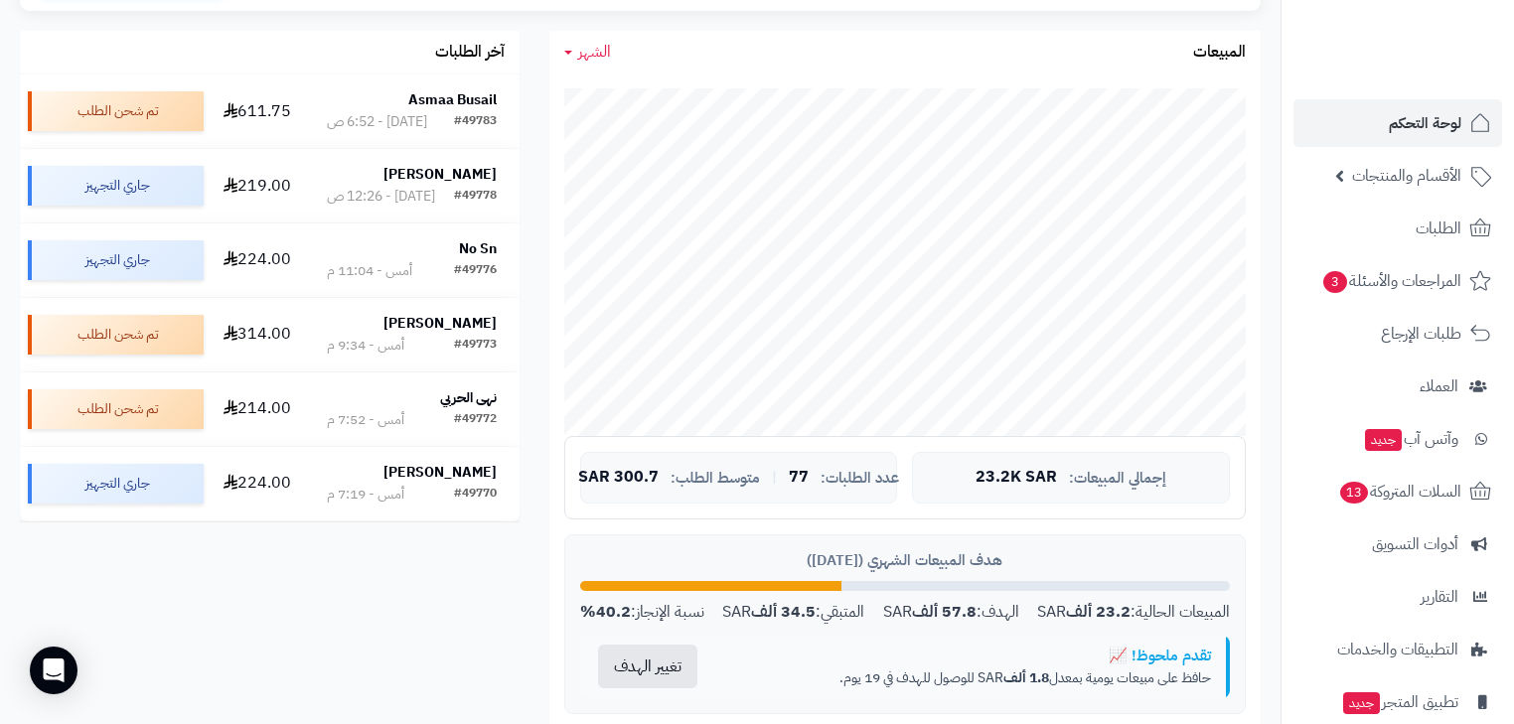
scroll to position [79, 0]
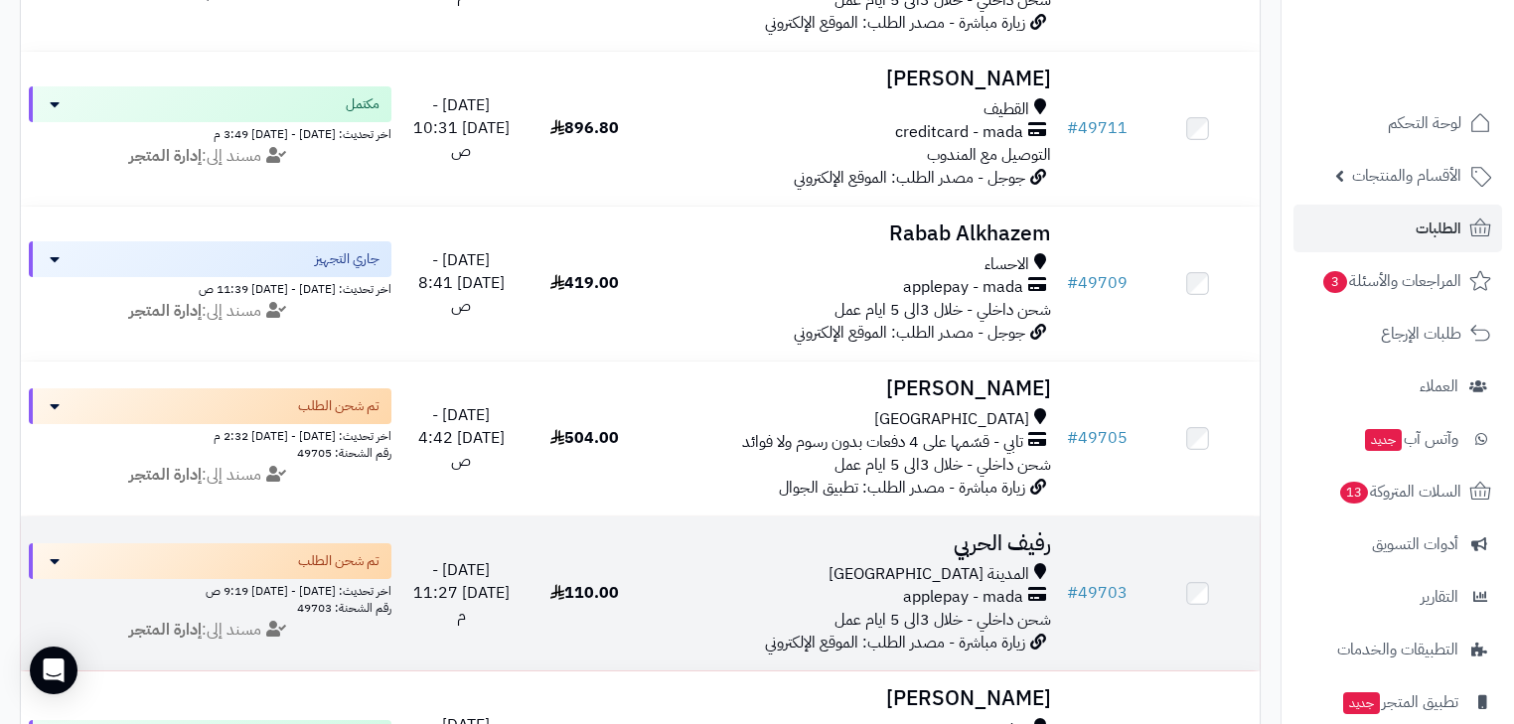
scroll to position [556, 0]
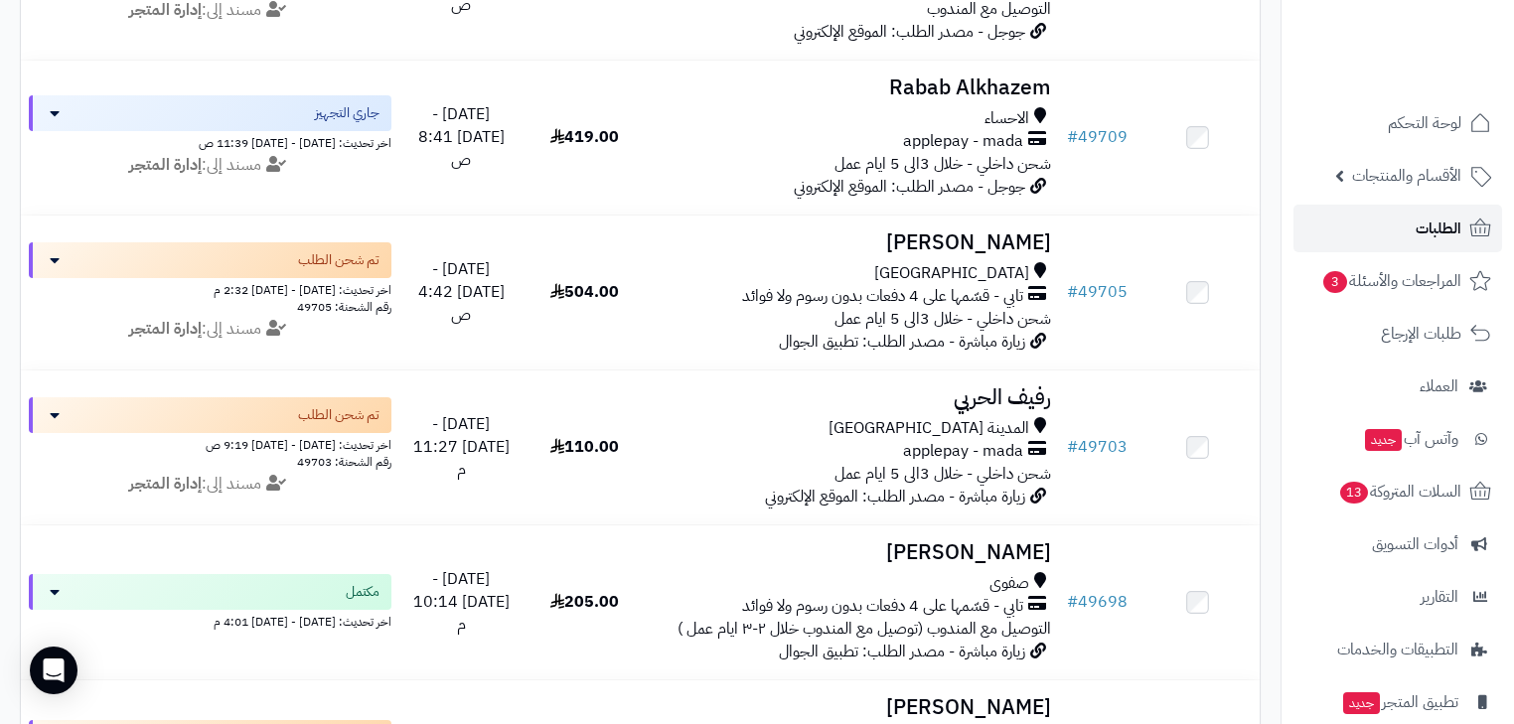
click at [1439, 221] on span "الطلبات" at bounding box center [1439, 229] width 46 height 28
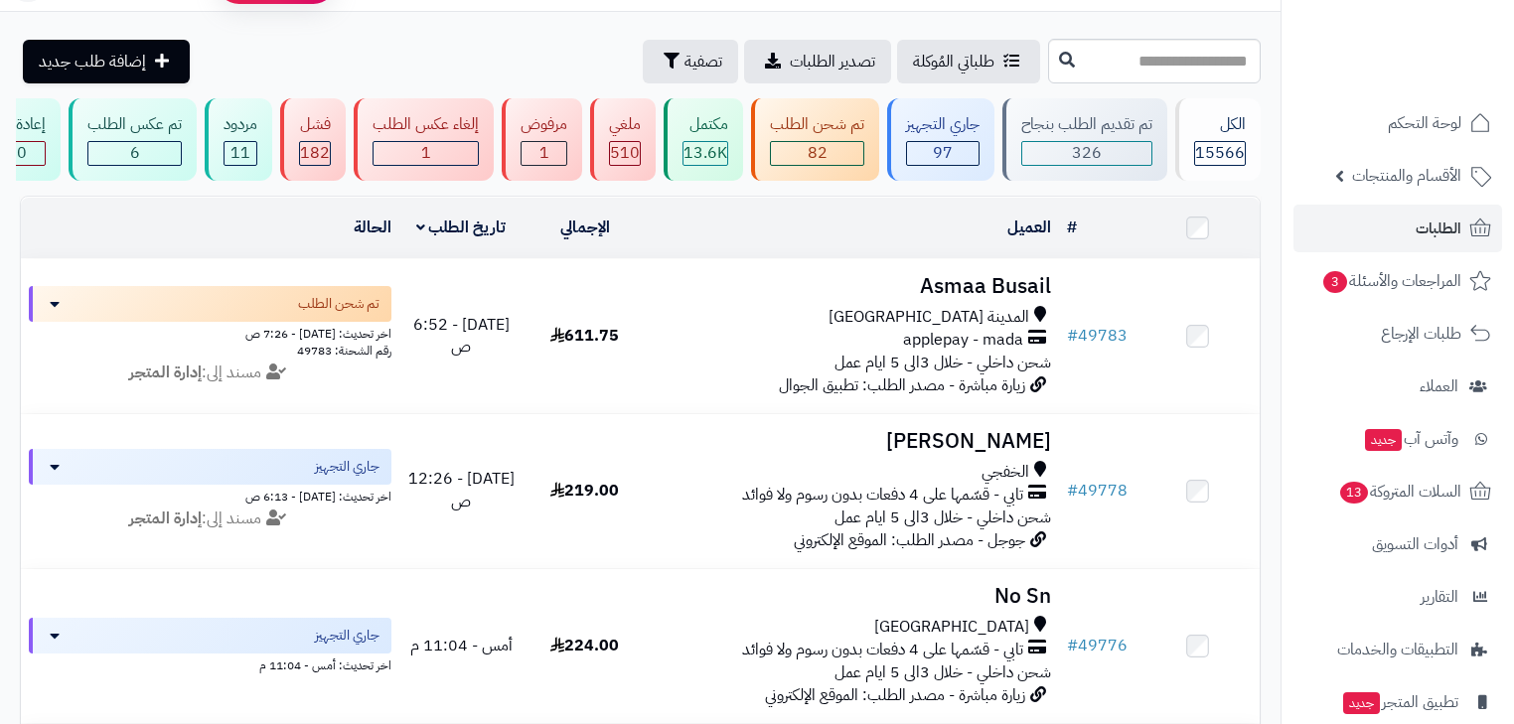
scroll to position [79, 0]
